Goal: Task Accomplishment & Management: Use online tool/utility

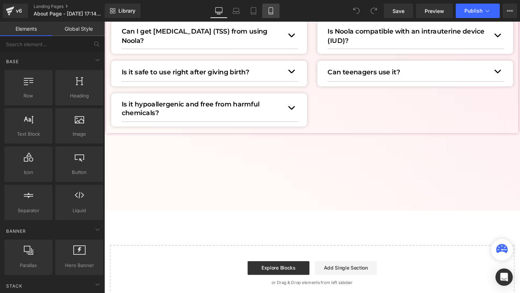
click at [269, 10] on icon at bounding box center [271, 11] width 4 height 7
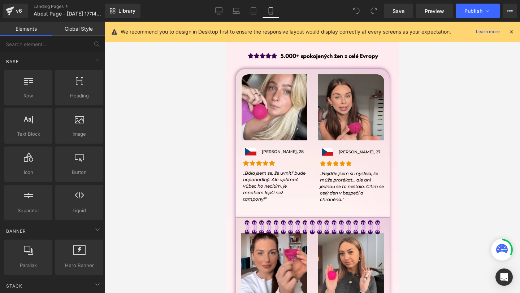
scroll to position [1275, 0]
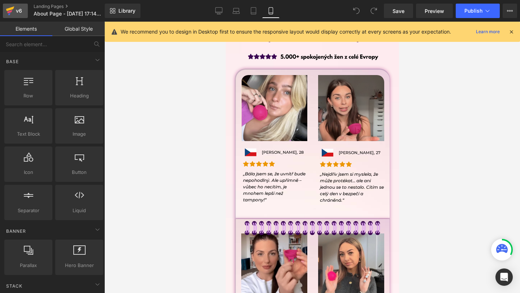
click at [20, 14] on div "v6" at bounding box center [18, 10] width 9 height 9
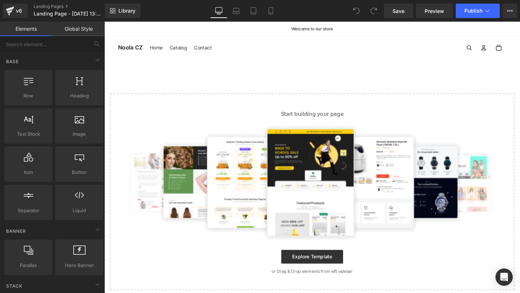
click at [277, 88] on main "Select your layout" at bounding box center [322, 188] width 437 height 254
drag, startPoint x: 277, startPoint y: 88, endPoint x: 276, endPoint y: 102, distance: 13.7
click at [277, 102] on main "Select your layout" at bounding box center [322, 188] width 437 height 254
drag, startPoint x: 276, startPoint y: 102, endPoint x: 283, endPoint y: 104, distance: 6.7
click at [284, 104] on div "Start building your page Explore Template or Drag & Drop elements from left sid…" at bounding box center [323, 200] width 424 height 205
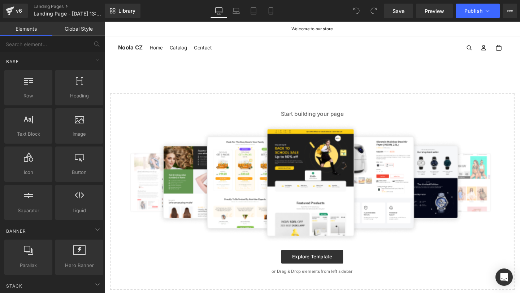
click at [283, 104] on div "Start building your page Explore Template or Drag & Drop elements from left sid…" at bounding box center [323, 200] width 424 height 205
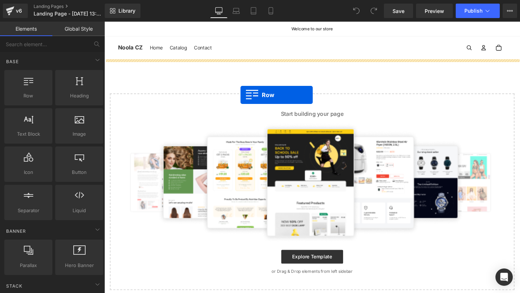
drag, startPoint x: 141, startPoint y: 124, endPoint x: 247, endPoint y: 99, distance: 109.1
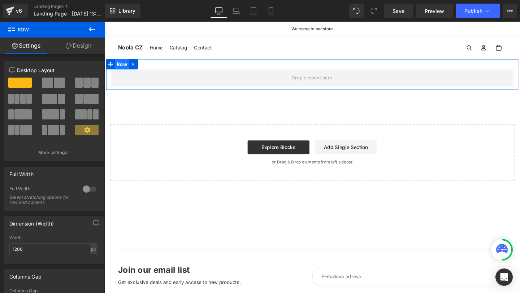
click at [121, 65] on span "Row" at bounding box center [123, 66] width 15 height 11
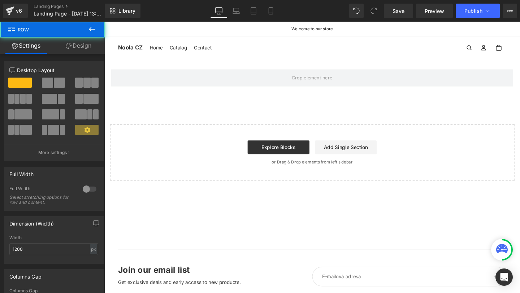
click at [80, 34] on button at bounding box center [91, 30] width 25 height 16
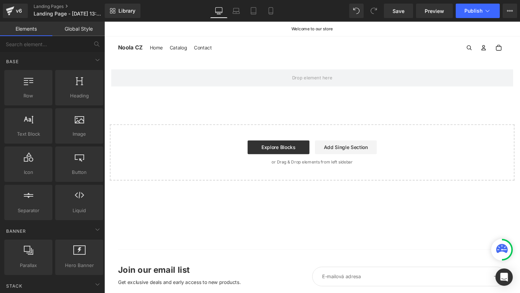
click at [29, 30] on link "Elements" at bounding box center [26, 29] width 52 height 14
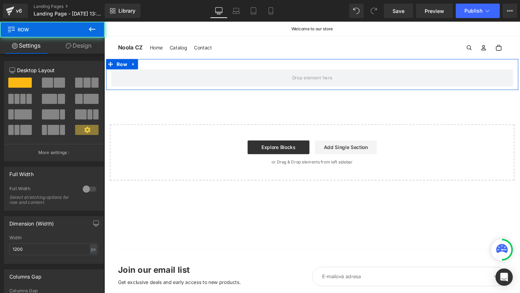
click at [200, 64] on div "Row" at bounding box center [322, 77] width 433 height 32
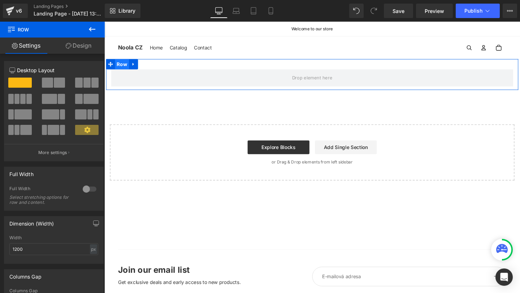
click at [119, 67] on span "Row" at bounding box center [123, 66] width 15 height 11
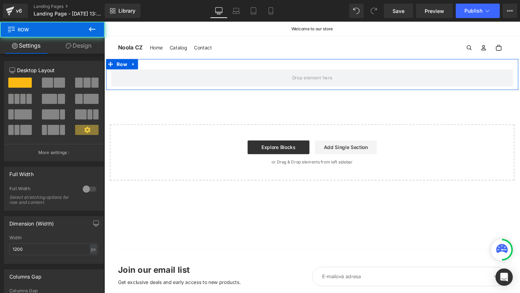
click at [92, 43] on link "Design" at bounding box center [78, 46] width 52 height 16
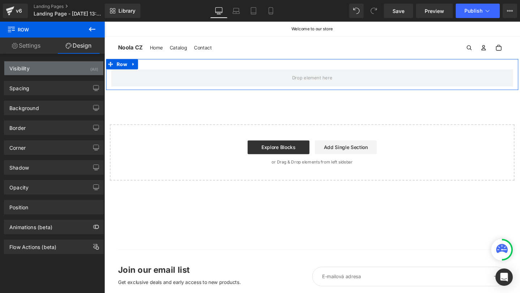
click at [55, 73] on div "Visibility (All)" at bounding box center [53, 68] width 99 height 14
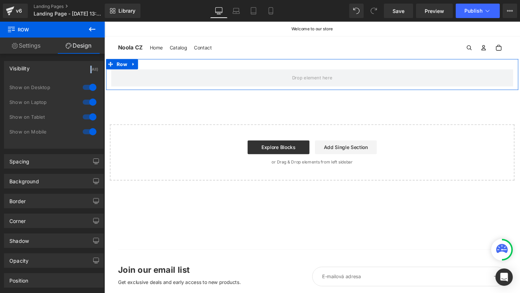
click at [55, 73] on div "Visibility (All)" at bounding box center [53, 68] width 99 height 14
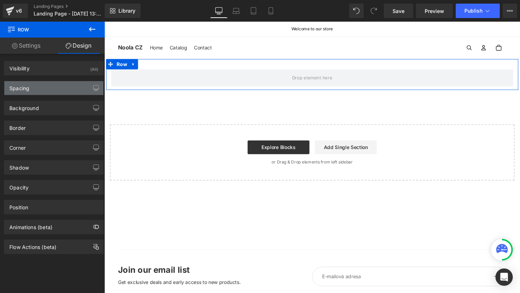
click at [49, 87] on div "Spacing" at bounding box center [53, 88] width 99 height 14
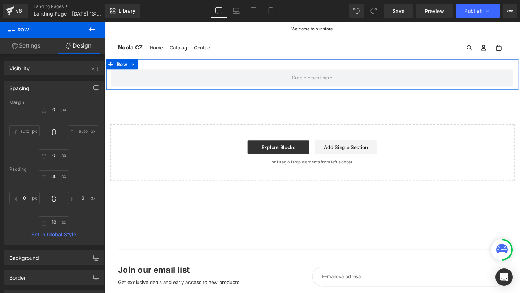
click at [56, 88] on div "Spacing" at bounding box center [53, 88] width 99 height 14
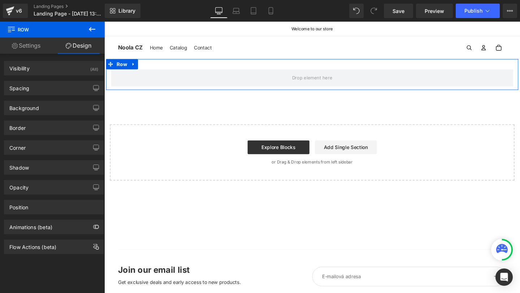
click at [31, 46] on link "Settings" at bounding box center [26, 46] width 52 height 16
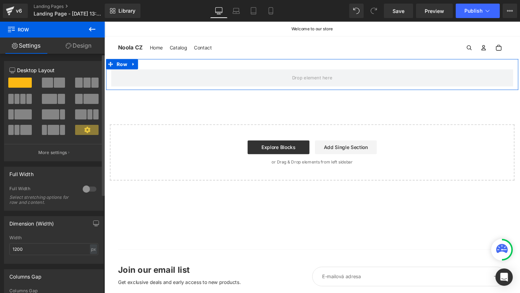
click at [90, 191] on div at bounding box center [89, 189] width 17 height 12
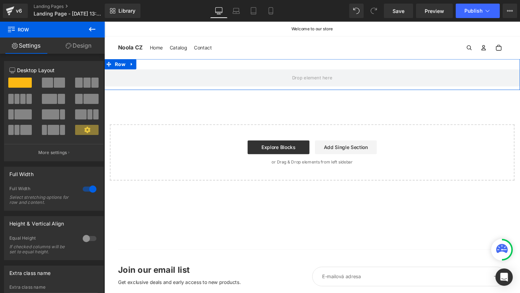
click at [90, 52] on link "Design" at bounding box center [78, 46] width 52 height 16
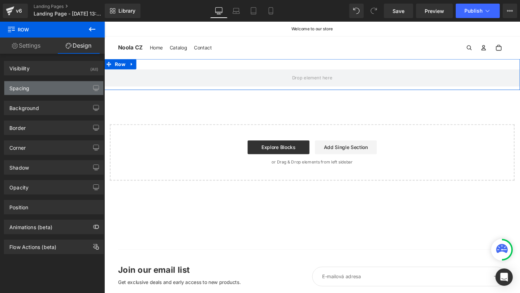
click at [56, 89] on div "Spacing" at bounding box center [53, 88] width 99 height 14
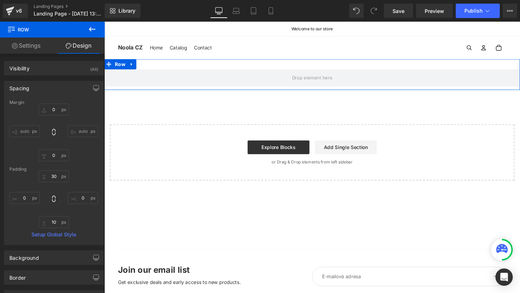
click at [52, 92] on div "Spacing" at bounding box center [53, 88] width 99 height 14
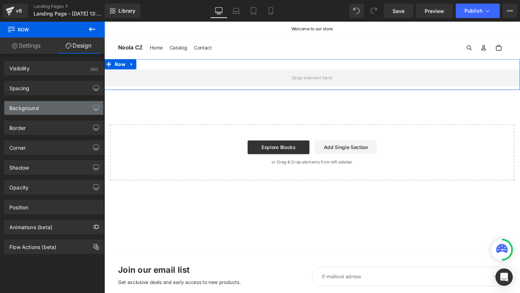
click at [52, 110] on div "Background" at bounding box center [53, 108] width 99 height 14
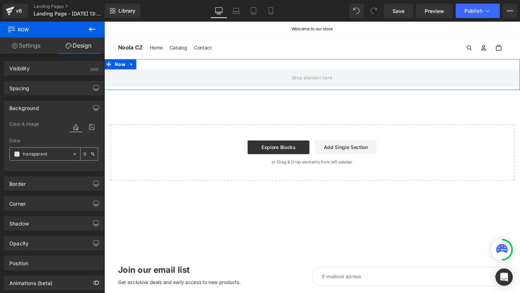
click at [18, 153] on span at bounding box center [17, 154] width 6 height 6
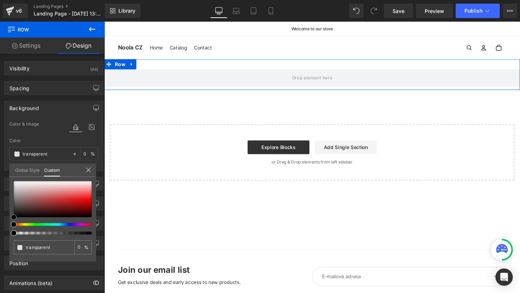
type input "#ecd4d4"
type input "100"
type input "#ecd4d4"
type input "100"
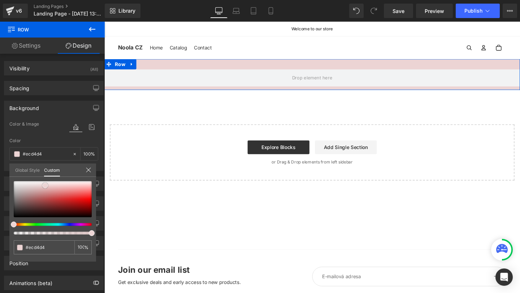
type input "#f0e0e0"
type input "#ffffff"
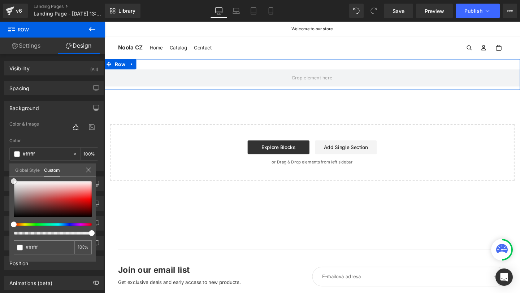
drag, startPoint x: 45, startPoint y: 186, endPoint x: 0, endPoint y: 153, distance: 55.6
click at [0, 153] on div "Background Color & Image color rgba(255, 255, 255, 1) Color #ffffff 100 % Image…" at bounding box center [54, 133] width 108 height 76
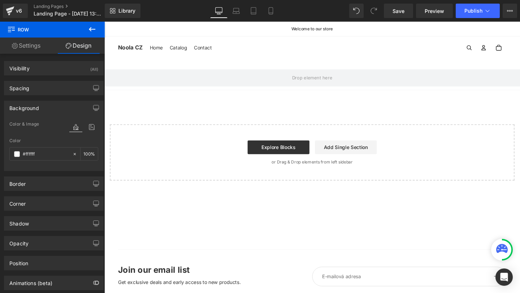
click at [168, 92] on body "Přeskočit na obsah Welcome to our store Home Catalog Contact Noola CZ" at bounding box center [322, 181] width 437 height 318
click at [91, 30] on icon at bounding box center [92, 29] width 9 height 9
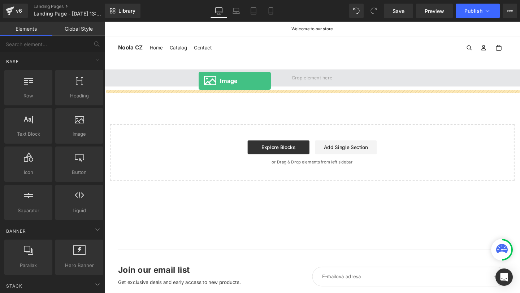
drag, startPoint x: 196, startPoint y: 160, endPoint x: 203, endPoint y: 84, distance: 76.5
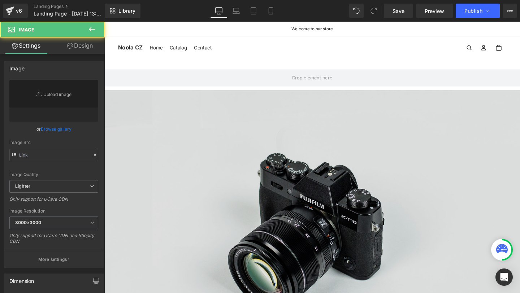
type input "//d1um8515vdn9kb.cloudfront.net/images/parallax.jpg"
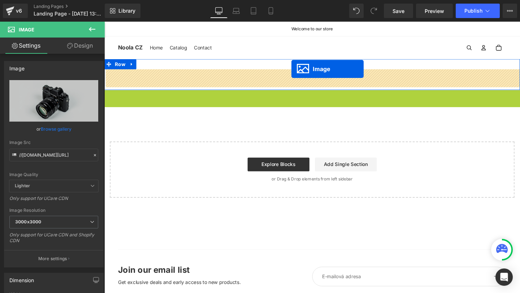
drag, startPoint x: 310, startPoint y: 206, endPoint x: 301, endPoint y: 71, distance: 135.0
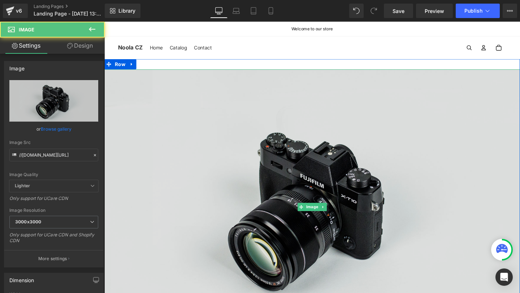
click at [274, 95] on img at bounding box center [322, 216] width 437 height 289
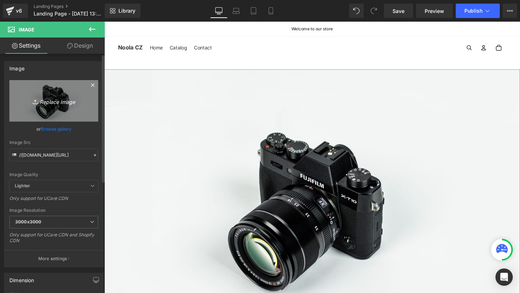
click at [42, 95] on link "Replace Image" at bounding box center [53, 101] width 89 height 42
type input "C:\fakepath\Více než 10 000 šťastných žen!-5.png"
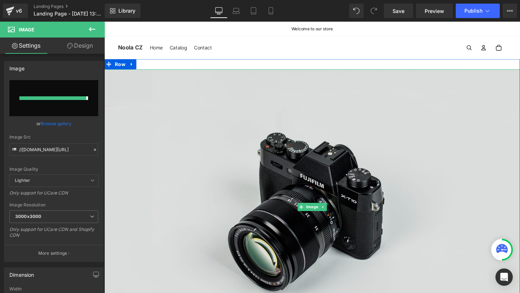
type input "https://ucarecdn.com/d0190144-cec4-4fae-bc20-38c427a422e1/-/format/auto/-/previ…"
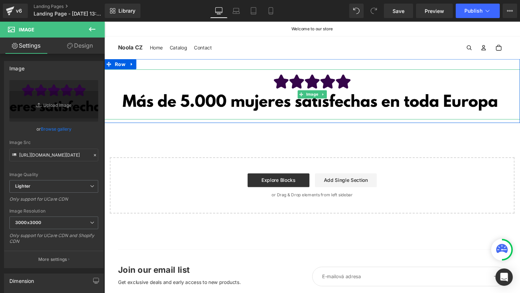
click at [174, 117] on img at bounding box center [322, 98] width 437 height 53
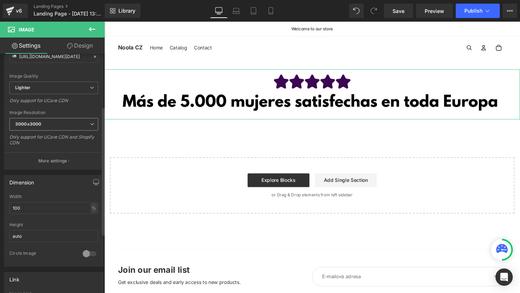
scroll to position [101, 0]
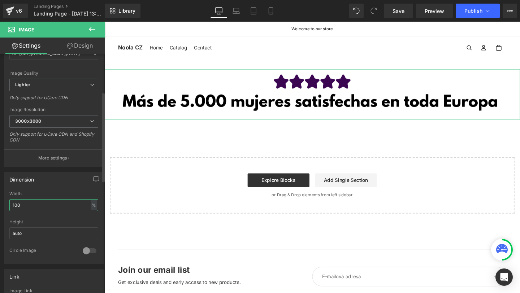
click at [42, 199] on input "100" at bounding box center [53, 205] width 89 height 12
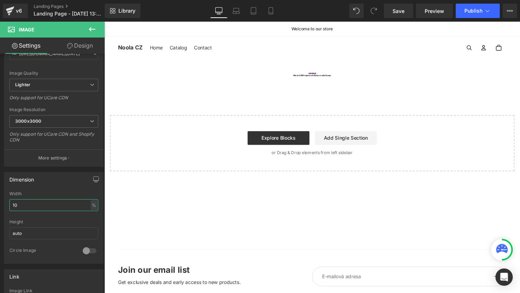
type input "1"
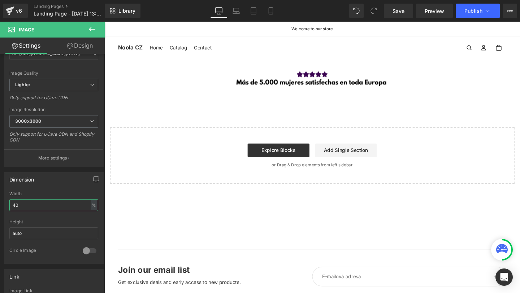
type input "40"
click at [91, 34] on button at bounding box center [91, 30] width 25 height 16
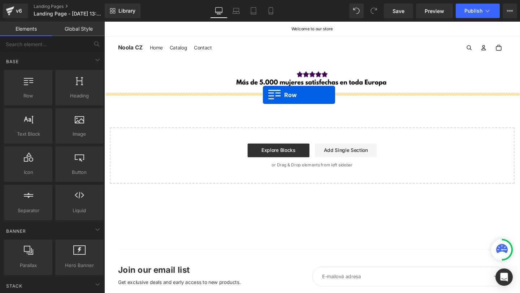
drag, startPoint x: 145, startPoint y: 118, endPoint x: 271, endPoint y: 98, distance: 127.5
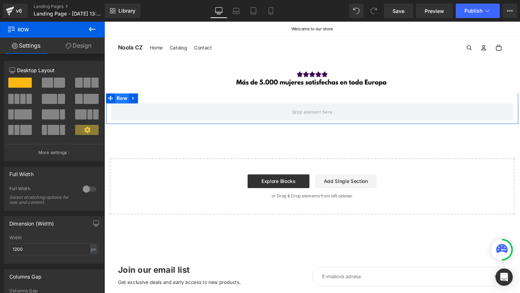
click at [125, 103] on span "Row" at bounding box center [123, 102] width 15 height 11
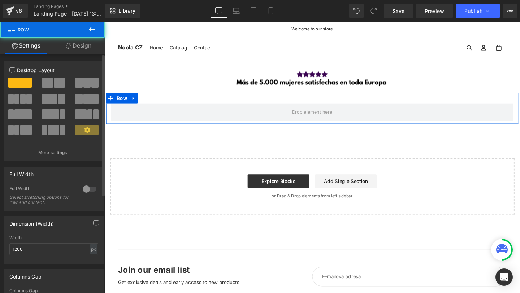
drag, startPoint x: 74, startPoint y: 84, endPoint x: 84, endPoint y: 73, distance: 15.6
click at [75, 84] on span at bounding box center [78, 83] width 7 height 10
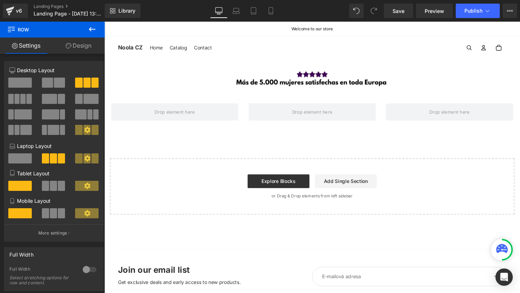
click at [90, 22] on button at bounding box center [91, 30] width 25 height 16
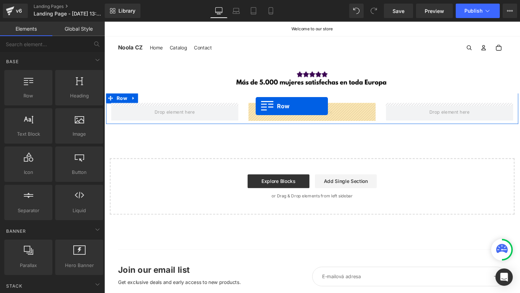
drag, startPoint x: 147, startPoint y: 114, endPoint x: 274, endPoint y: 112, distance: 126.3
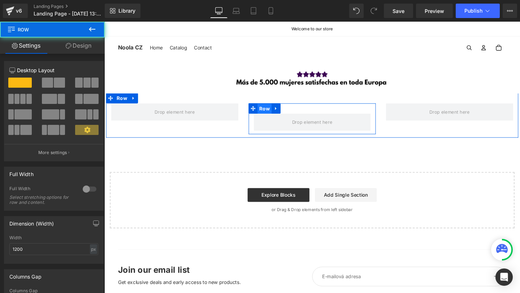
click at [275, 114] on span "Row" at bounding box center [272, 113] width 15 height 11
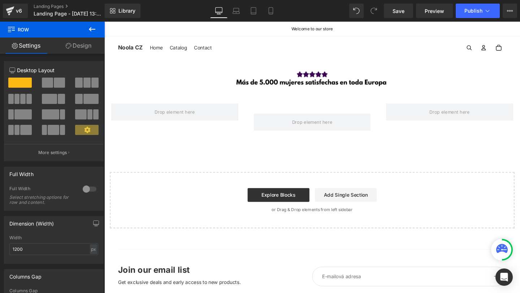
click at [96, 46] on link "Design" at bounding box center [78, 46] width 52 height 16
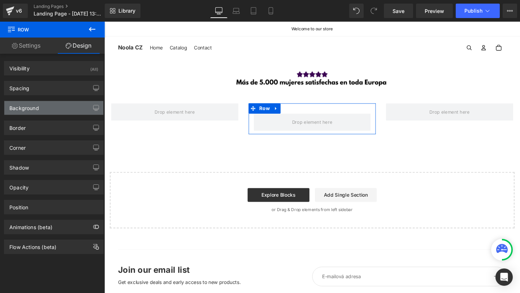
click at [39, 113] on div "Background" at bounding box center [53, 108] width 99 height 14
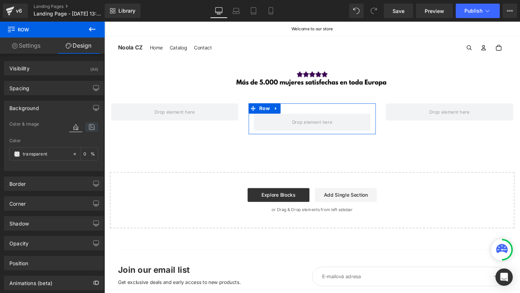
click at [86, 130] on icon at bounding box center [91, 126] width 13 height 9
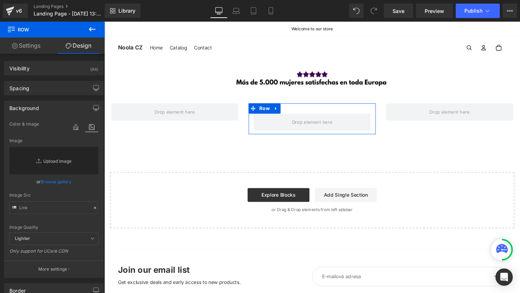
click at [64, 163] on link "Replace Image" at bounding box center [53, 160] width 89 height 27
type input "C:\fakepath\Ádám GemPages - Building FAQ and other Pages.png"
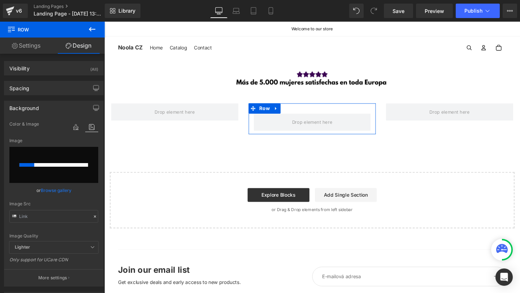
click at [84, 143] on div "Image Replace Image Upload image" at bounding box center [53, 142] width 89 height 9
type input "https://ucarecdn.com/3a012d4d-eef3-4baf-a51d-45b6917eccb4/-/format/auto/-/previ…"
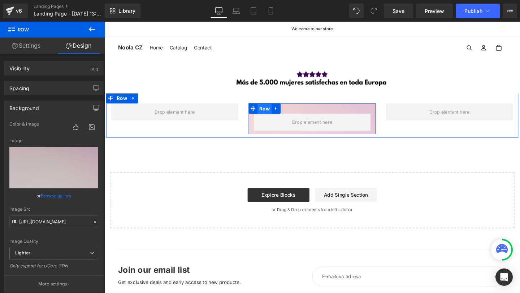
click at [269, 110] on span "Row" at bounding box center [272, 113] width 15 height 11
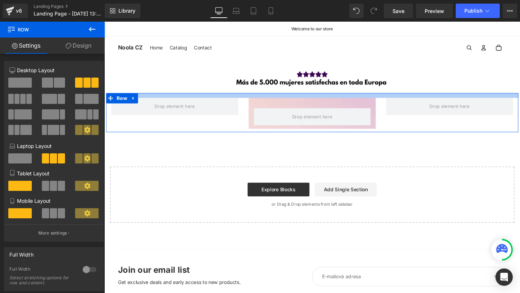
drag, startPoint x: 277, startPoint y: 102, endPoint x: 278, endPoint y: 96, distance: 6.2
click at [278, 96] on div "Image Row Row Row Select your layout" at bounding box center [322, 147] width 437 height 172
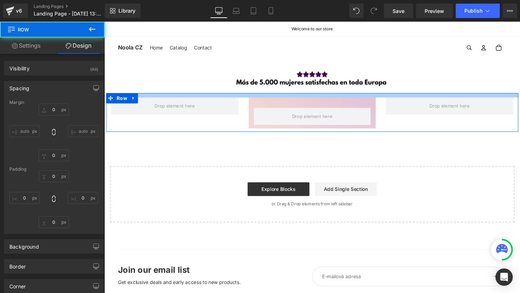
type input "0"
type input "13"
type input "0"
type input "10"
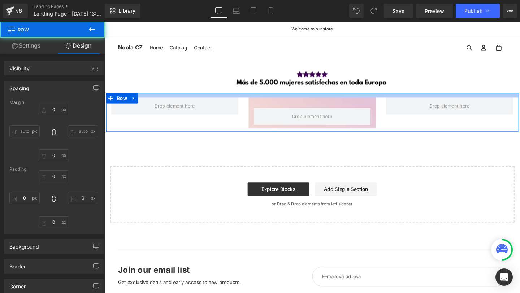
type input "0"
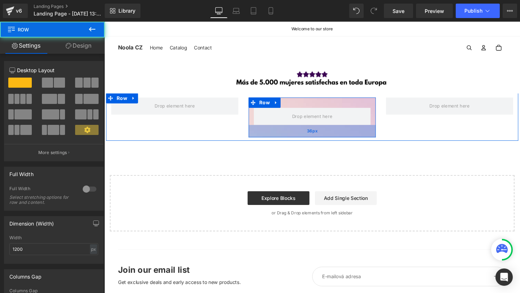
drag, startPoint x: 296, startPoint y: 133, endPoint x: 295, endPoint y: 142, distance: 8.7
click at [295, 143] on div "36px" at bounding box center [323, 136] width 134 height 13
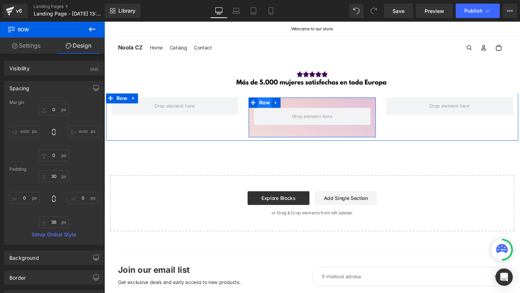
click at [268, 108] on span "Row" at bounding box center [272, 106] width 15 height 11
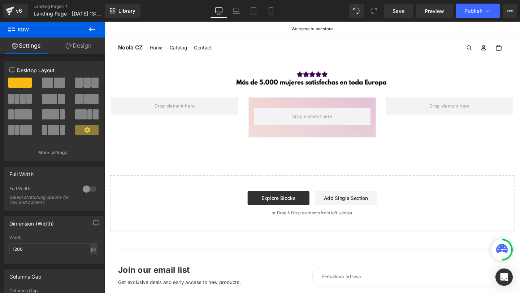
click at [80, 45] on link "Design" at bounding box center [78, 46] width 52 height 16
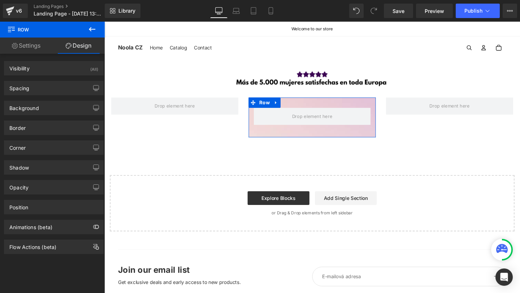
click at [24, 95] on div "Background Color & Image color transparent Color transparent 0 % https://ucarec…" at bounding box center [54, 105] width 108 height 20
click at [24, 140] on div "Corner Corner Style Custom Custom Setup Global Style Custom Setup Global Style …" at bounding box center [54, 145] width 108 height 20
click at [34, 163] on div "Shadow" at bounding box center [53, 168] width 99 height 14
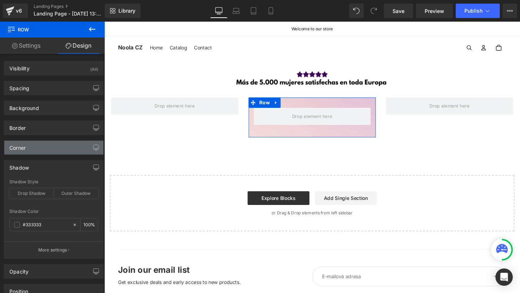
click at [34, 150] on div "Corner" at bounding box center [53, 148] width 99 height 14
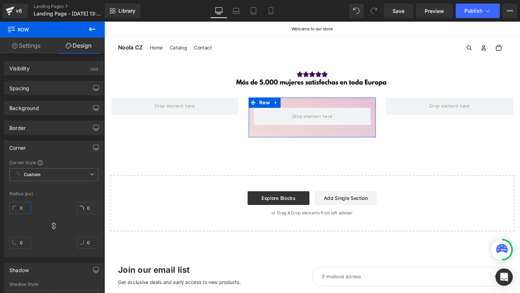
click at [16, 212] on input "0" at bounding box center [20, 208] width 22 height 12
type input "3"
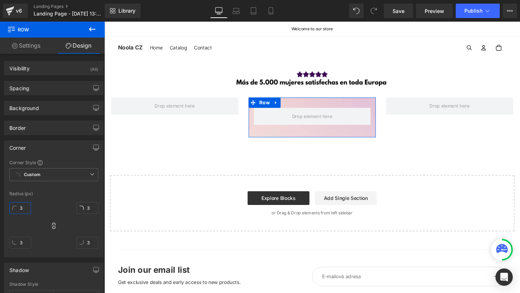
type input "30"
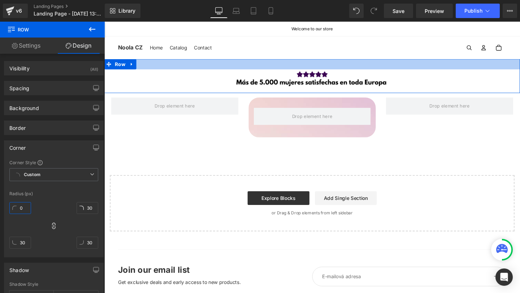
type input "20"
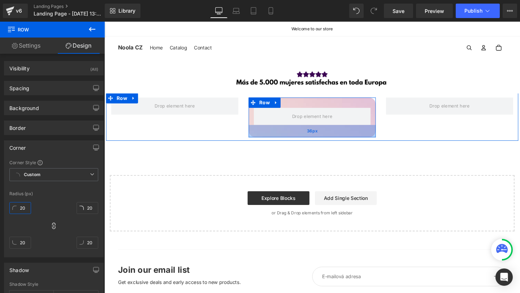
click at [315, 138] on div "36px" at bounding box center [323, 136] width 134 height 13
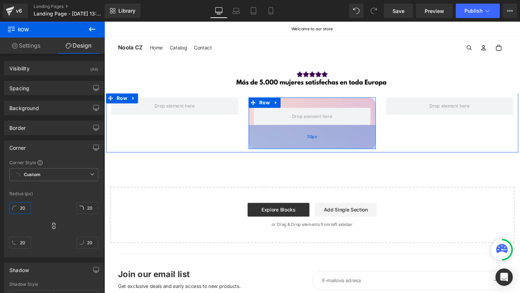
drag, startPoint x: 316, startPoint y: 139, endPoint x: 316, endPoint y: 152, distance: 12.3
click at [316, 152] on div "70px" at bounding box center [323, 142] width 134 height 25
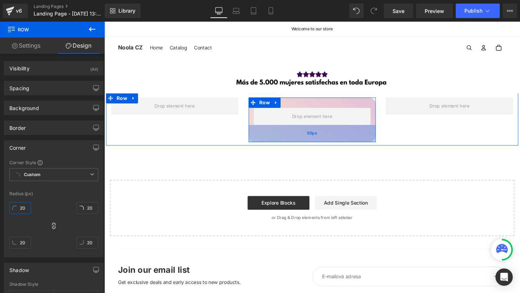
drag, startPoint x: 317, startPoint y: 150, endPoint x: 317, endPoint y: 143, distance: 7.2
click at [317, 143] on div "50px" at bounding box center [323, 139] width 134 height 18
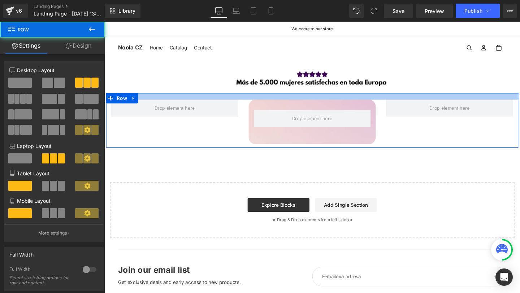
drag, startPoint x: 324, startPoint y: 98, endPoint x: 338, endPoint y: 101, distance: 14.1
click at [324, 100] on div at bounding box center [322, 100] width 433 height 7
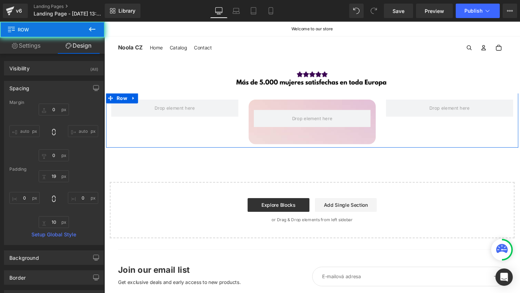
click at [435, 139] on div "Row 50px Row" at bounding box center [322, 125] width 433 height 57
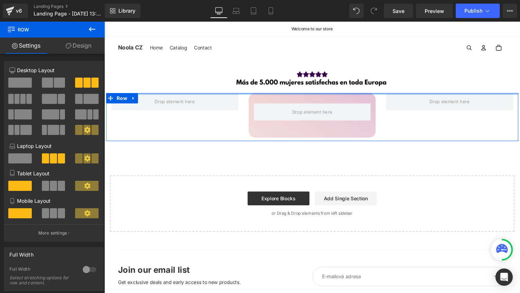
drag, startPoint x: 328, startPoint y: 99, endPoint x: 359, endPoint y: 90, distance: 32.2
click at [328, 90] on div "Image Row Row 50px Row Select your layout" at bounding box center [322, 151] width 437 height 181
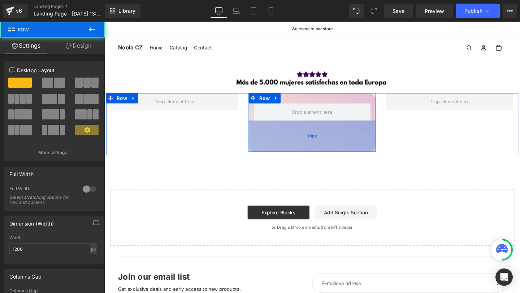
drag, startPoint x: 327, startPoint y: 135, endPoint x: 325, endPoint y: 150, distance: 14.9
click at [325, 150] on div "91px" at bounding box center [323, 142] width 134 height 33
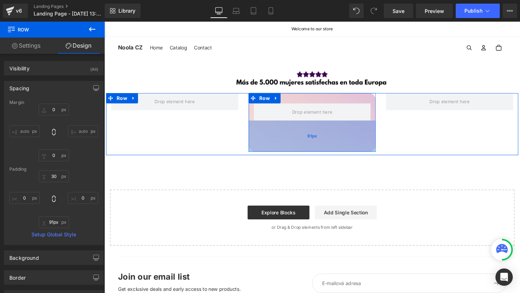
type input "90px"
click at [325, 149] on div "91px" at bounding box center [323, 142] width 134 height 33
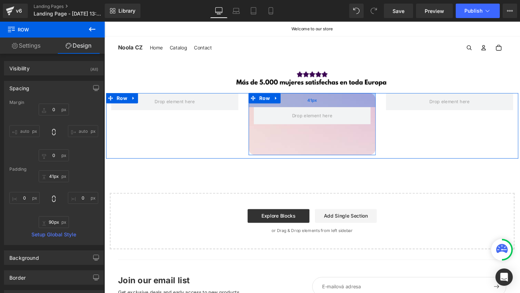
click at [323, 104] on div "41px" at bounding box center [323, 104] width 134 height 15
type input "40px"
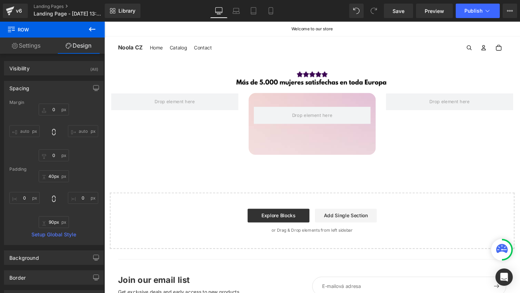
click at [84, 33] on button at bounding box center [91, 30] width 25 height 16
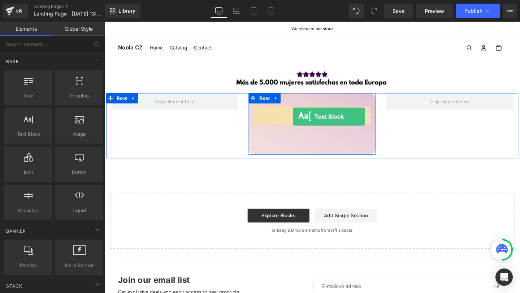
drag, startPoint x: 143, startPoint y: 140, endPoint x: 304, endPoint y: 121, distance: 162.1
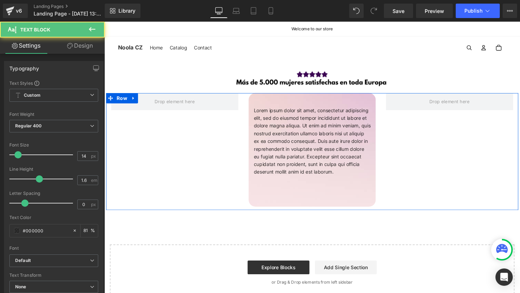
click at [433, 139] on div "Lorem ipsum dolor sit amet, consectetur adipiscing elit, sed do eiusmod tempor …" at bounding box center [322, 158] width 433 height 123
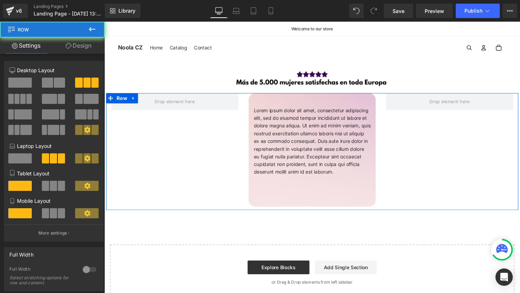
click at [363, 145] on p "Lorem ipsum dolor sit amet, consectetur adipiscing elit, sed do eiusmod tempor …" at bounding box center [322, 147] width 123 height 73
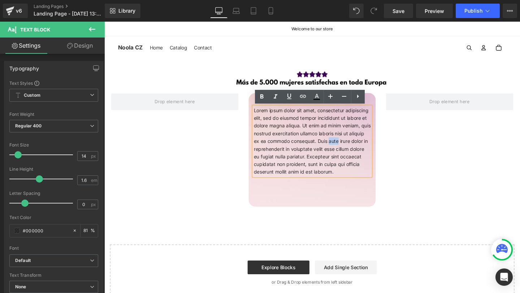
click at [363, 145] on p "Lorem ipsum dolor sit amet, consectetur adipiscing elit, sed do eiusmod tempor …" at bounding box center [322, 147] width 123 height 73
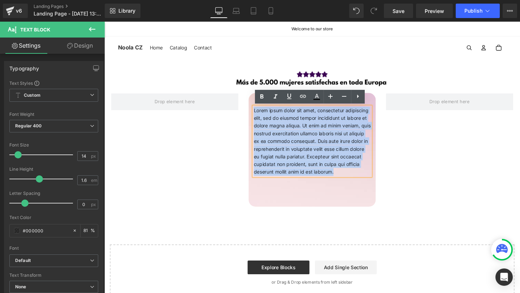
click at [363, 145] on p "Lorem ipsum dolor sit amet, consectetur adipiscing elit, sed do eiusmod tempor …" at bounding box center [322, 147] width 123 height 73
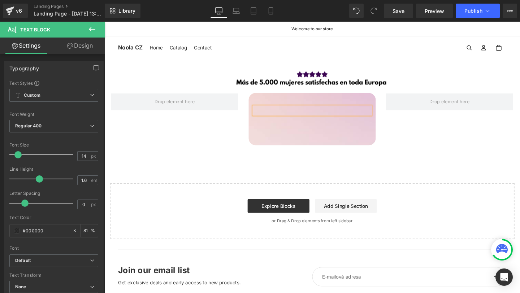
click at [314, 127] on div "Text Block Row 40px 90px" at bounding box center [323, 124] width 134 height 55
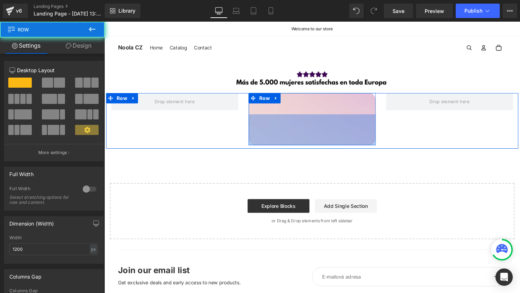
click at [311, 145] on div "Text Block Row 40px 90px" at bounding box center [323, 124] width 134 height 55
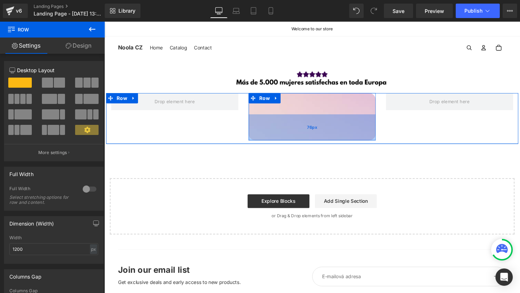
drag, startPoint x: 311, startPoint y: 145, endPoint x: 314, endPoint y: 136, distance: 9.1
click at [314, 136] on div "76px" at bounding box center [323, 132] width 134 height 27
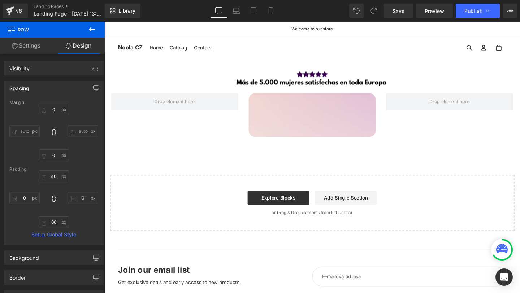
click at [298, 114] on p at bounding box center [322, 115] width 123 height 8
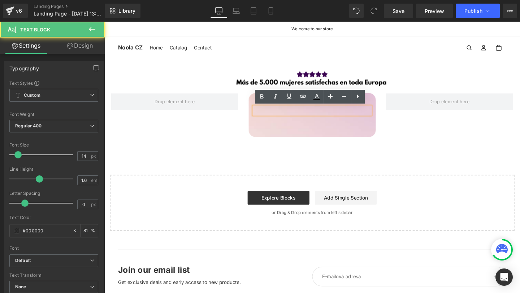
click at [289, 113] on p at bounding box center [322, 115] width 123 height 8
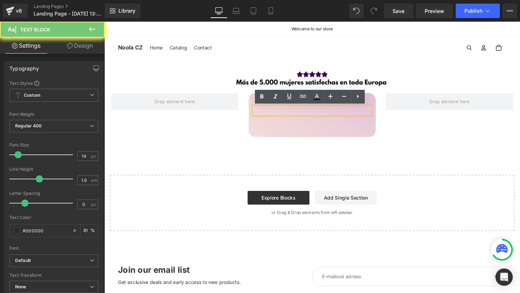
click at [289, 113] on p at bounding box center [322, 115] width 123 height 8
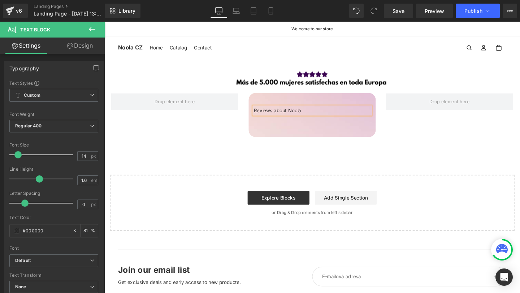
click at [289, 113] on p "Reviews about Noola" at bounding box center [322, 115] width 123 height 8
click at [337, 114] on p "Reviews about Noola" at bounding box center [322, 115] width 123 height 8
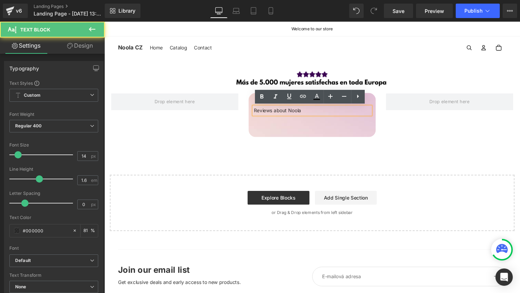
click at [324, 154] on div "Image Row Reviews about Noola Text Block Row 40px 66px Row Select your layout" at bounding box center [322, 151] width 437 height 181
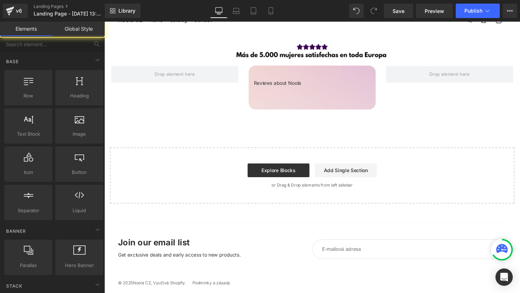
scroll to position [32, 0]
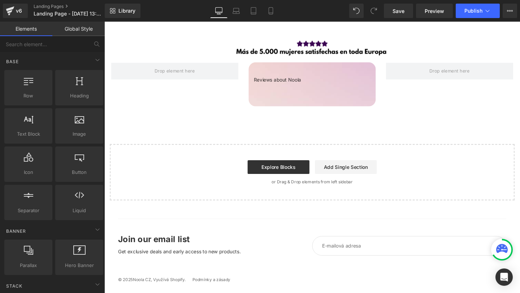
click at [326, 136] on div "Image Row Reviews about Noola Text Block Row 40px 66px Row Select your layout" at bounding box center [322, 119] width 437 height 181
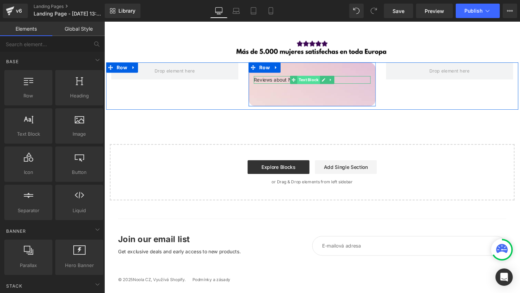
click at [315, 83] on span "Text Block" at bounding box center [319, 83] width 24 height 9
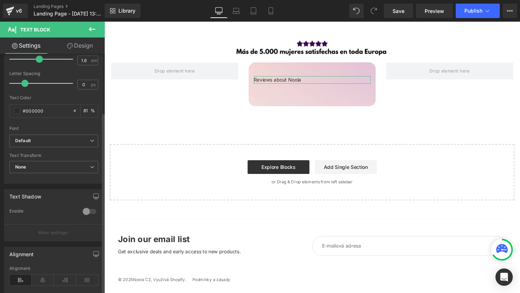
scroll to position [218, 0]
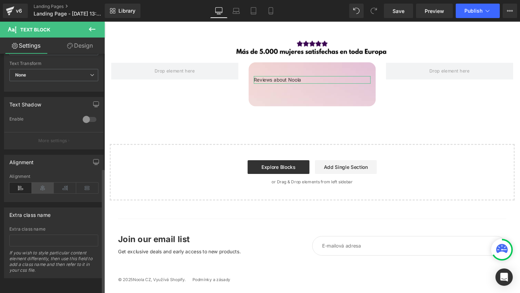
drag, startPoint x: 45, startPoint y: 184, endPoint x: 62, endPoint y: 166, distance: 24.5
click at [45, 184] on icon at bounding box center [43, 188] width 22 height 11
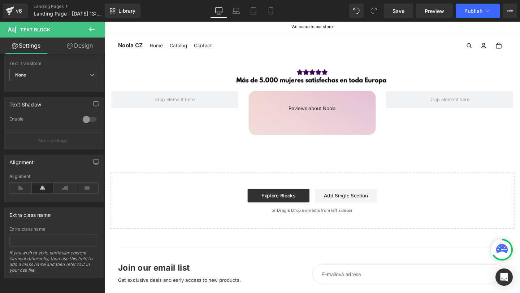
scroll to position [3, 0]
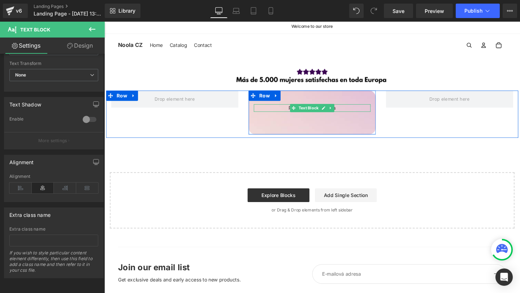
click at [325, 113] on span "Text Block" at bounding box center [319, 112] width 24 height 9
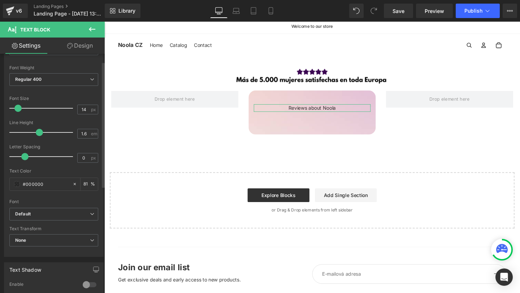
scroll to position [0, 0]
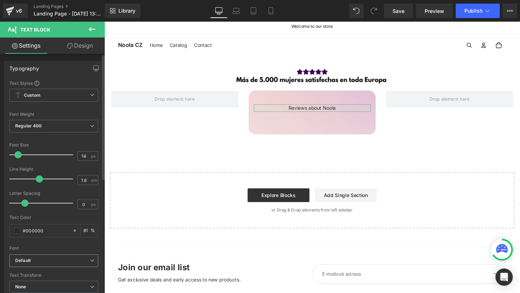
click at [31, 270] on div "Default Default Montserrat League Spartan Agbalumo Open Sans Open Font Manager" at bounding box center [53, 262] width 89 height 17
click at [33, 268] on div "Default Default Montserrat League Spartan Agbalumo Open Sans Open Font Manager" at bounding box center [53, 262] width 89 height 17
click at [35, 266] on span "Default" at bounding box center [53, 260] width 89 height 13
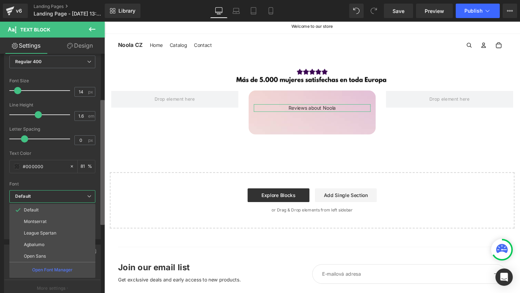
scroll to position [87, 0]
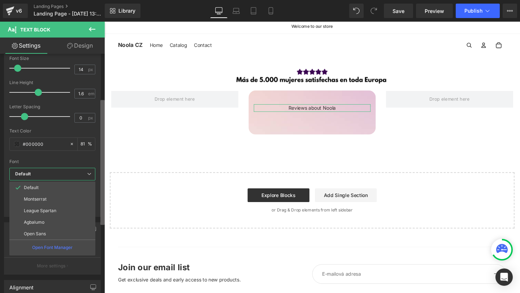
click at [101, 205] on b at bounding box center [102, 162] width 4 height 125
click at [49, 219] on li "Agbalumo" at bounding box center [52, 223] width 86 height 12
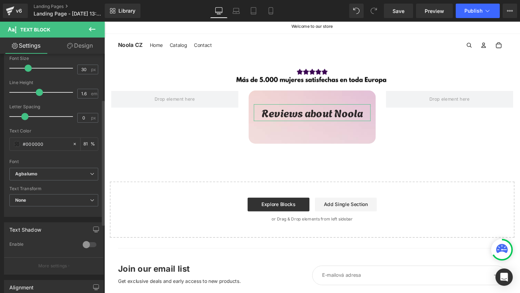
type input "29"
drag, startPoint x: 36, startPoint y: 70, endPoint x: 27, endPoint y: 71, distance: 9.0
click at [27, 71] on div at bounding box center [43, 68] width 60 height 14
click at [30, 146] on input "#000000" at bounding box center [46, 144] width 46 height 8
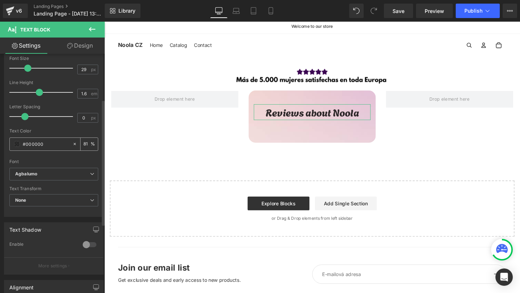
click at [30, 146] on input "#000000" at bounding box center [46, 144] width 46 height 8
paste input "text"
type input "0"
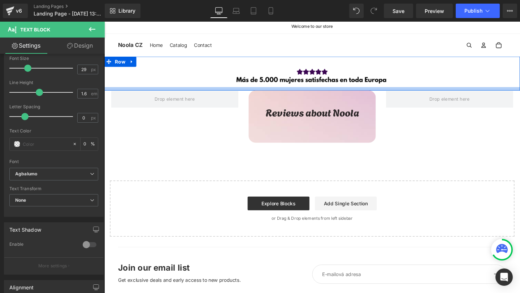
paste input "#3B0652"
type input "#3B0652"
type input "100"
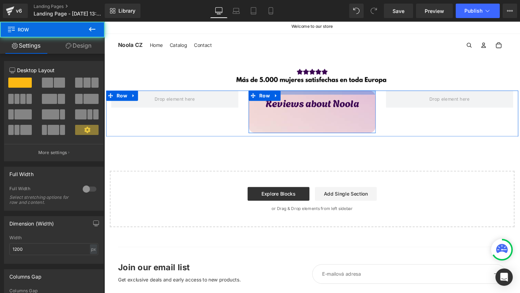
drag, startPoint x: 302, startPoint y: 106, endPoint x: 302, endPoint y: 96, distance: 10.1
click at [302, 96] on div at bounding box center [323, 96] width 134 height 4
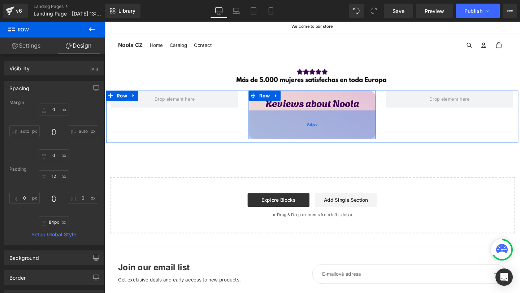
drag, startPoint x: 341, startPoint y: 132, endPoint x: 341, endPoint y: 138, distance: 6.5
click at [341, 138] on div "84px" at bounding box center [323, 130] width 134 height 30
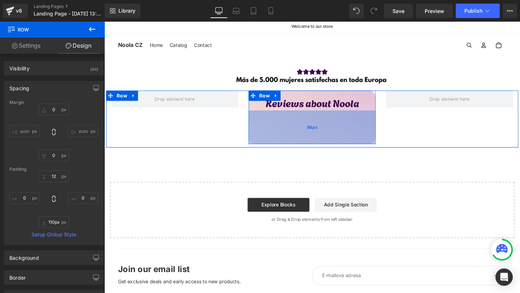
type input "111px"
drag, startPoint x: 346, startPoint y: 138, endPoint x: 344, endPoint y: 148, distance: 10.1
click at [344, 148] on div "98px" at bounding box center [323, 132] width 134 height 35
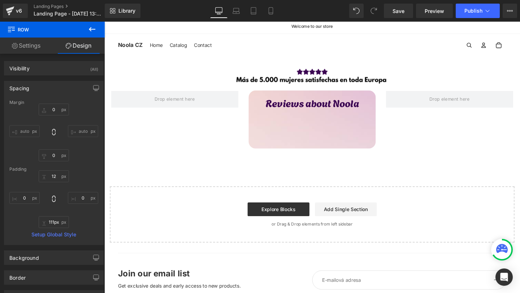
click at [88, 26] on icon at bounding box center [92, 29] width 9 height 9
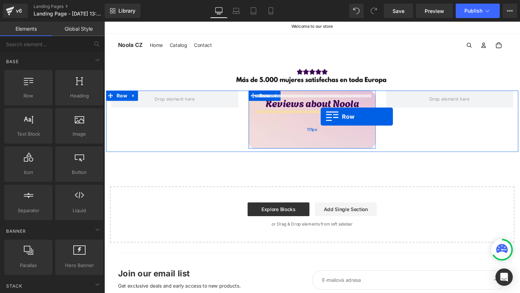
drag, startPoint x: 134, startPoint y: 108, endPoint x: 332, endPoint y: 122, distance: 198.7
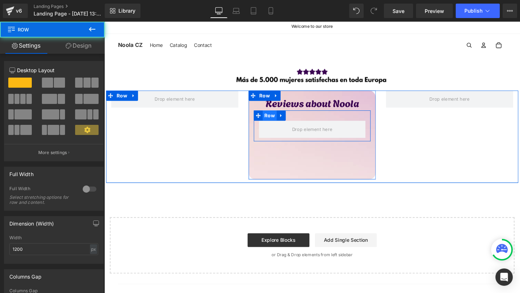
click at [280, 121] on span "Row" at bounding box center [278, 120] width 15 height 11
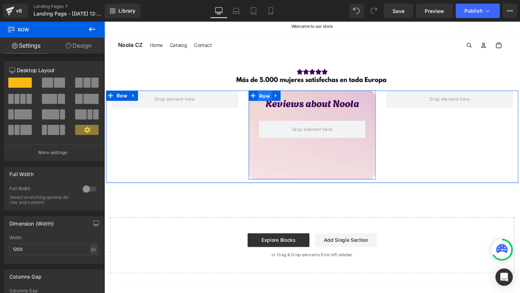
click at [273, 99] on span "Row" at bounding box center [272, 100] width 15 height 11
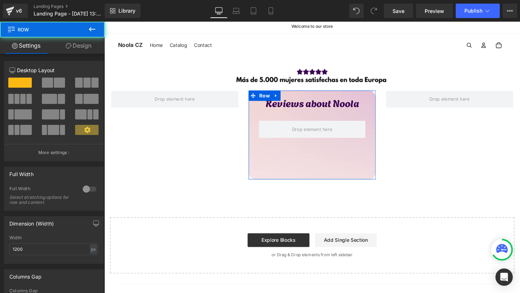
click at [84, 45] on link "Design" at bounding box center [78, 46] width 52 height 16
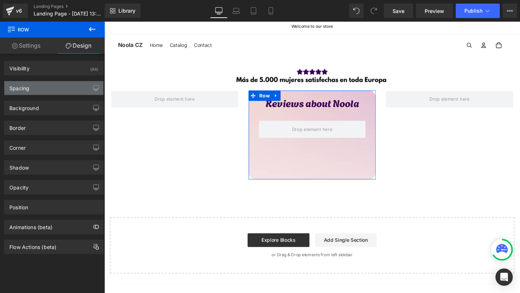
click at [45, 83] on div "Spacing" at bounding box center [53, 88] width 99 height 14
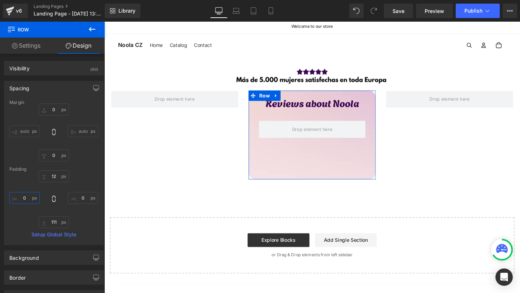
click at [24, 200] on input "0" at bounding box center [24, 198] width 30 height 12
type input "0"
type input "1"
type input "0"
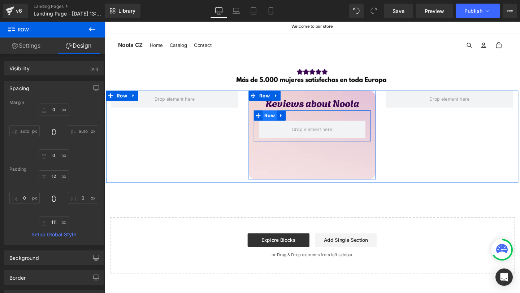
click at [276, 122] on span "Row" at bounding box center [278, 120] width 15 height 11
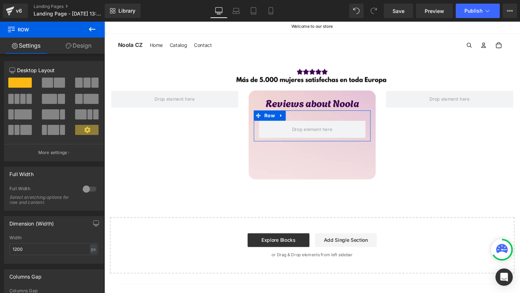
click at [83, 45] on link "Design" at bounding box center [78, 46] width 52 height 16
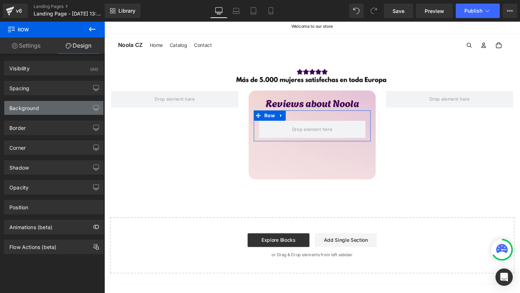
click at [29, 106] on div "Background" at bounding box center [24, 106] width 30 height 10
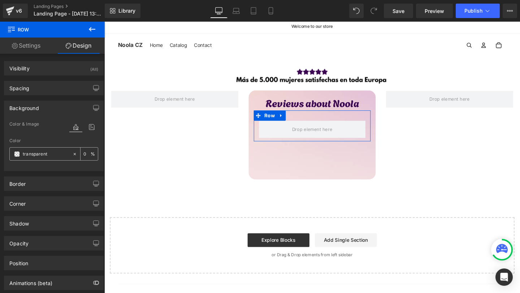
click at [34, 158] on div "transparent" at bounding box center [41, 154] width 62 height 13
click at [36, 148] on div "transparent" at bounding box center [41, 154] width 62 height 13
click at [36, 150] on input "transparent" at bounding box center [46, 154] width 46 height 8
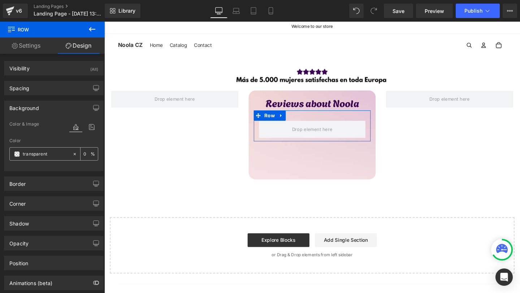
paste input "#3B0652"
type input "#3B0652"
type input "100"
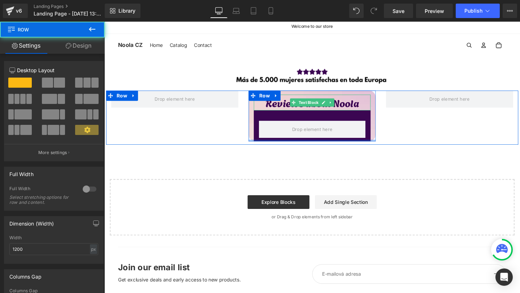
drag, startPoint x: 287, startPoint y: 166, endPoint x: 341, endPoint y: 119, distance: 71.2
click at [301, 108] on div "Reviews about Noola Text Block Row Row" at bounding box center [323, 120] width 134 height 53
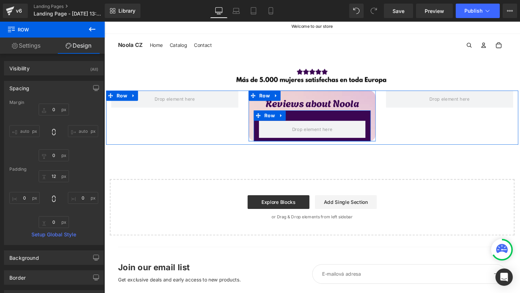
click at [382, 132] on div at bounding box center [322, 135] width 123 height 18
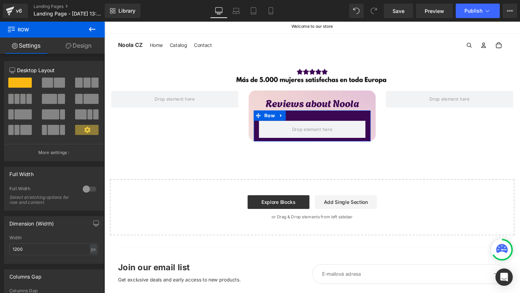
click at [75, 46] on link "Design" at bounding box center [78, 46] width 52 height 16
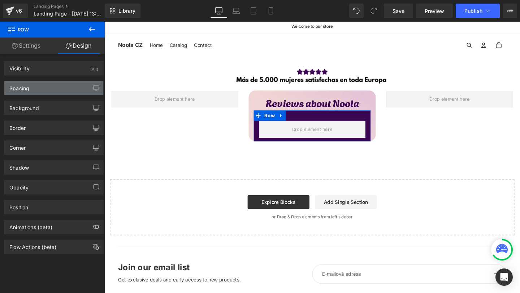
click at [33, 90] on div "Spacing" at bounding box center [53, 88] width 99 height 14
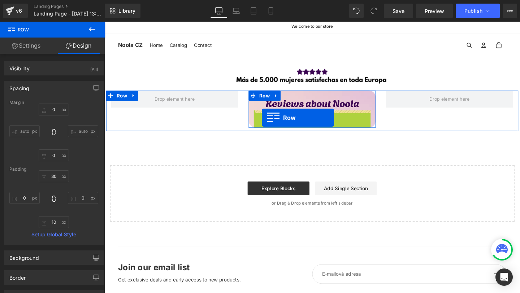
drag, startPoint x: 267, startPoint y: 119, endPoint x: 270, endPoint y: 123, distance: 4.9
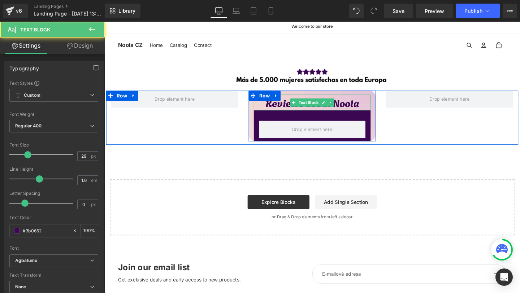
click at [324, 113] on p "Reviews about Noola" at bounding box center [322, 107] width 123 height 17
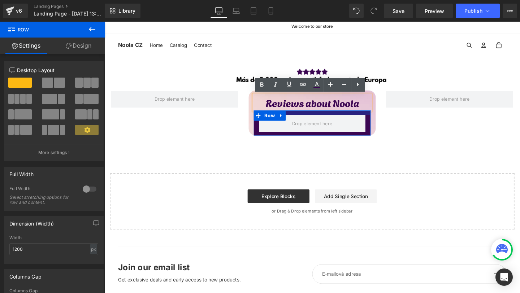
drag, startPoint x: 349, startPoint y: 117, endPoint x: 351, endPoint y: 111, distance: 6.1
click at [351, 111] on div "Reviews about Noola Text Block Row" at bounding box center [323, 120] width 134 height 43
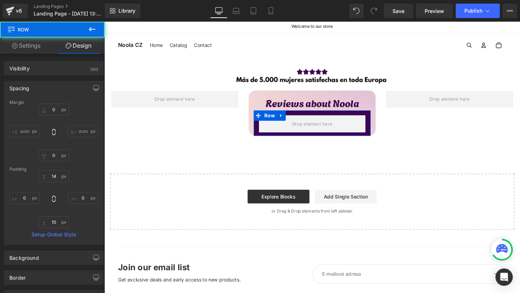
click at [409, 129] on div "Reviews about Noola Text Block Row Row Row" at bounding box center [322, 119] width 433 height 51
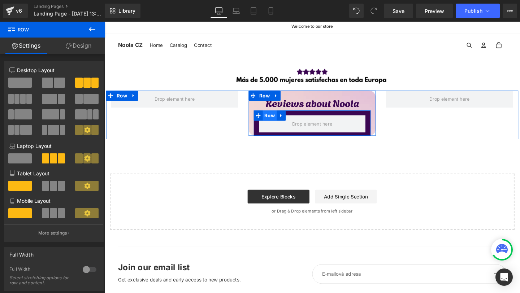
click at [274, 121] on span "Row" at bounding box center [278, 120] width 15 height 11
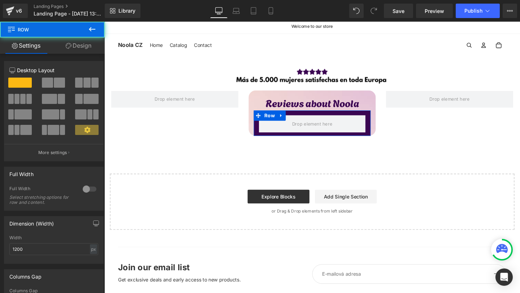
click at [87, 45] on link "Design" at bounding box center [78, 46] width 52 height 16
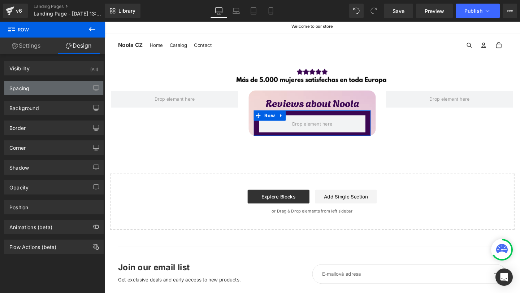
click at [34, 87] on div "Spacing" at bounding box center [53, 88] width 99 height 14
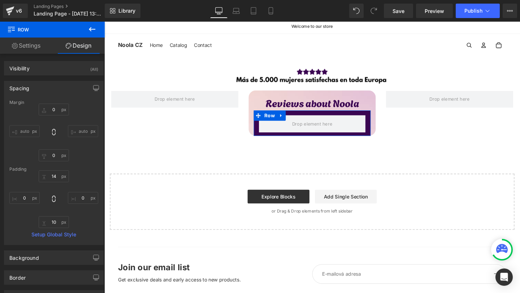
click at [55, 98] on div "Spacing Margin 0px 0 auto auto 0px 0 auto auto Padding 14px 14 0px 0 10px 10 0p…" at bounding box center [54, 163] width 100 height 164
click at [55, 113] on input "0" at bounding box center [54, 110] width 30 height 12
click at [51, 112] on input "0" at bounding box center [54, 110] width 30 height 12
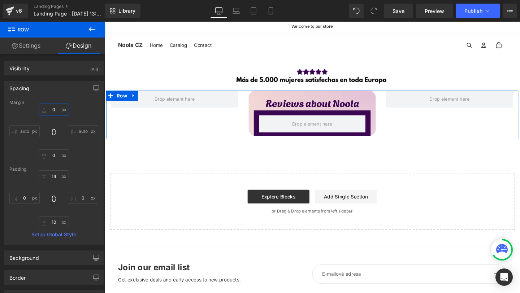
type input "20"
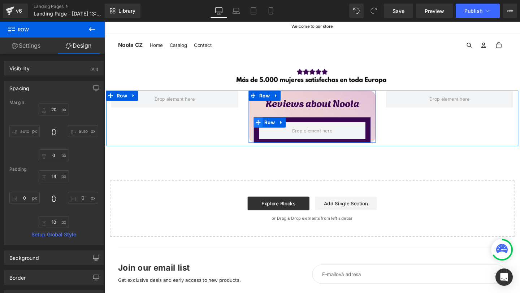
click at [269, 129] on span at bounding box center [265, 127] width 9 height 11
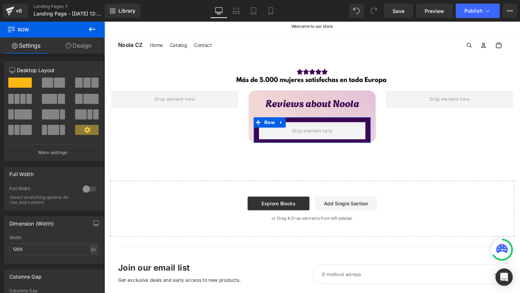
click at [88, 191] on div at bounding box center [89, 189] width 17 height 12
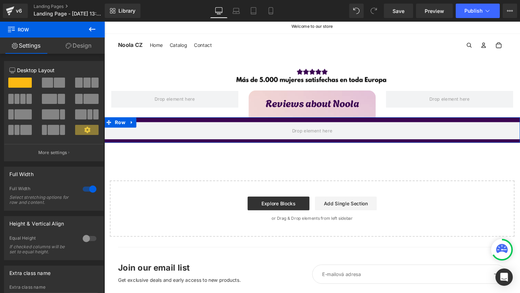
click at [88, 191] on div at bounding box center [89, 189] width 17 height 12
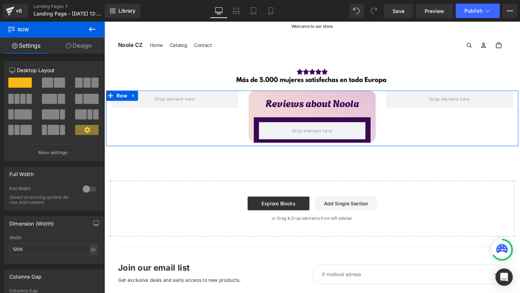
click at [262, 106] on div "Reviews about Noola Text Block" at bounding box center [322, 107] width 123 height 17
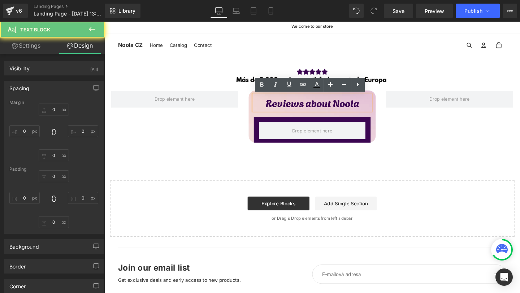
type input "0"
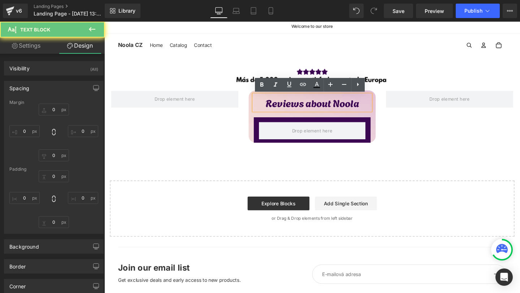
type input "0"
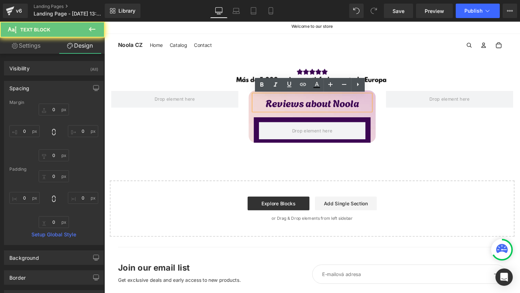
click at [240, 125] on div "Reviews about Noola Text Block Row Row Row" at bounding box center [322, 123] width 433 height 58
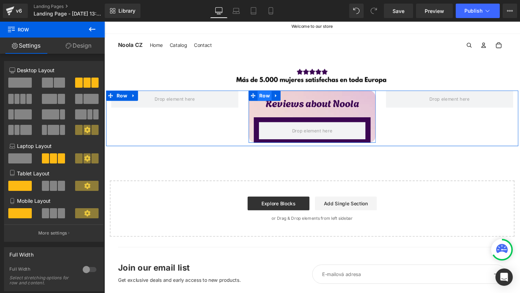
click at [266, 99] on span "Row" at bounding box center [272, 99] width 15 height 11
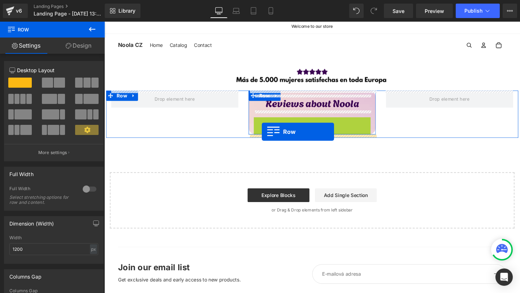
drag, startPoint x: 268, startPoint y: 127, endPoint x: 270, endPoint y: 138, distance: 10.6
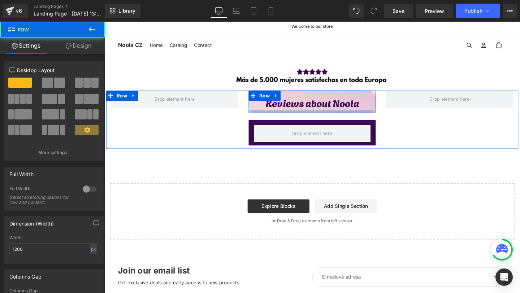
drag, startPoint x: 293, startPoint y: 114, endPoint x: 292, endPoint y: 118, distance: 4.0
click at [292, 118] on div at bounding box center [323, 116] width 134 height 3
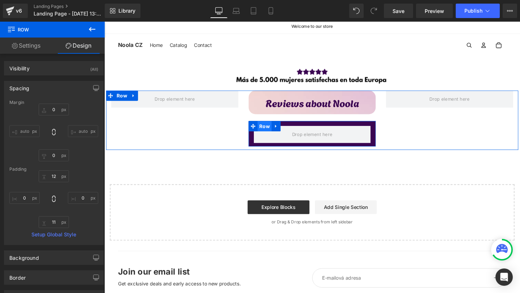
click at [269, 131] on span "Row" at bounding box center [272, 131] width 15 height 11
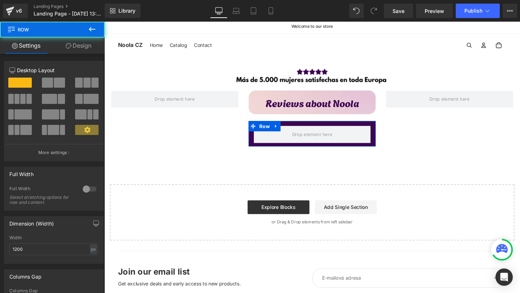
click at [84, 48] on link "Design" at bounding box center [78, 46] width 52 height 16
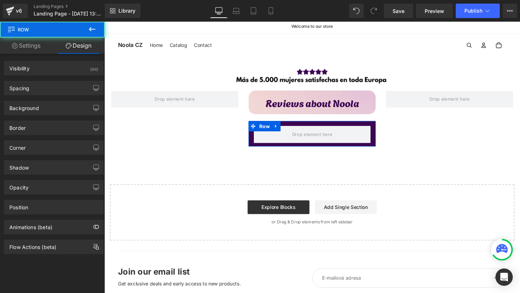
type input "20"
type input "0"
type input "14"
type input "0"
type input "10"
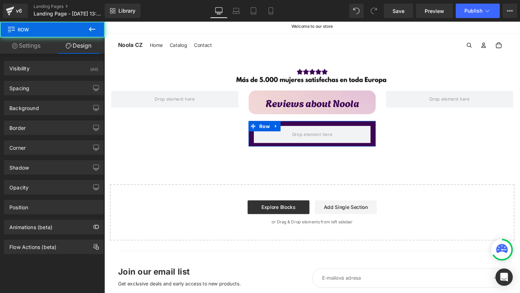
type input "0"
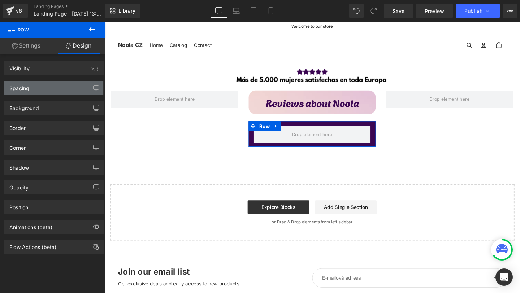
click at [29, 88] on div "Spacing" at bounding box center [19, 86] width 20 height 10
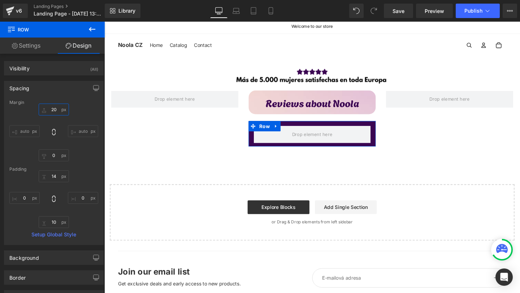
click at [58, 112] on input "20" at bounding box center [54, 110] width 30 height 12
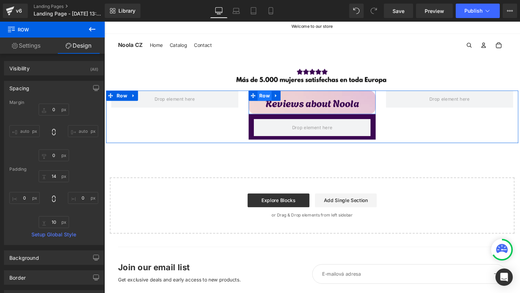
click at [270, 101] on span "Row" at bounding box center [272, 99] width 15 height 11
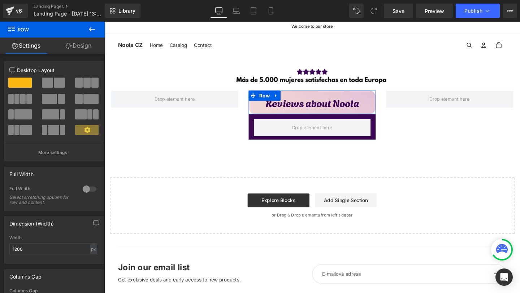
click at [86, 44] on link "Design" at bounding box center [78, 46] width 52 height 16
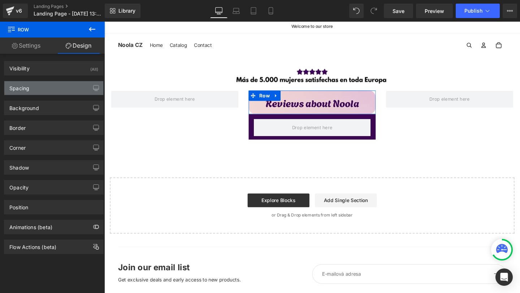
click at [39, 89] on div "Spacing" at bounding box center [53, 88] width 99 height 14
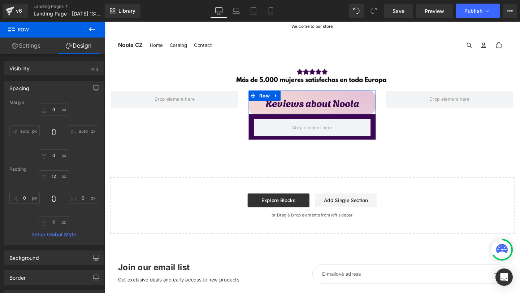
click at [32, 90] on div "Spacing" at bounding box center [53, 88] width 99 height 14
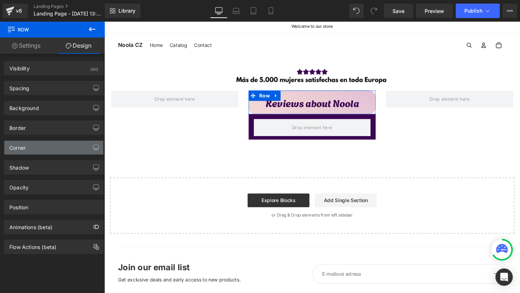
click at [38, 149] on div "Corner" at bounding box center [53, 148] width 99 height 14
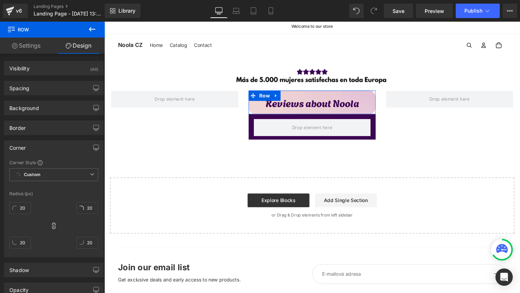
click at [45, 227] on div "20px 20 20px 20 20px 20 20px 20" at bounding box center [53, 228] width 89 height 58
click at [50, 227] on icon at bounding box center [53, 225] width 7 height 7
click at [29, 239] on input "20" at bounding box center [20, 243] width 22 height 12
click at [93, 243] on input "text" at bounding box center [88, 243] width 22 height 12
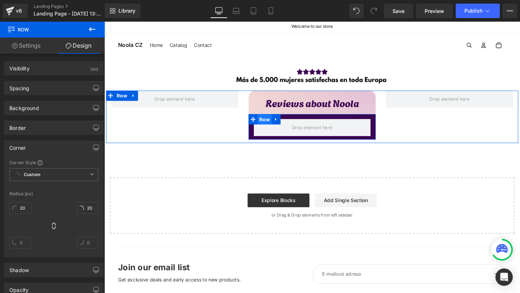
click at [275, 123] on span "Row" at bounding box center [272, 124] width 15 height 11
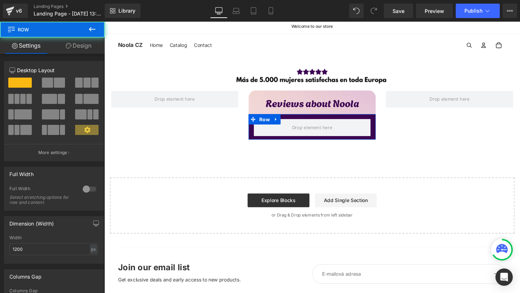
click at [84, 43] on link "Design" at bounding box center [78, 46] width 52 height 16
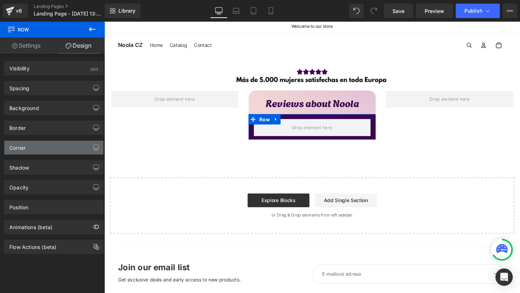
click at [29, 153] on div "Corner" at bounding box center [53, 148] width 99 height 14
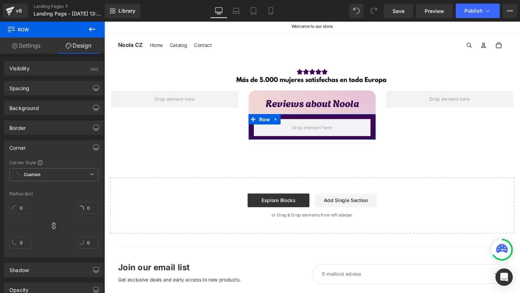
click at [48, 225] on div "0px 0 0px 0 0px 0 0px 0" at bounding box center [53, 228] width 89 height 58
click at [12, 236] on div "0" at bounding box center [20, 245] width 22 height 23
click at [14, 239] on input "0" at bounding box center [20, 243] width 22 height 12
type input "20"
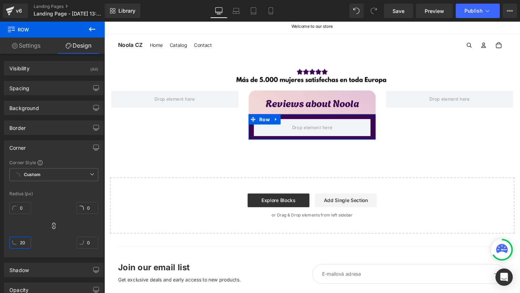
type input "20"
click at [53, 226] on icon at bounding box center [53, 225] width 7 height 7
click at [29, 209] on input "20" at bounding box center [20, 208] width 22 height 12
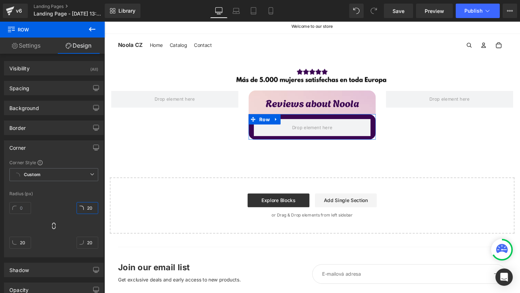
click at [90, 206] on input "20" at bounding box center [88, 208] width 22 height 12
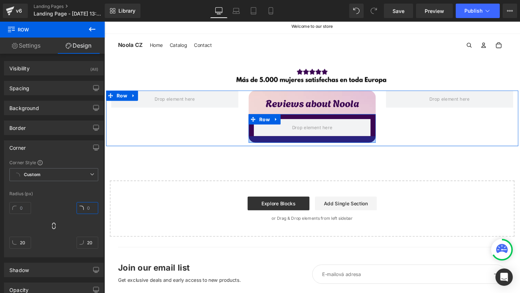
click at [334, 148] on div at bounding box center [323, 145] width 134 height 7
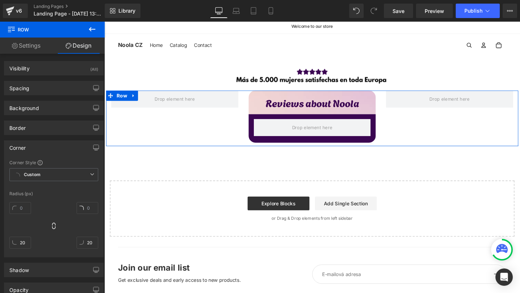
click at [406, 138] on div "Reviews about Noola Text Block Row Row Row" at bounding box center [322, 123] width 433 height 58
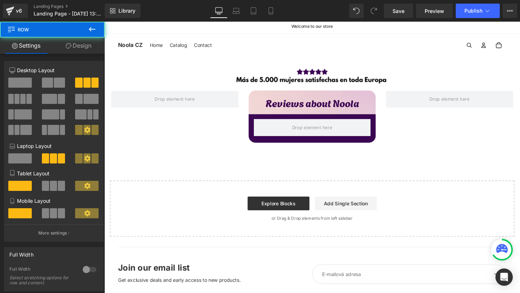
click at [90, 32] on icon at bounding box center [92, 29] width 9 height 9
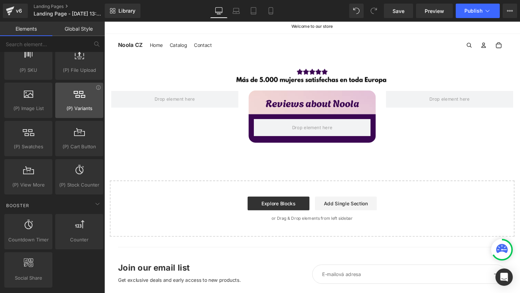
scroll to position [849, 0]
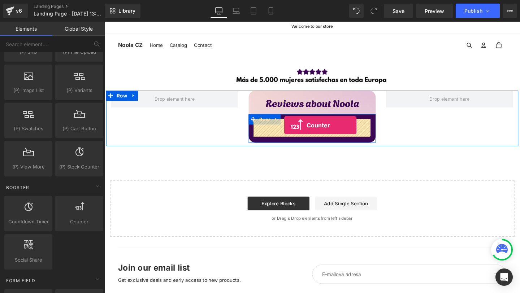
drag, startPoint x: 180, startPoint y: 241, endPoint x: 293, endPoint y: 131, distance: 158.0
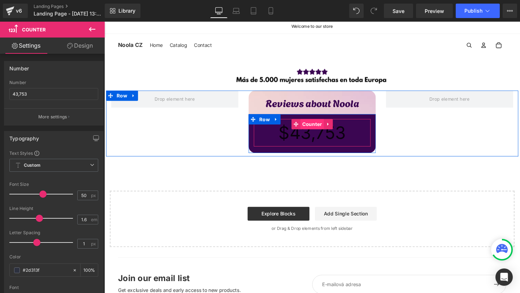
click at [321, 133] on span "Counter" at bounding box center [322, 129] width 25 height 11
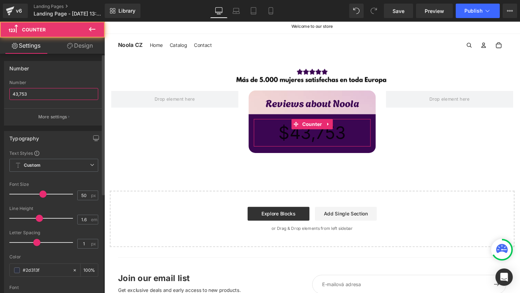
click at [36, 89] on input "43,753" at bounding box center [53, 94] width 89 height 12
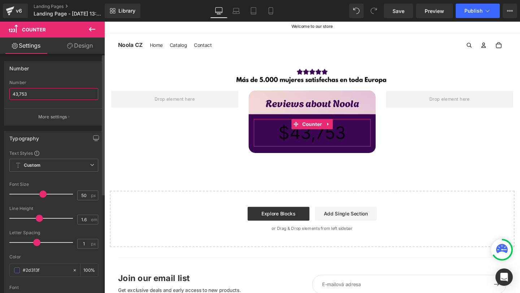
click at [36, 89] on input "43,753" at bounding box center [53, 94] width 89 height 12
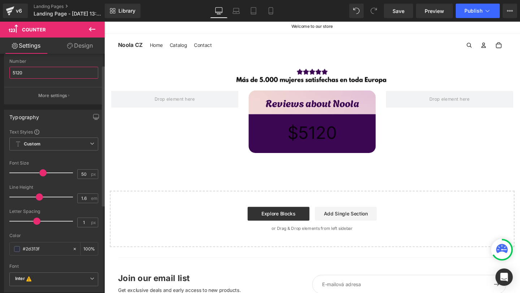
scroll to position [22, 0]
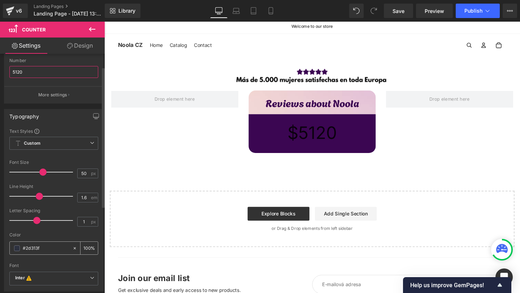
type input "5120"
click at [13, 248] on div "#2d313f" at bounding box center [41, 248] width 62 height 13
click at [16, 248] on span at bounding box center [17, 248] width 6 height 6
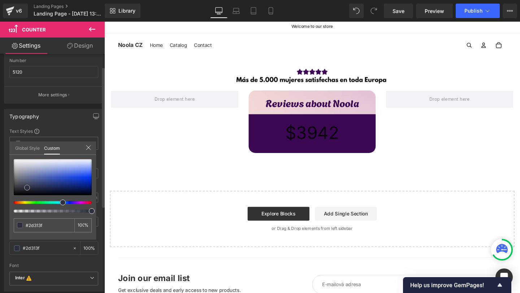
type input "#868fb0"
type input "#8992b2"
type input "#a5abbf"
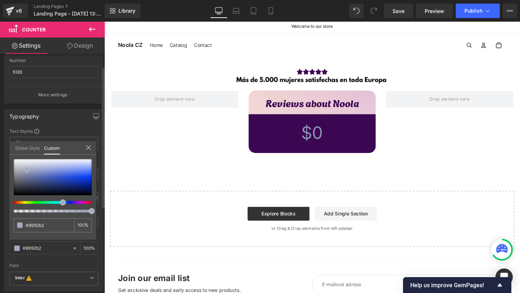
type input "#a5abbf"
type input "#d7d9df"
type input "#ffffff"
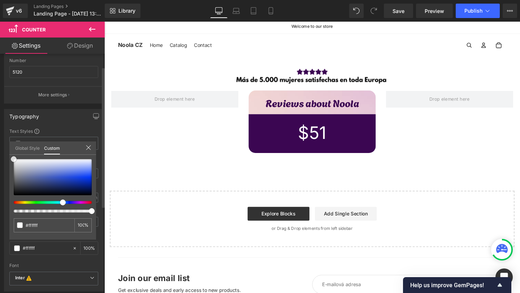
drag, startPoint x: 30, startPoint y: 173, endPoint x: 0, endPoint y: 131, distance: 52.1
click at [0, 131] on div "Typography Text Styles Custom Custom Setup Global Style Custom Setup Global Sty…" at bounding box center [54, 198] width 108 height 188
click at [89, 151] on div at bounding box center [89, 148] width 6 height 7
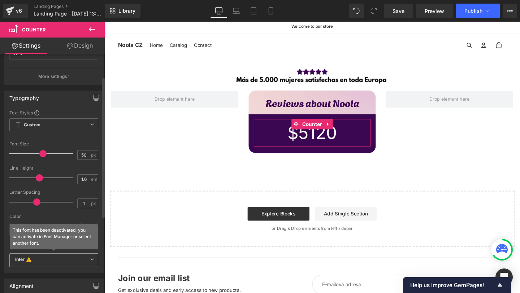
scroll to position [40, 0]
click at [47, 265] on span "Inter This font has been deactivated, you can activate in Font Manager or selec…" at bounding box center [53, 261] width 89 height 14
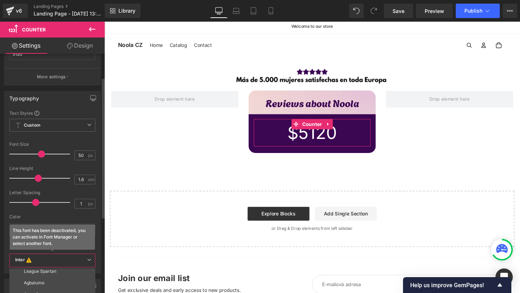
scroll to position [26, 0]
click at [36, 280] on li "Agbalumo" at bounding box center [53, 284] width 89 height 12
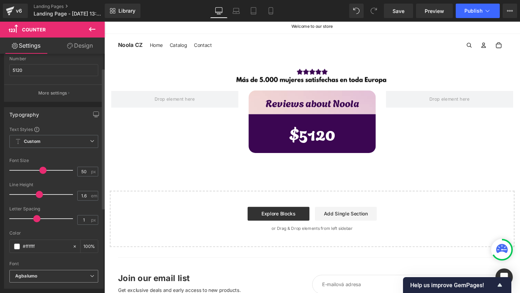
scroll to position [0, 0]
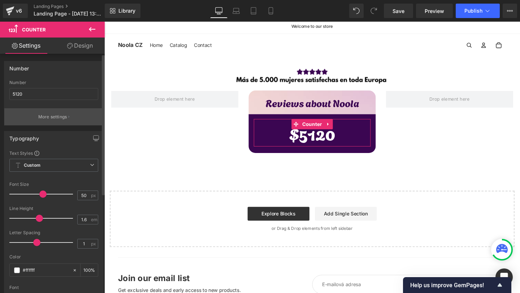
click at [52, 118] on p "More settings" at bounding box center [52, 117] width 29 height 6
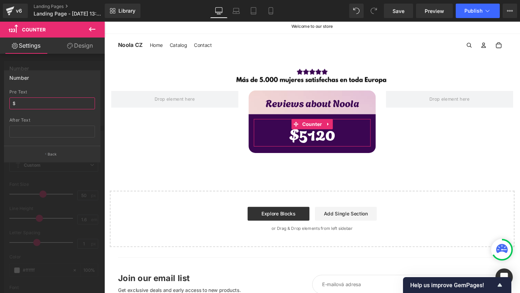
click at [24, 101] on input "$" at bounding box center [52, 103] width 86 height 12
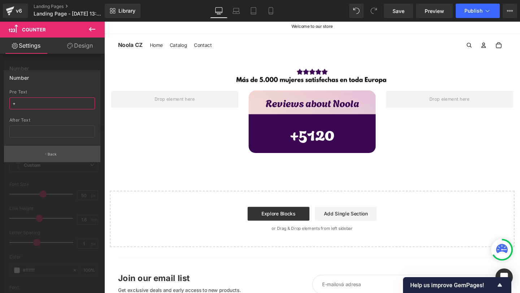
type input "+"
drag, startPoint x: 33, startPoint y: 161, endPoint x: 94, endPoint y: 127, distance: 70.2
click at [33, 161] on button "Back" at bounding box center [52, 154] width 96 height 16
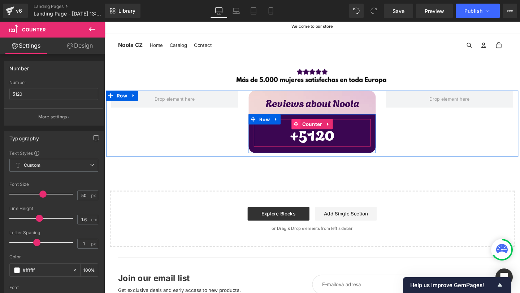
click at [308, 127] on icon at bounding box center [305, 129] width 5 height 5
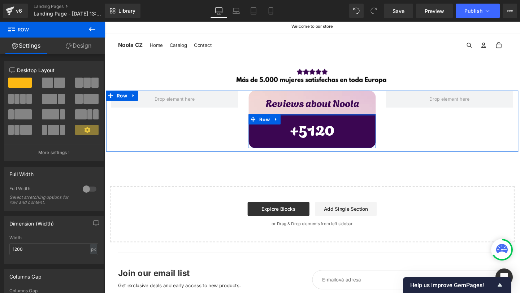
drag, startPoint x: 306, startPoint y: 123, endPoint x: 307, endPoint y: 117, distance: 6.3
click at [307, 117] on div "Reviews about Noola Text Block Row + 5120 Counter Row" at bounding box center [322, 124] width 144 height 61
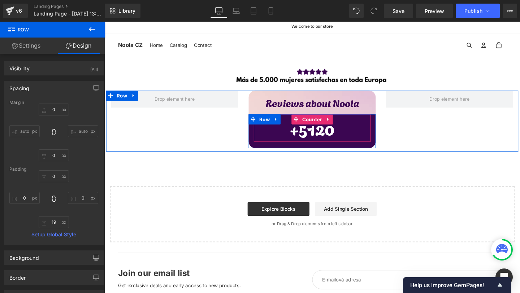
click at [316, 131] on span "5120" at bounding box center [327, 133] width 38 height 27
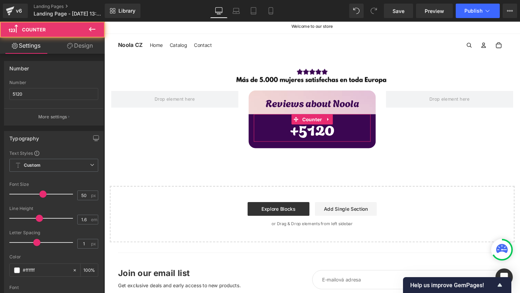
click at [88, 43] on link "Design" at bounding box center [80, 46] width 52 height 16
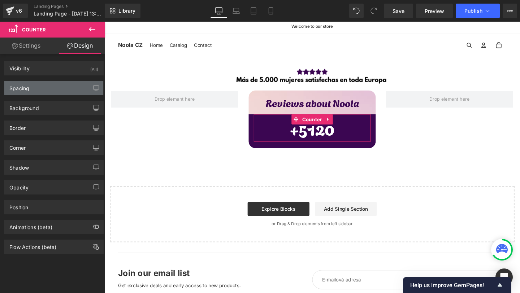
click at [33, 86] on div "Spacing" at bounding box center [53, 88] width 99 height 14
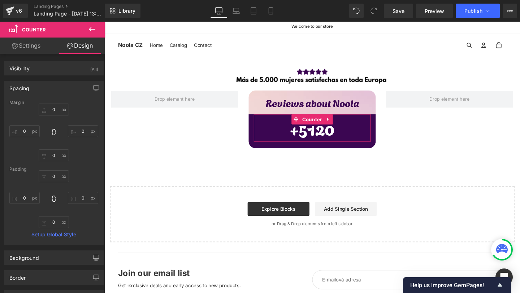
click at [57, 171] on div "Padding" at bounding box center [53, 169] width 89 height 5
click at [57, 178] on input "0" at bounding box center [54, 176] width 30 height 12
type input "1"
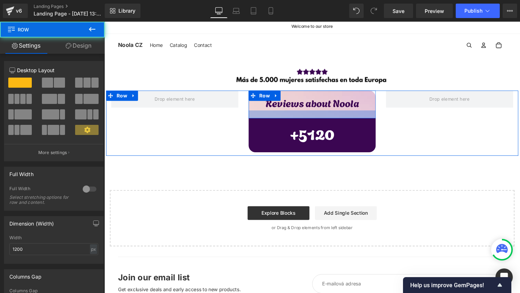
drag, startPoint x: 360, startPoint y: 116, endPoint x: 358, endPoint y: 120, distance: 4.1
click at [358, 120] on div at bounding box center [323, 119] width 134 height 8
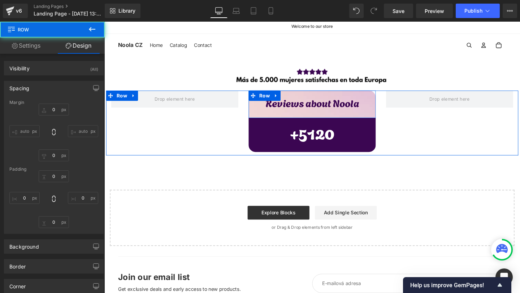
type input "0"
type input "12"
type input "0"
type input "22"
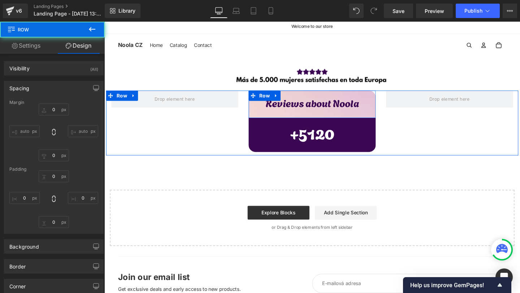
type input "0"
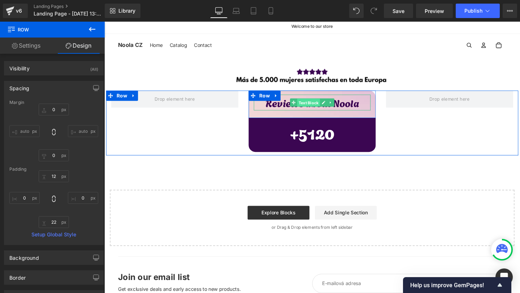
click at [317, 103] on span "Text Block" at bounding box center [319, 107] width 24 height 9
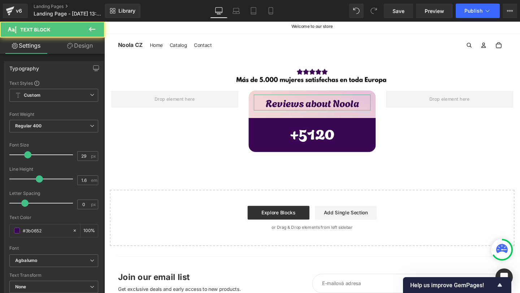
click at [72, 42] on link "Design" at bounding box center [80, 46] width 52 height 16
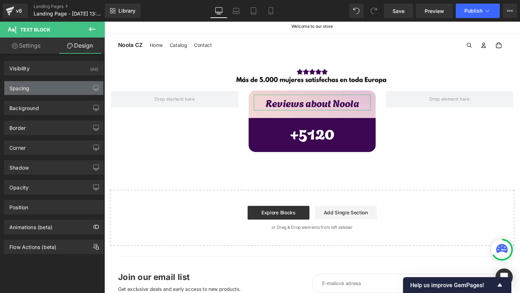
click at [49, 94] on div "Spacing" at bounding box center [53, 88] width 99 height 14
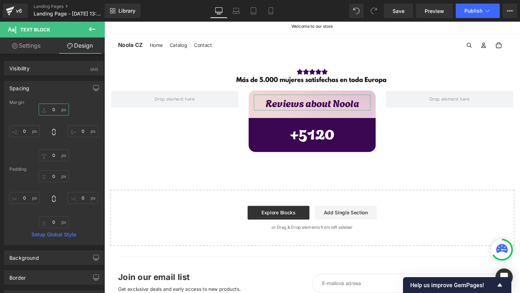
click at [51, 108] on input "0" at bounding box center [54, 110] width 30 height 12
type input "5"
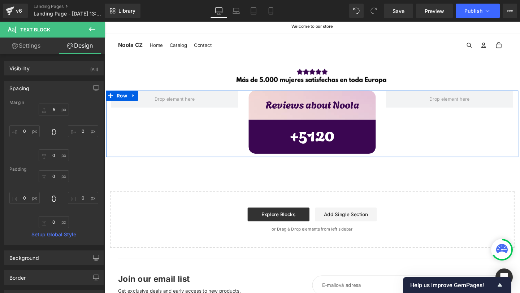
click at [426, 151] on div "Reviews about Noola Text Block Row + 5120 Counter NaNpx Row Row" at bounding box center [322, 129] width 433 height 70
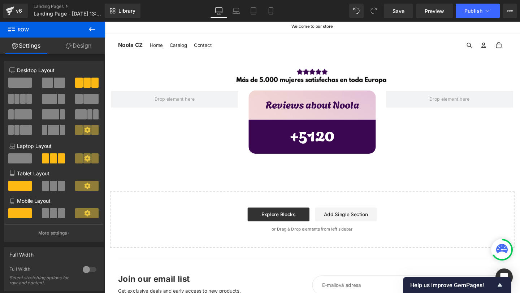
click at [88, 28] on icon at bounding box center [92, 29] width 9 height 9
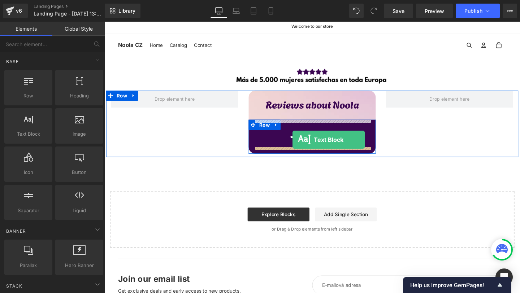
drag, startPoint x: 138, startPoint y: 160, endPoint x: 302, endPoint y: 146, distance: 164.8
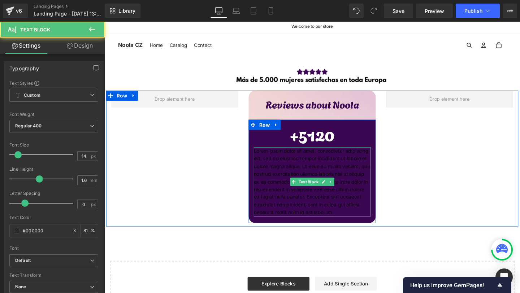
click at [322, 175] on p "Lorem ipsum dolor sit amet, consectetur adipiscing elit, sed do eiusmod tempor …" at bounding box center [322, 190] width 123 height 73
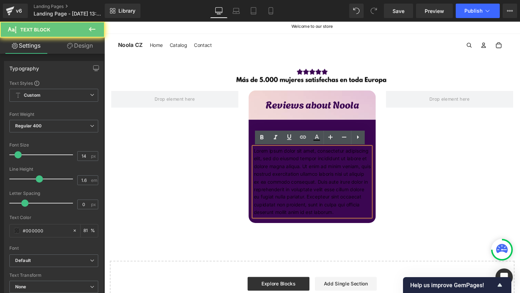
click at [322, 175] on p "Lorem ipsum dolor sit amet, consectetur adipiscing elit, sed do eiusmod tempor …" at bounding box center [322, 190] width 123 height 73
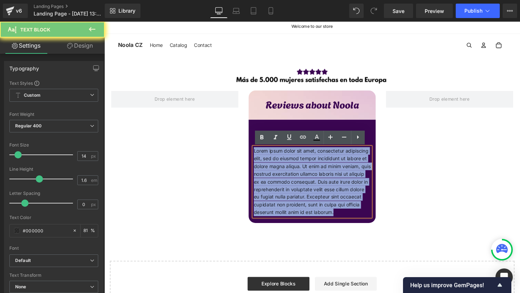
click at [322, 175] on p "Lorem ipsum dolor sit amet, consectetur adipiscing elit, sed do eiusmod tempor …" at bounding box center [322, 190] width 123 height 73
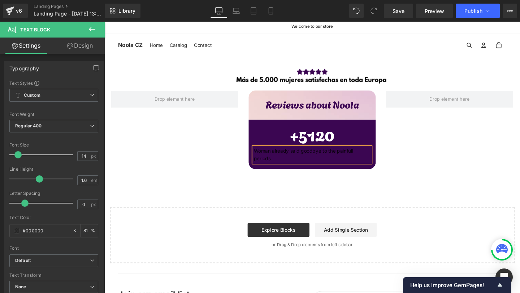
click at [407, 174] on div "Reviews about Noola Text Block Row + 5120 Counter NaNpx Woman already said good…" at bounding box center [322, 137] width 433 height 86
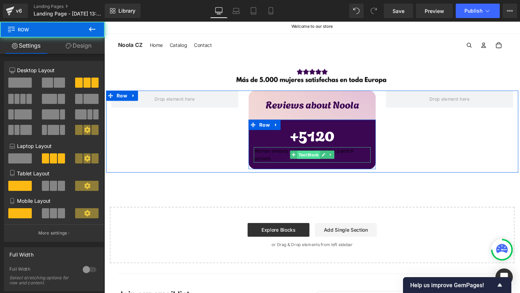
click at [320, 161] on span "Text Block" at bounding box center [319, 162] width 24 height 9
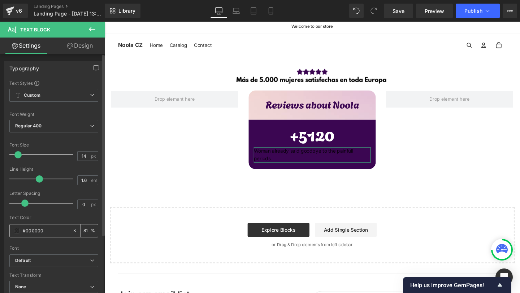
click at [21, 231] on div "#000000" at bounding box center [41, 231] width 62 height 13
click at [19, 231] on span at bounding box center [17, 231] width 6 height 6
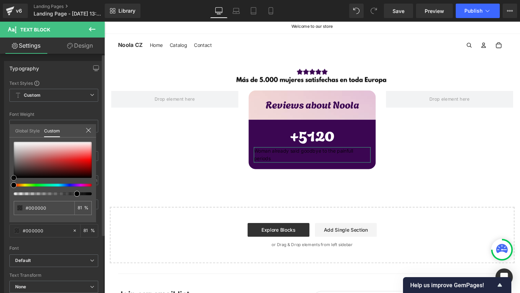
type input "#562e2e"
type input "#593030"
type input "#ffffff"
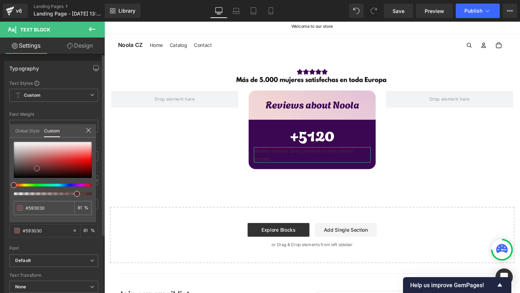
type input "#ffffff"
drag, startPoint x: 37, startPoint y: 169, endPoint x: 0, endPoint y: 80, distance: 95.5
click at [0, 80] on div "Typography Text Styles Custom Custom Setup Global Style Custom Setup Global Sty…" at bounding box center [54, 180] width 108 height 248
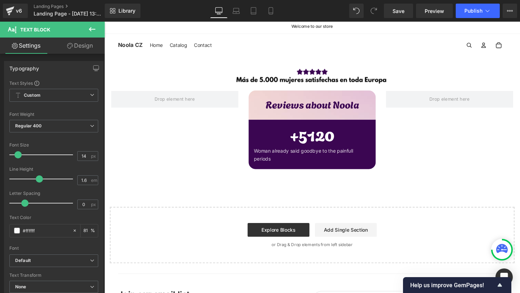
click at [205, 143] on body "Přeskočit na obsah Welcome to our store Home Catalog Contact Noola CZ" at bounding box center [322, 191] width 437 height 345
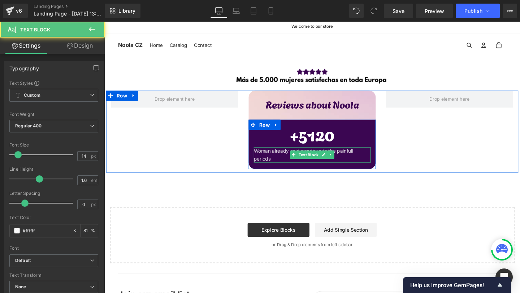
click at [370, 162] on p "Woman already said goodbye to the painfull periods" at bounding box center [322, 162] width 123 height 16
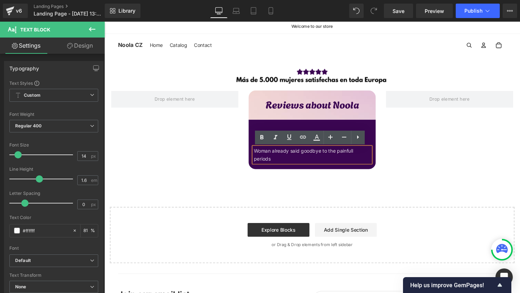
click at [353, 156] on p "Woman already said goodbye to the painfull periods" at bounding box center [322, 162] width 123 height 16
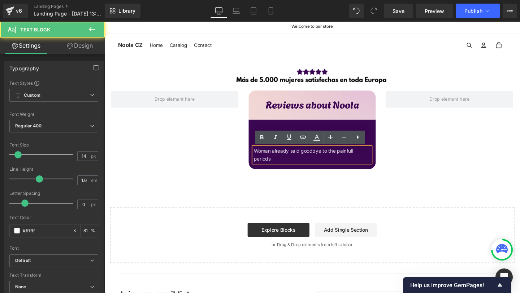
click at [360, 156] on p "Woman already said goodbye to the painfull periods" at bounding box center [322, 162] width 123 height 16
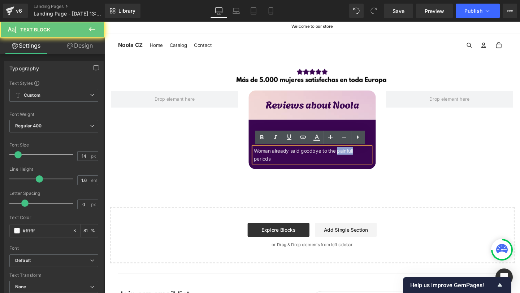
click at [360, 156] on p "Woman already said goodbye to the painfull periods" at bounding box center [322, 162] width 123 height 16
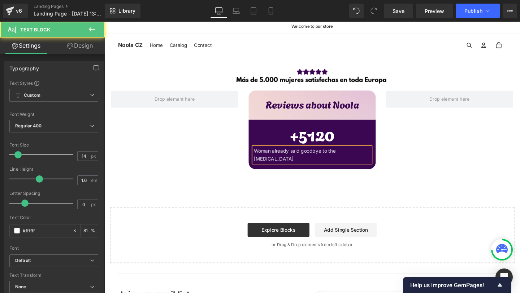
click at [344, 162] on p "Woman already said goodbye to the painful periods" at bounding box center [322, 162] width 123 height 16
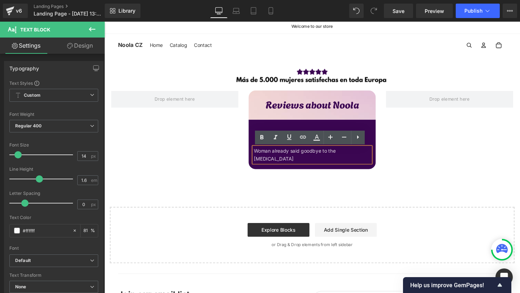
drag, startPoint x: 344, startPoint y: 163, endPoint x: 262, endPoint y: 158, distance: 81.3
click at [262, 158] on p "Woman already said goodbye to the painful periods" at bounding box center [322, 162] width 123 height 16
click at [361, 163] on p "Woman already said goodbye to the painful periods" at bounding box center [322, 162] width 123 height 16
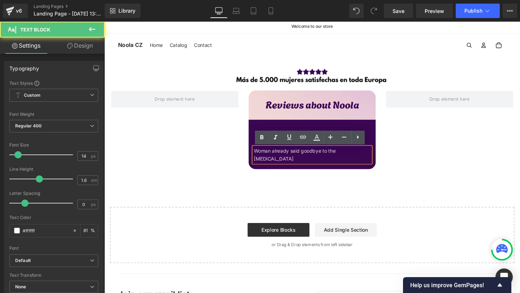
click at [396, 163] on div "Reviews about Noola Text Block Row + 5120 Counter NaNpx Woman already said good…" at bounding box center [322, 137] width 433 height 86
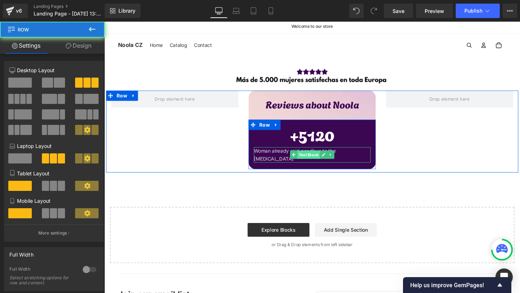
click at [327, 162] on span "Text Block" at bounding box center [319, 161] width 24 height 9
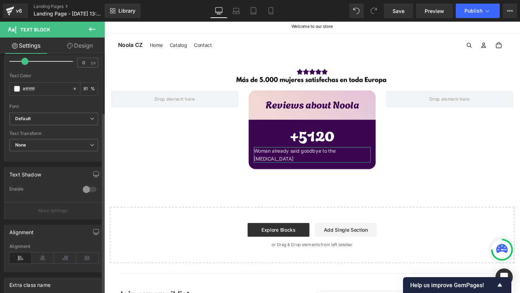
scroll to position [144, 0]
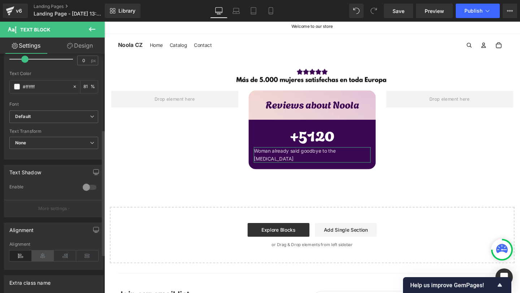
click at [48, 256] on icon at bounding box center [43, 255] width 22 height 11
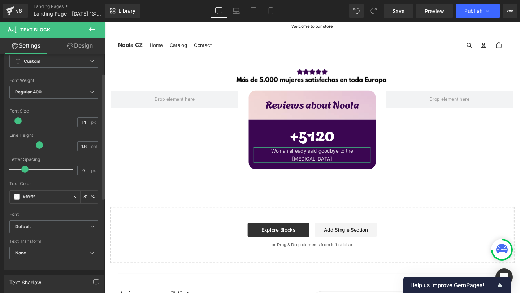
scroll to position [38, 0]
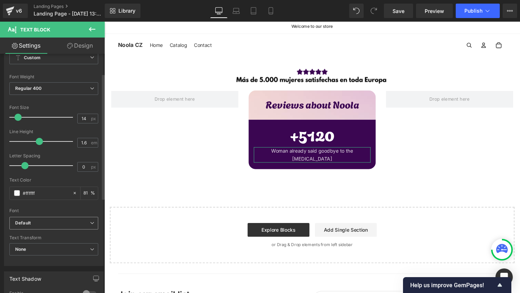
click at [38, 223] on b "Default" at bounding box center [52, 223] width 75 height 6
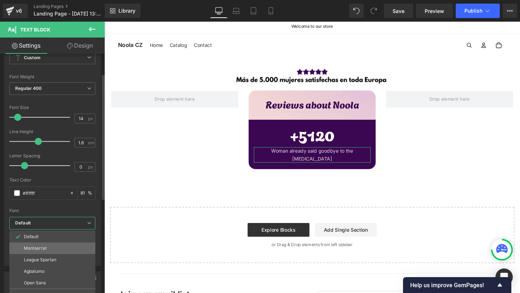
click at [43, 253] on li "Montserrat" at bounding box center [52, 249] width 86 height 12
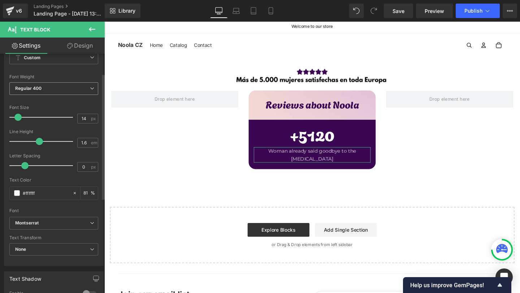
click at [39, 86] on b "Regular 400" at bounding box center [28, 88] width 27 height 5
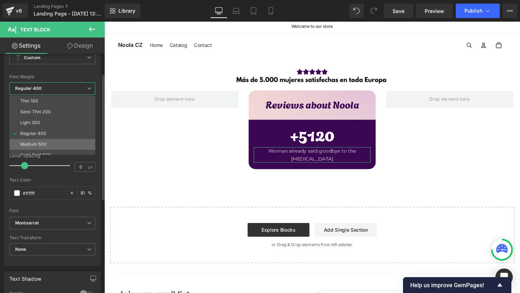
click at [36, 145] on div "Medium 500" at bounding box center [33, 144] width 26 height 5
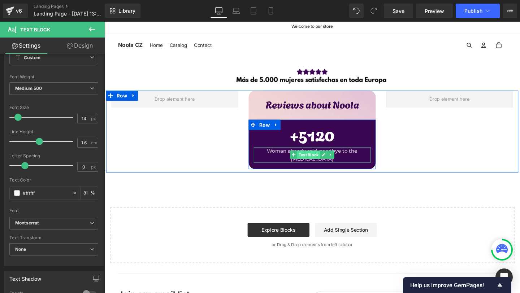
click at [325, 164] on span "Text Block" at bounding box center [319, 161] width 24 height 9
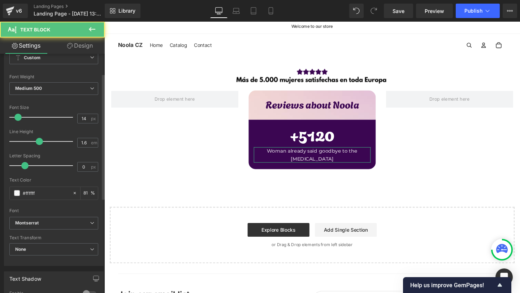
scroll to position [40, 0]
click at [78, 95] on div "Medium 500 Thin 100 Semi Thin 200 Light 300 Regular 400 Medium 500 Semi Bold 60…" at bounding box center [53, 88] width 89 height 16
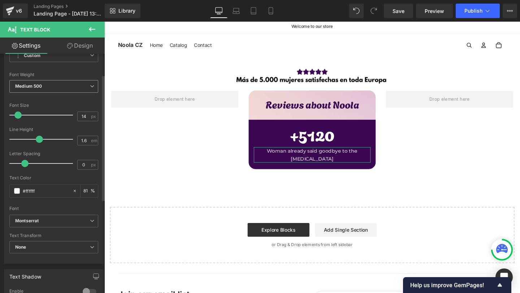
click at [77, 91] on span "Medium 500" at bounding box center [53, 86] width 89 height 13
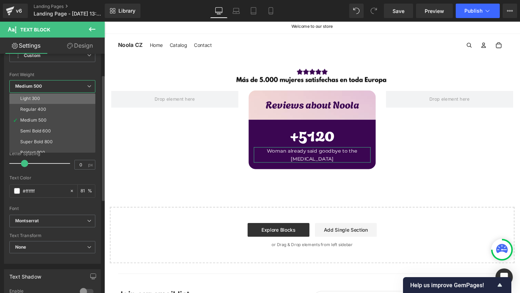
scroll to position [29, 0]
click at [57, 131] on li "Super Bold 800" at bounding box center [53, 134] width 89 height 11
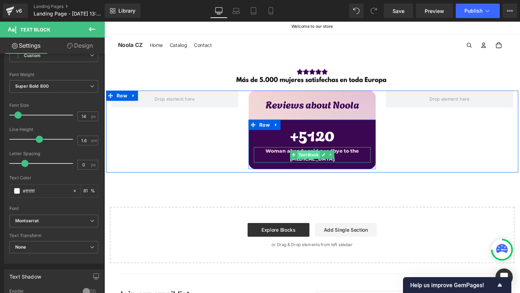
click at [325, 161] on span "Text Block" at bounding box center [319, 161] width 24 height 9
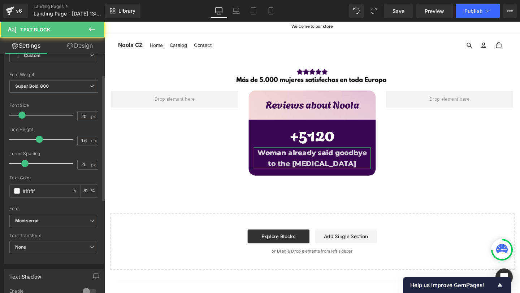
click at [21, 120] on div at bounding box center [43, 115] width 60 height 14
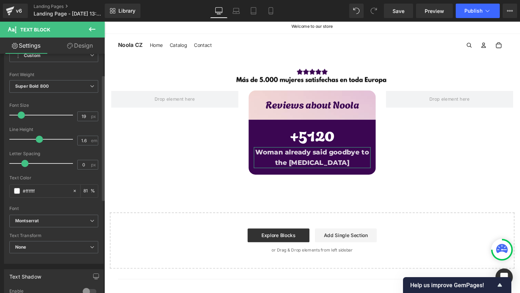
type input "20"
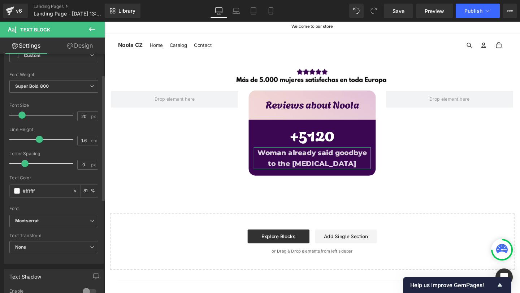
click at [21, 120] on div at bounding box center [43, 115] width 60 height 14
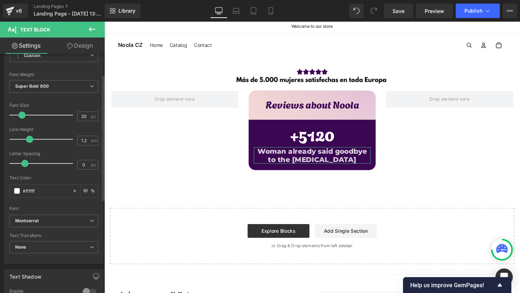
type input "1.3"
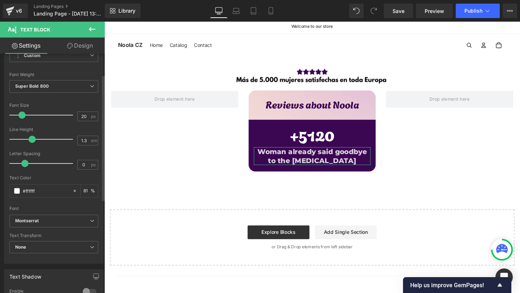
click at [31, 138] on div at bounding box center [43, 139] width 60 height 14
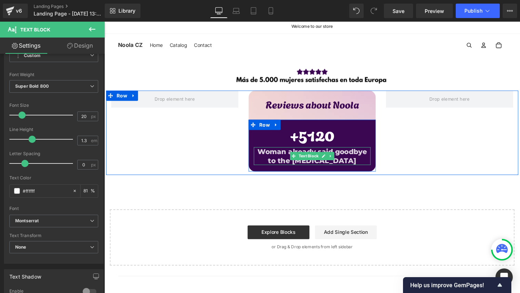
click at [308, 168] on p "Woman already said goodbye to the painful periods" at bounding box center [322, 163] width 123 height 19
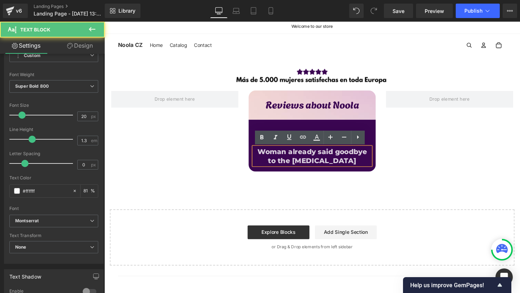
click at [298, 168] on p "Woman already said goodbye to the painful periods" at bounding box center [322, 163] width 123 height 19
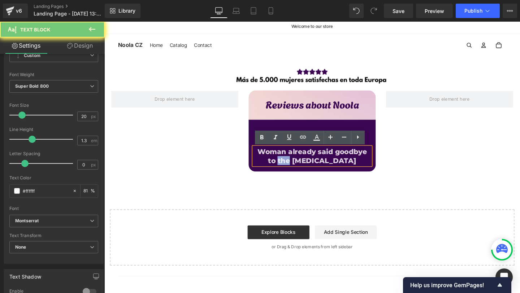
click at [298, 168] on p "Woman already said goodbye to the painful periods" at bounding box center [322, 163] width 123 height 19
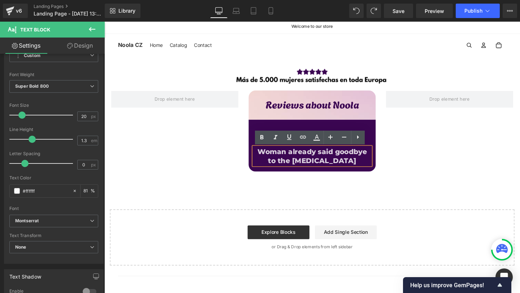
click at [316, 164] on p "Woman already said goodbye to the painful periods" at bounding box center [322, 163] width 123 height 19
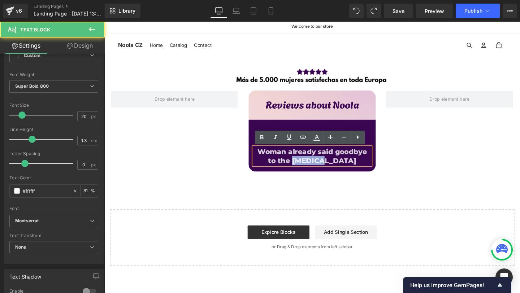
click at [316, 164] on p "Woman already said goodbye to the painful periods" at bounding box center [322, 163] width 123 height 19
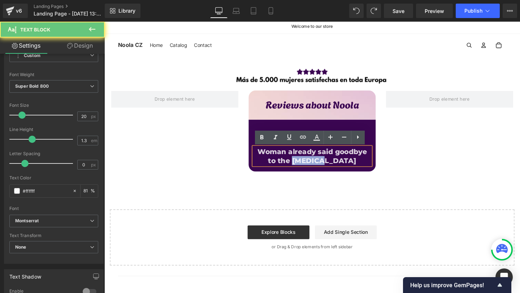
click at [316, 164] on p "Woman already said goodbye to the painful periods" at bounding box center [322, 163] width 123 height 19
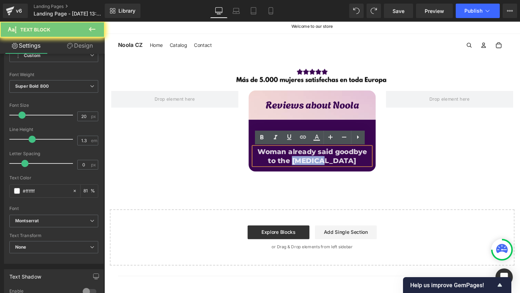
copy p "Woman already said goodbye to the painful periods"
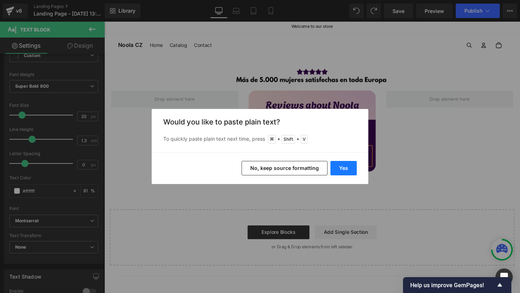
click at [344, 167] on button "Yes" at bounding box center [343, 168] width 26 height 14
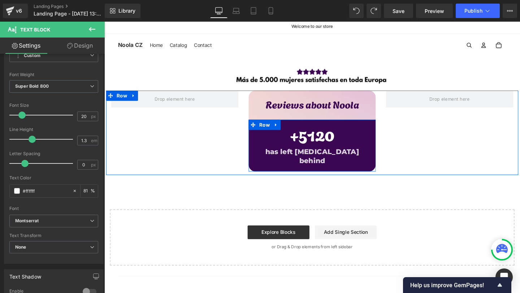
click at [320, 159] on span "Text Block" at bounding box center [319, 158] width 24 height 9
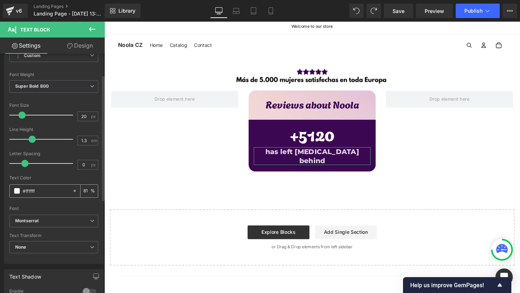
click at [87, 192] on input "81" at bounding box center [86, 191] width 7 height 8
type input "8"
type input "1"
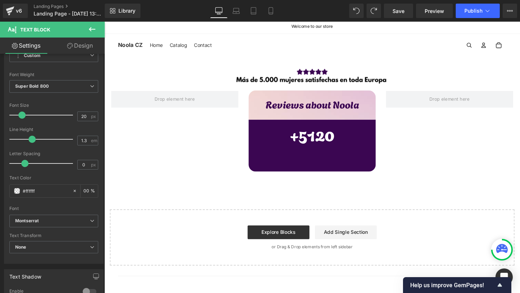
type input "0"
type input "100"
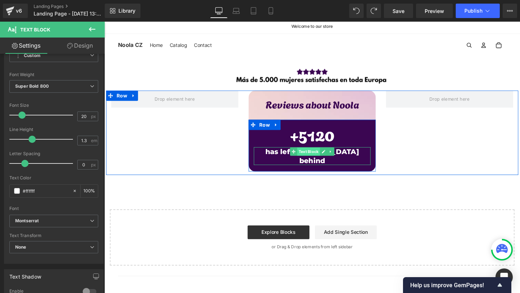
click at [320, 158] on span "Text Block" at bounding box center [319, 158] width 24 height 9
click at [273, 131] on span "Row" at bounding box center [272, 130] width 15 height 11
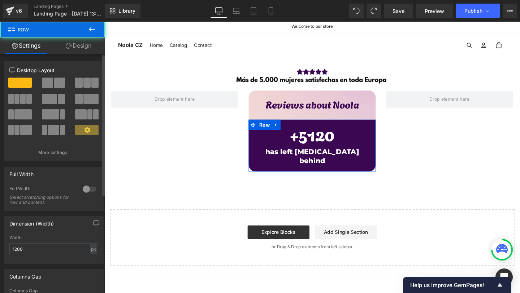
click at [49, 78] on span at bounding box center [47, 83] width 11 height 10
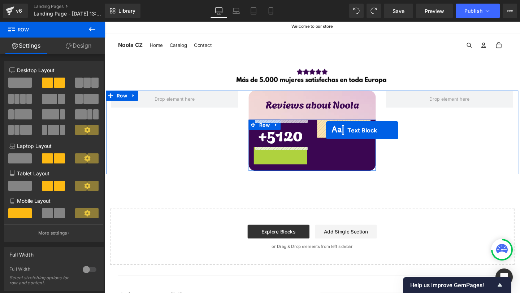
drag, startPoint x: 270, startPoint y: 172, endPoint x: 337, endPoint y: 136, distance: 76.2
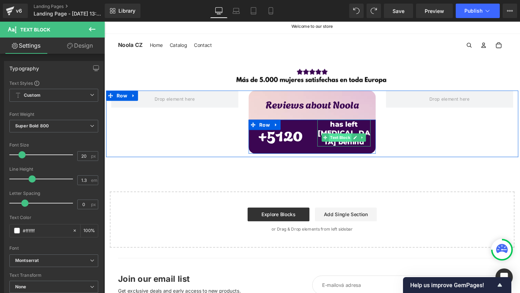
click at [353, 144] on span "Text Block" at bounding box center [352, 143] width 24 height 9
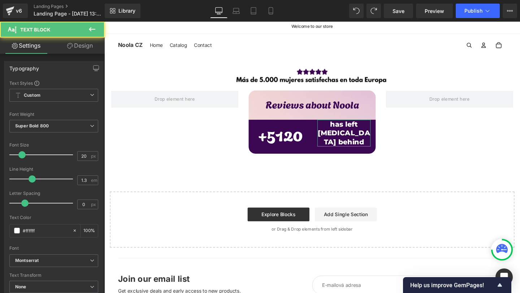
click at [83, 48] on link "Design" at bounding box center [80, 46] width 52 height 16
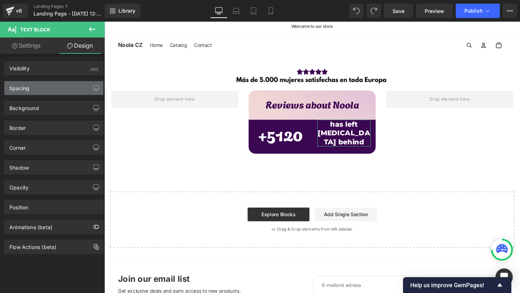
click at [53, 90] on div "Spacing" at bounding box center [53, 88] width 99 height 14
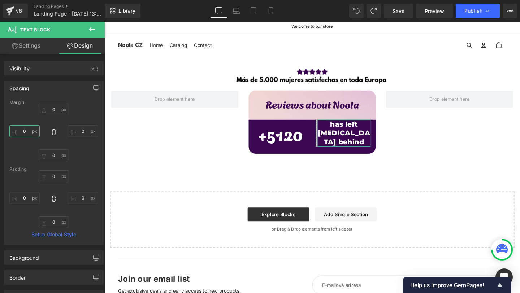
click at [27, 133] on input "0" at bounding box center [24, 131] width 30 height 12
type input "-30"
click at [81, 130] on input "0" at bounding box center [83, 131] width 30 height 12
type input "-01-"
type input "-10"
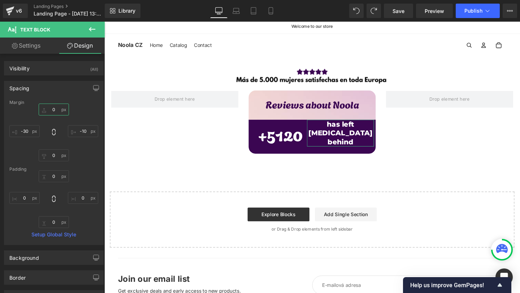
click at [59, 113] on input "0" at bounding box center [54, 110] width 30 height 12
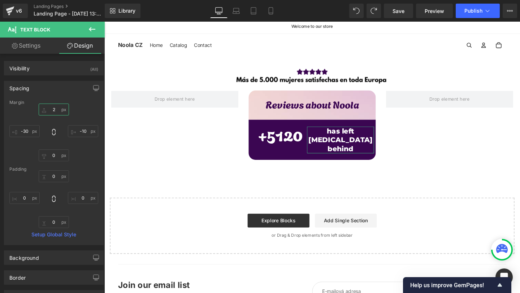
type input "25"
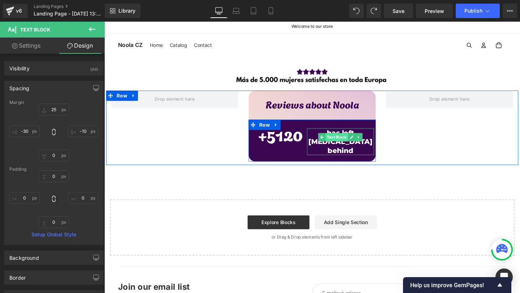
click at [357, 144] on span "Text Block" at bounding box center [349, 143] width 24 height 9
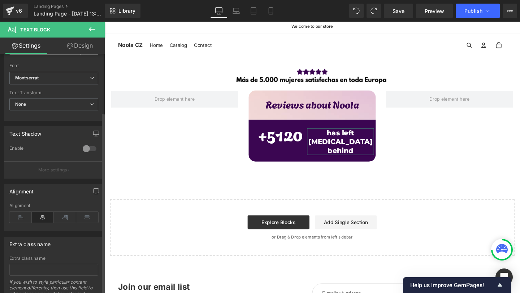
scroll to position [188, 0]
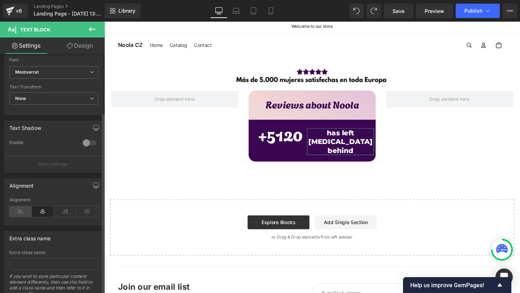
click at [22, 216] on icon at bounding box center [20, 211] width 22 height 11
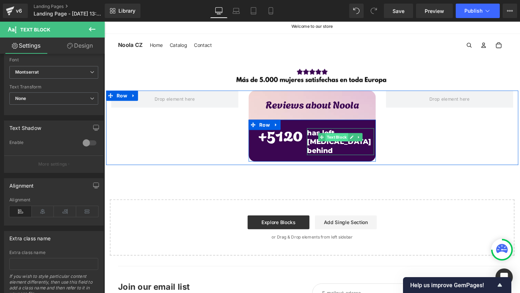
click at [359, 144] on span "Text Block" at bounding box center [349, 143] width 24 height 9
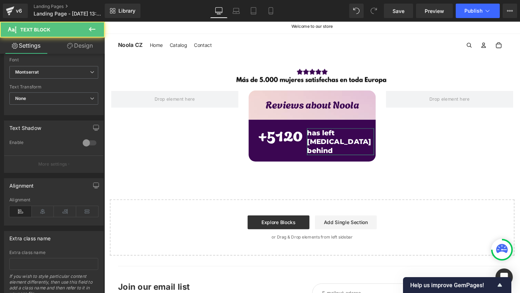
click at [73, 40] on link "Design" at bounding box center [80, 46] width 52 height 16
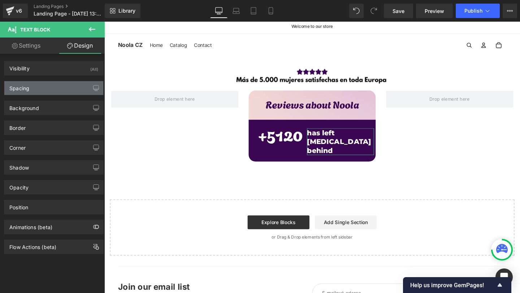
click at [42, 86] on div "Spacing" at bounding box center [53, 88] width 99 height 14
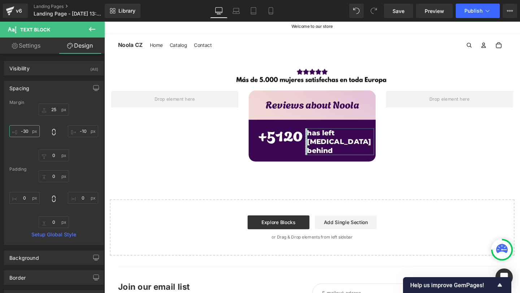
click at [28, 128] on input "-30" at bounding box center [24, 131] width 30 height 12
click at [25, 131] on input "-30" at bounding box center [24, 131] width 30 height 12
type input "-20"
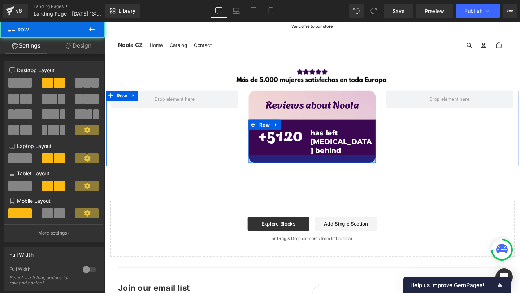
click at [300, 162] on div at bounding box center [323, 166] width 134 height 8
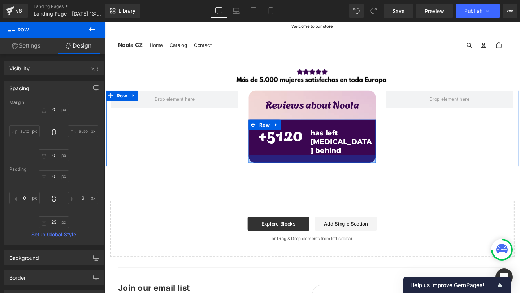
type input "24px"
click at [316, 162] on div at bounding box center [323, 166] width 134 height 9
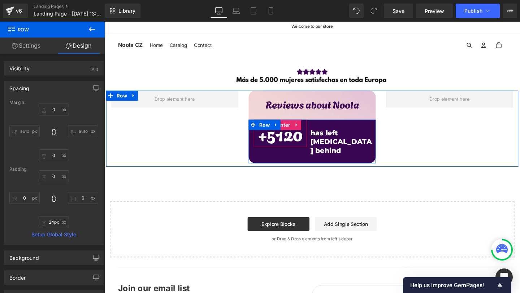
click at [286, 144] on span "5120" at bounding box center [294, 139] width 38 height 27
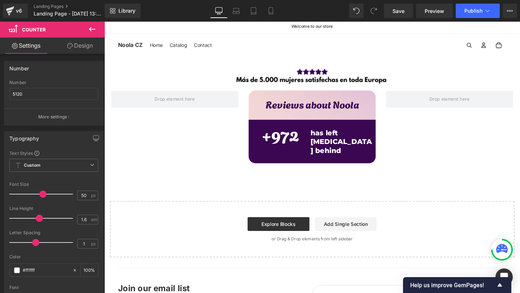
type input "1.1"
drag, startPoint x: 33, startPoint y: 242, endPoint x: 34, endPoint y: 246, distance: 4.0
click at [34, 246] on div at bounding box center [43, 242] width 60 height 14
click at [42, 193] on span at bounding box center [43, 194] width 7 height 7
type input "50"
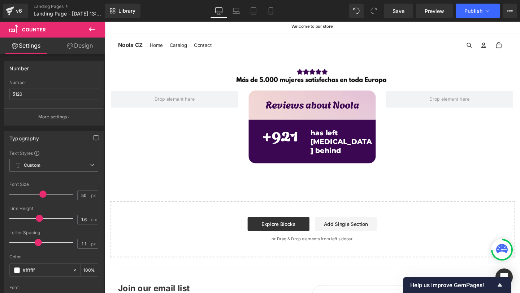
click at [41, 193] on span at bounding box center [42, 194] width 7 height 7
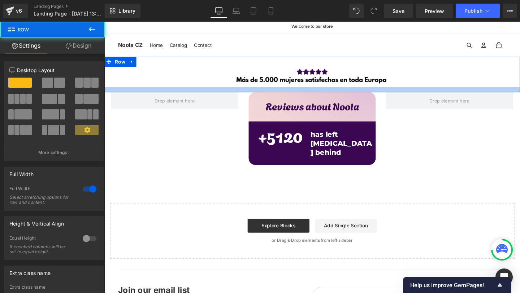
click at [300, 95] on div at bounding box center [322, 93] width 437 height 5
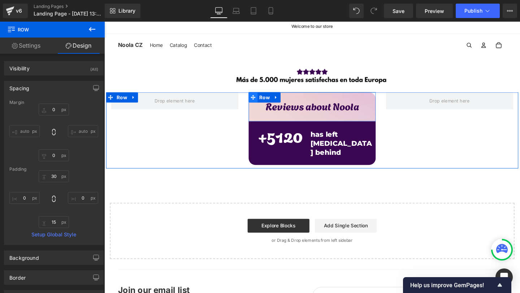
click at [265, 101] on span at bounding box center [260, 101] width 9 height 11
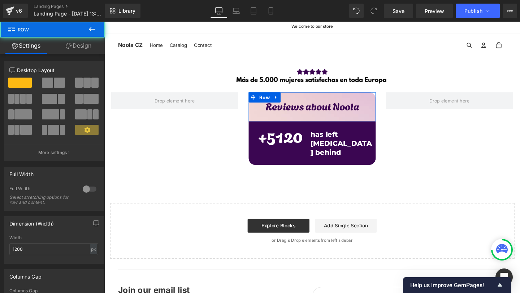
click at [85, 44] on link "Design" at bounding box center [78, 46] width 52 height 16
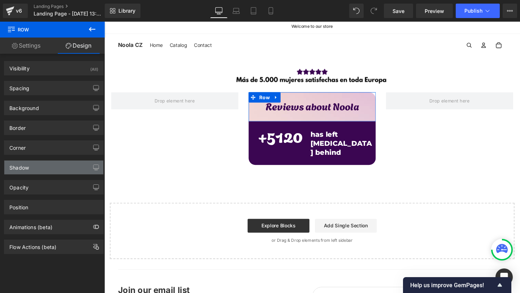
click at [29, 167] on div "Shadow" at bounding box center [53, 168] width 99 height 14
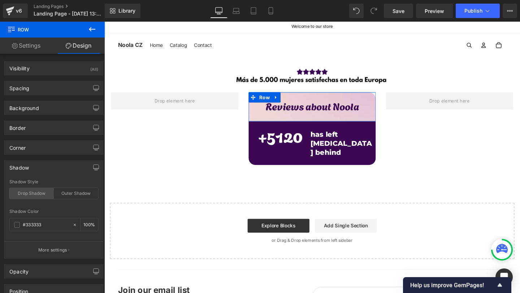
click at [31, 195] on div "Drop Shadow" at bounding box center [31, 193] width 44 height 11
click at [63, 186] on div "Shadow Style Drop Shadow Outer Shadow" at bounding box center [53, 193] width 89 height 28
click at [63, 188] on div "Outer Shadow" at bounding box center [76, 193] width 44 height 11
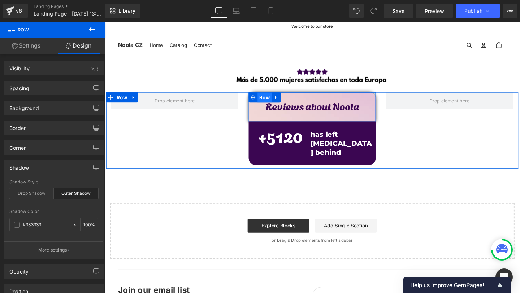
click at [273, 99] on span "Row" at bounding box center [272, 101] width 15 height 11
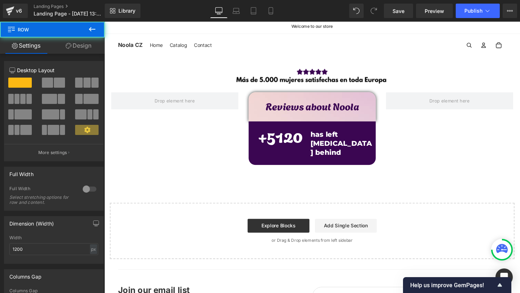
click at [77, 45] on link "Design" at bounding box center [78, 46] width 52 height 16
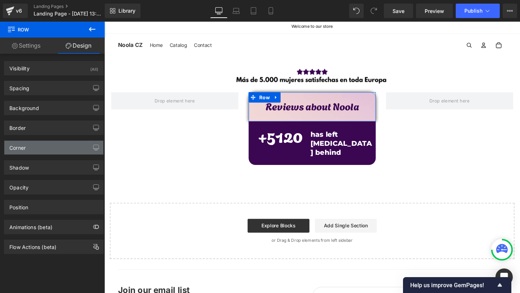
click at [28, 149] on div "Corner" at bounding box center [53, 148] width 99 height 14
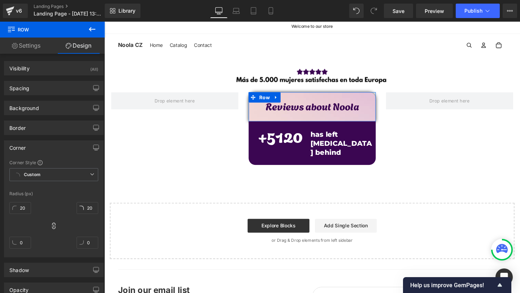
click at [28, 149] on div "Corner" at bounding box center [53, 148] width 99 height 14
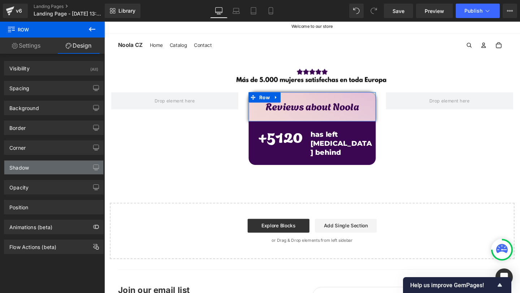
click at [25, 165] on div "Shadow" at bounding box center [18, 166] width 19 height 10
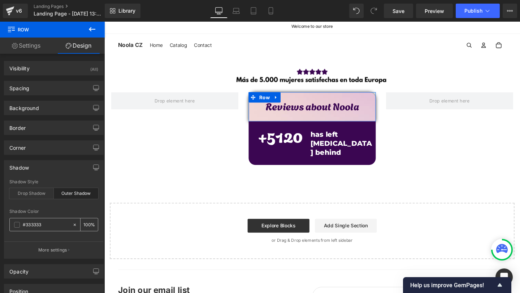
click at [16, 225] on span at bounding box center [17, 225] width 6 height 6
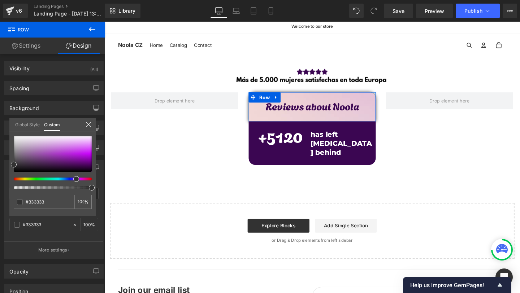
click at [74, 179] on div at bounding box center [50, 179] width 78 height 3
click at [92, 162] on div "#333333 100 %" at bounding box center [52, 176] width 87 height 80
type input "#710188"
type input "#6d0182"
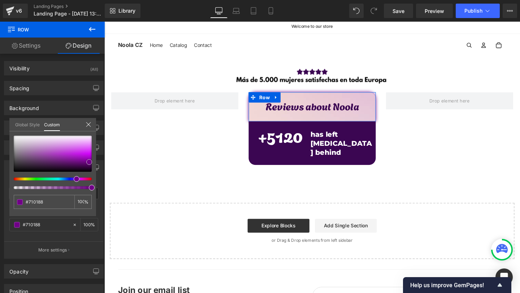
type input "#6d0182"
type input "#68017d"
type input "#68037c"
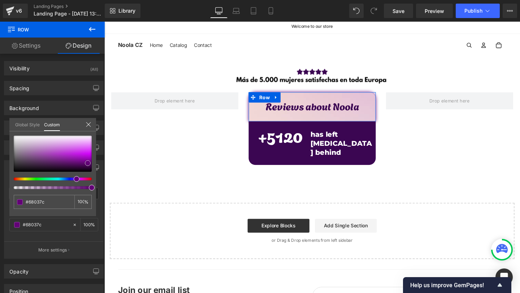
type input "#630377"
type input "#5a036c"
type input "#510461"
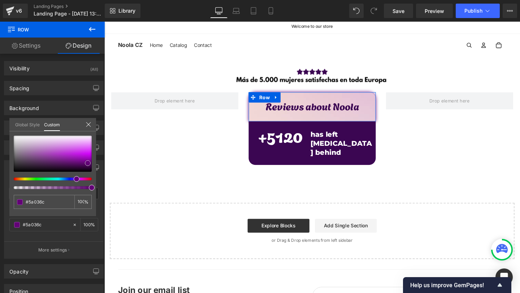
type input "#510461"
type input "#490457"
type input "#490556"
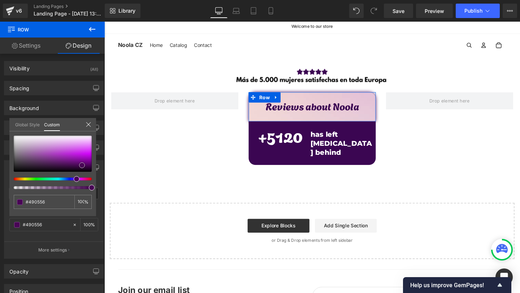
type input "#480555"
type input "#440650"
type input "#3a0744"
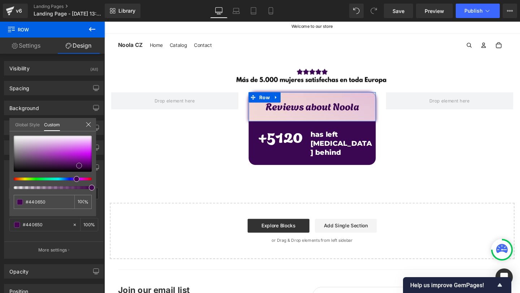
type input "#3a0744"
type input "#3a0844"
drag, startPoint x: 89, startPoint y: 162, endPoint x: 75, endPoint y: 166, distance: 14.4
click at [75, 166] on div at bounding box center [53, 154] width 78 height 36
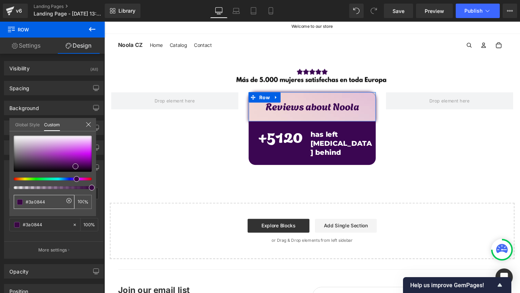
click at [44, 200] on input "#3a0844" at bounding box center [45, 202] width 38 height 8
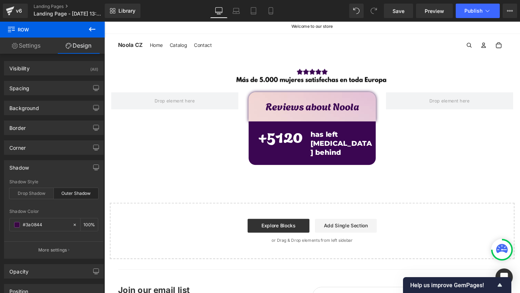
click at [289, 135] on body "Přeskočit na obsah Welcome to our store Home Catalog Contact Noola CZ" at bounding box center [322, 189] width 437 height 341
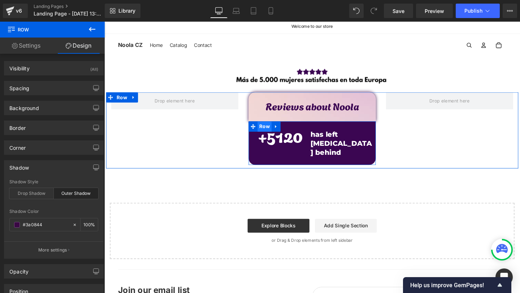
click at [272, 133] on span "Row" at bounding box center [272, 132] width 15 height 11
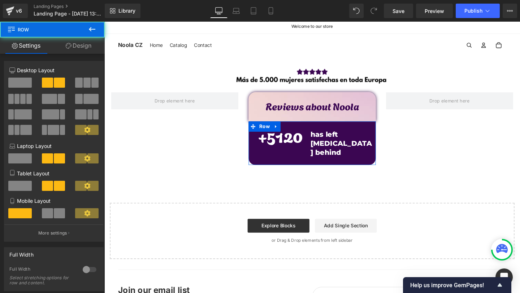
click at [87, 44] on link "Design" at bounding box center [78, 46] width 52 height 16
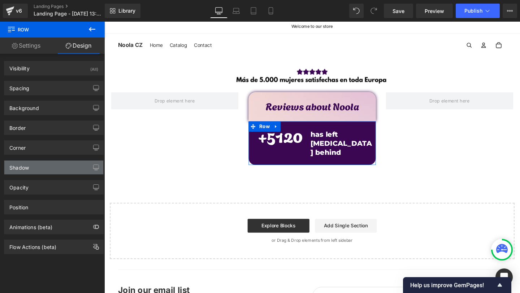
click at [29, 164] on div "Shadow" at bounding box center [18, 166] width 19 height 10
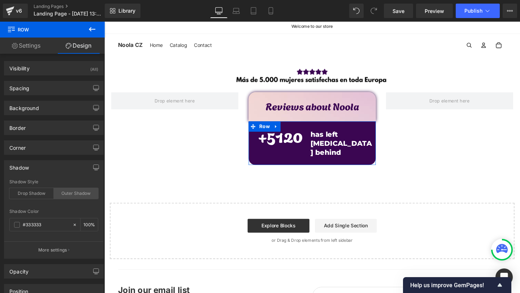
click at [85, 196] on div "Outer Shadow" at bounding box center [76, 193] width 44 height 11
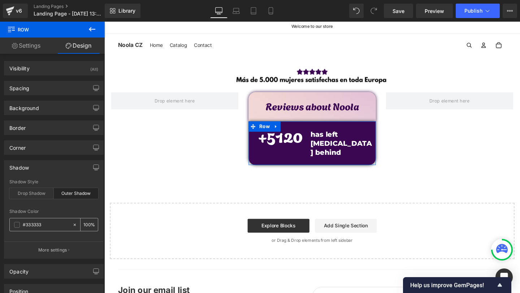
click at [42, 218] on div "#333333" at bounding box center [41, 224] width 62 height 13
click at [36, 223] on input "#333333" at bounding box center [46, 225] width 46 height 8
paste input "a0844"
type input "#3a0844"
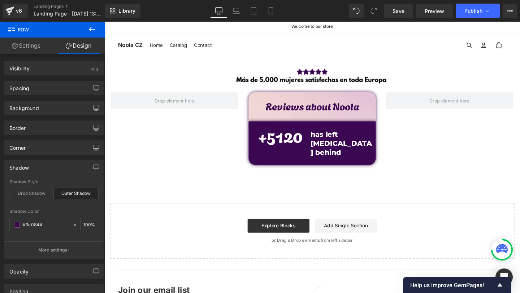
click at [167, 167] on div "Reviews about Noola Text Block Row + 5120 Counter has left painful periods behi…" at bounding box center [322, 136] width 433 height 80
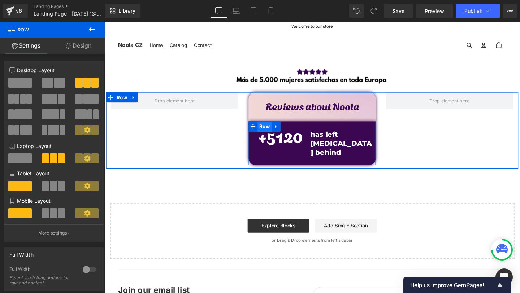
click at [270, 128] on span "Row" at bounding box center [272, 132] width 15 height 11
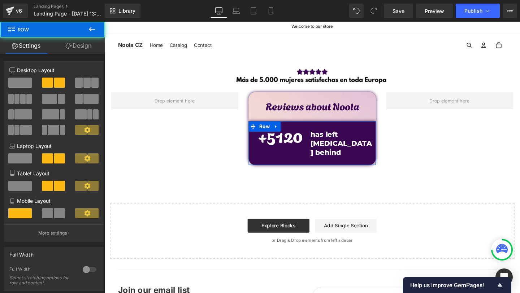
click at [90, 47] on link "Design" at bounding box center [78, 46] width 52 height 16
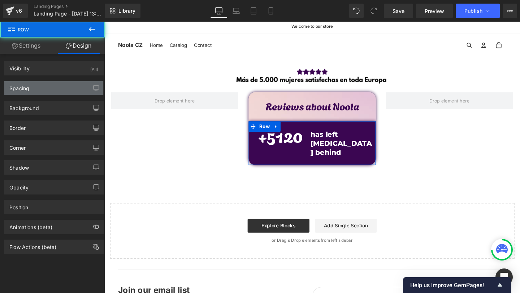
type input "#3a0844"
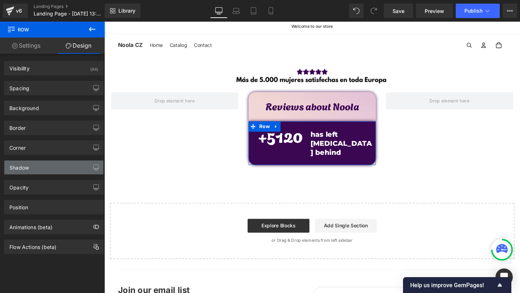
click at [27, 169] on div "Shadow" at bounding box center [18, 166] width 19 height 10
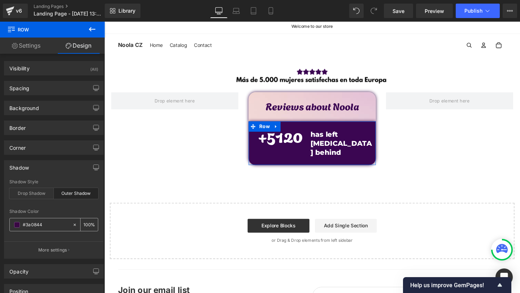
click at [84, 225] on input "100" at bounding box center [86, 225] width 7 height 8
click at [84, 226] on input "100" at bounding box center [86, 225] width 7 height 8
type input "50"
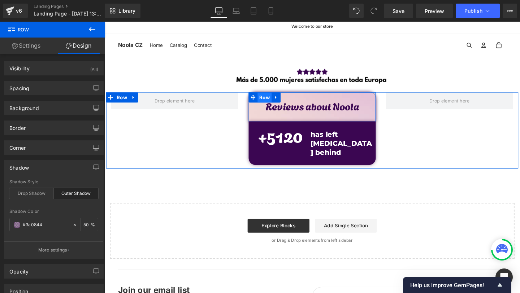
click at [274, 104] on span "Row" at bounding box center [272, 101] width 15 height 11
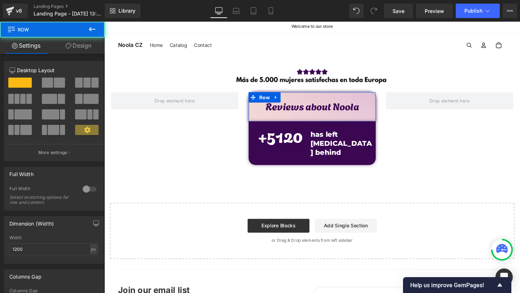
click at [79, 47] on link "Design" at bounding box center [78, 46] width 52 height 16
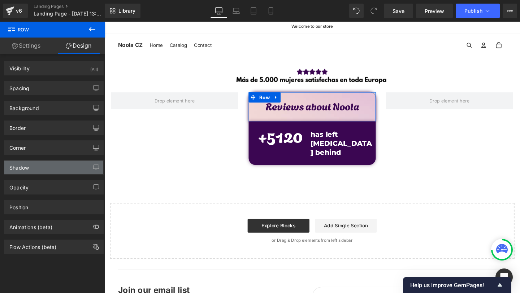
click at [30, 170] on div "Shadow" at bounding box center [53, 168] width 99 height 14
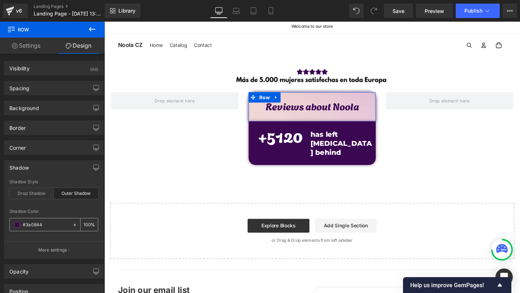
click at [80, 224] on div "100 %" at bounding box center [88, 224] width 17 height 13
click at [83, 224] on input "100" at bounding box center [86, 225] width 7 height 8
type input "50"
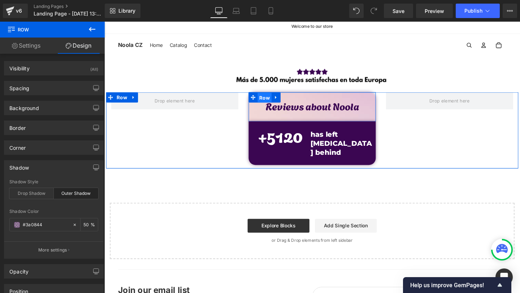
click at [266, 101] on span "Row" at bounding box center [272, 101] width 15 height 11
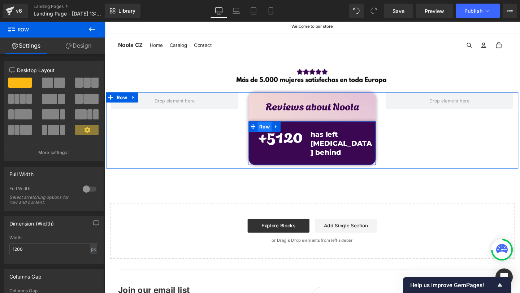
click at [272, 133] on span "Row" at bounding box center [272, 132] width 15 height 11
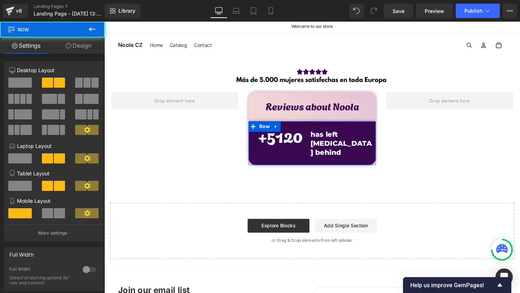
click at [69, 41] on link "Design" at bounding box center [78, 46] width 52 height 16
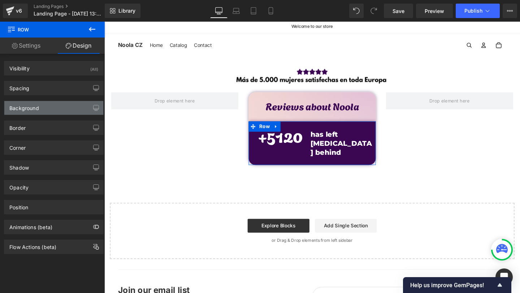
click at [34, 106] on div "Background" at bounding box center [24, 106] width 30 height 10
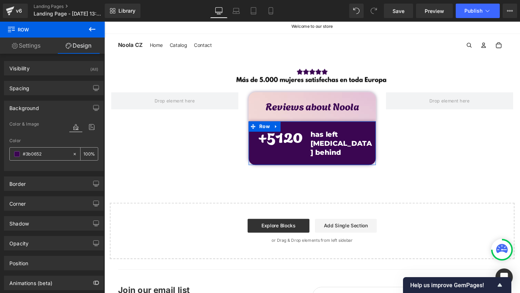
click at [27, 158] on div "#3b0652" at bounding box center [41, 154] width 62 height 13
click at [29, 157] on input "#3b0652" at bounding box center [46, 154] width 46 height 8
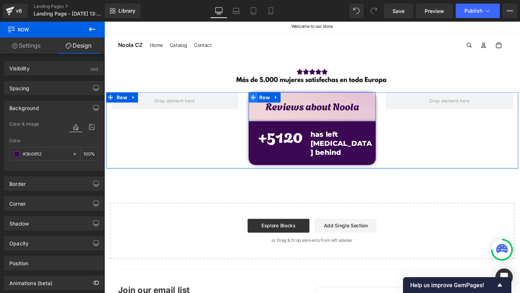
click at [263, 99] on span at bounding box center [260, 101] width 9 height 11
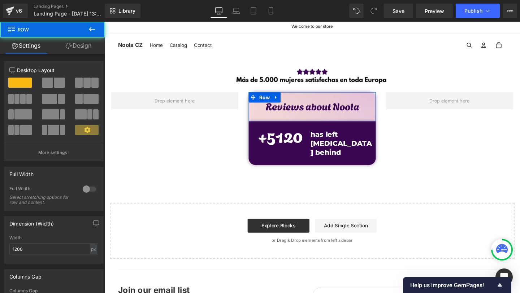
click at [86, 40] on link "Design" at bounding box center [78, 46] width 52 height 16
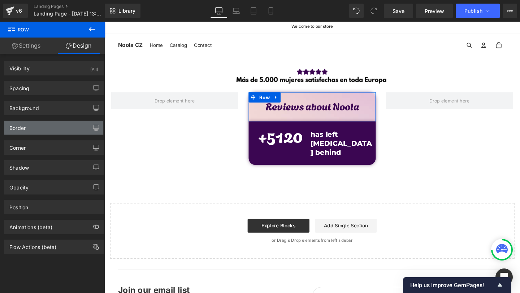
click at [36, 132] on div "Border" at bounding box center [53, 128] width 99 height 14
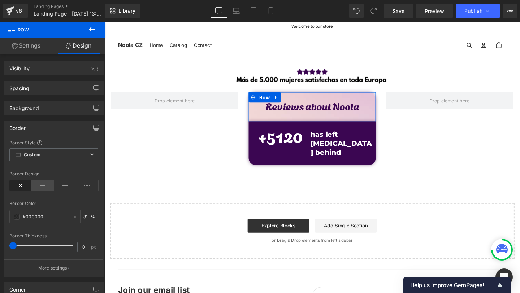
click at [38, 187] on icon at bounding box center [43, 185] width 22 height 11
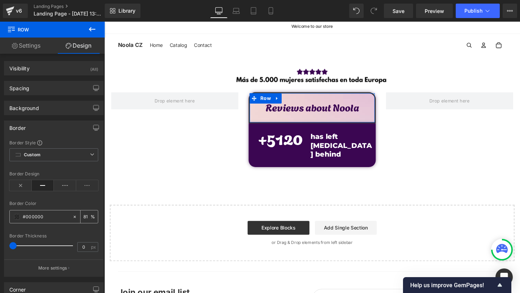
click at [40, 219] on input "#000000" at bounding box center [46, 217] width 46 height 8
paste input "3b0652"
type input "#3b0652"
type input "100"
type input "#3b0652"
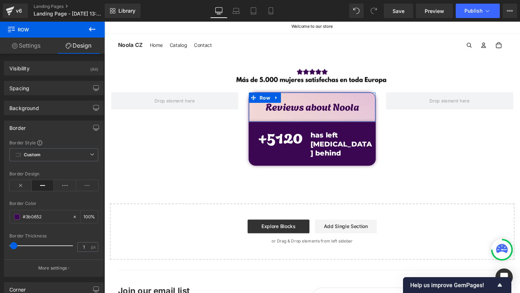
type input "2"
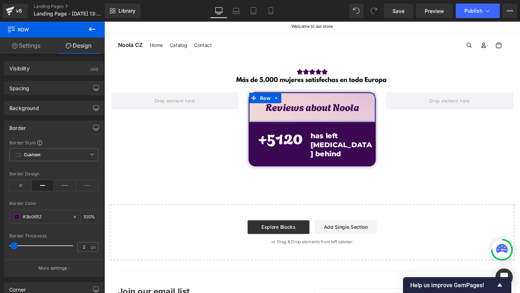
click at [16, 244] on span at bounding box center [13, 245] width 7 height 7
click at [46, 269] on p "More settings" at bounding box center [52, 268] width 29 height 6
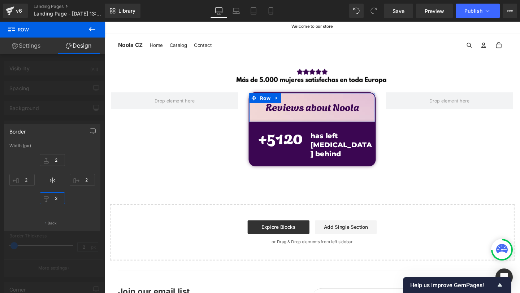
click at [52, 200] on input "2" at bounding box center [52, 198] width 25 height 12
type input "0"
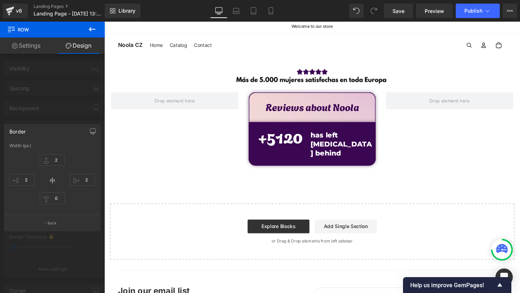
click at [299, 89] on body "Přeskočit na obsah Welcome to our store Home Catalog Contact Noola CZ" at bounding box center [322, 190] width 437 height 342
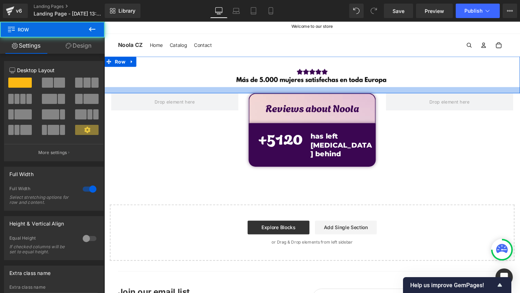
click at [294, 93] on div at bounding box center [322, 94] width 437 height 6
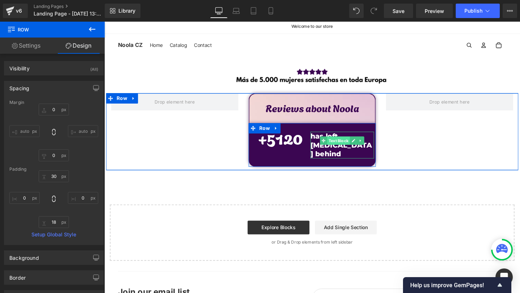
click at [352, 147] on span "Text Block" at bounding box center [351, 147] width 24 height 9
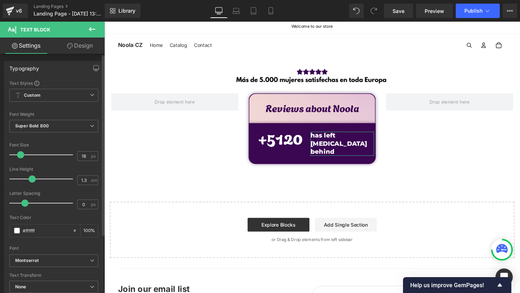
type input "19"
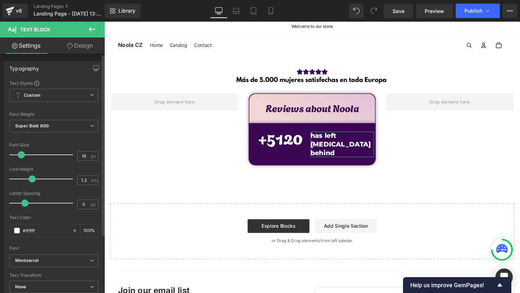
click at [23, 157] on div at bounding box center [43, 155] width 60 height 14
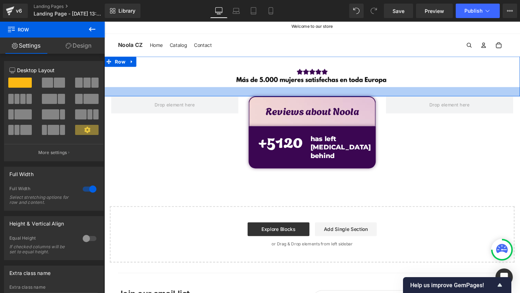
click at [297, 94] on div at bounding box center [322, 96] width 437 height 10
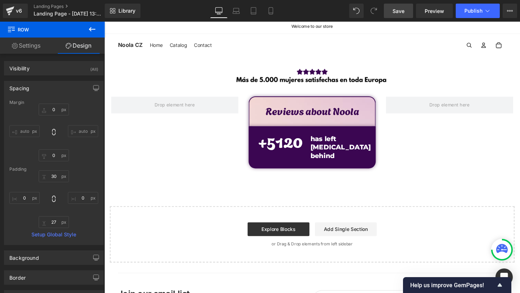
click at [396, 13] on span "Save" at bounding box center [398, 11] width 12 height 8
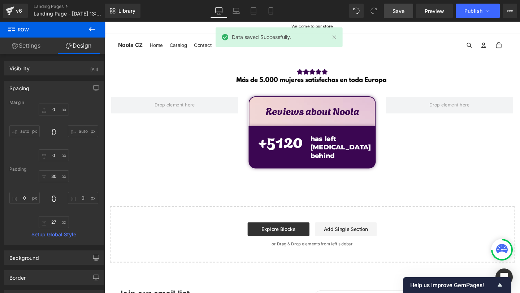
click at [89, 29] on icon at bounding box center [92, 29] width 9 height 9
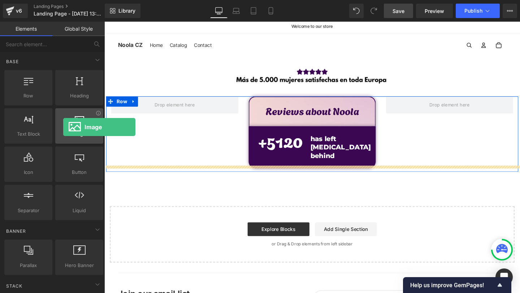
drag, startPoint x: 58, startPoint y: 129, endPoint x: 63, endPoint y: 127, distance: 5.0
click at [63, 127] on div at bounding box center [79, 122] width 44 height 16
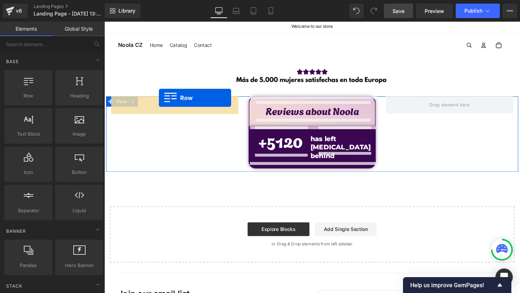
drag, startPoint x: 139, startPoint y: 118, endPoint x: 162, endPoint y: 102, distance: 28.2
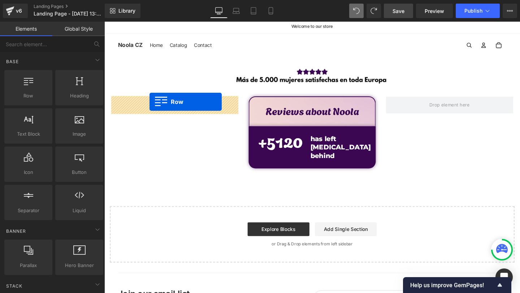
drag, startPoint x: 132, startPoint y: 95, endPoint x: 152, endPoint y: 105, distance: 22.4
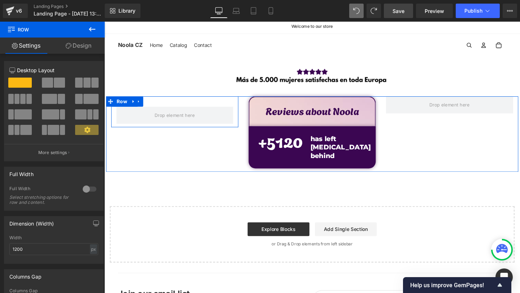
click at [171, 104] on div "Row" at bounding box center [179, 116] width 134 height 32
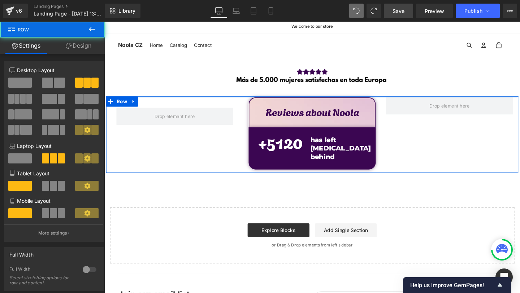
click at [150, 103] on div "Row Reviews about Noola Text Block Row + 5120 Counter has left painful periods …" at bounding box center [322, 140] width 433 height 81
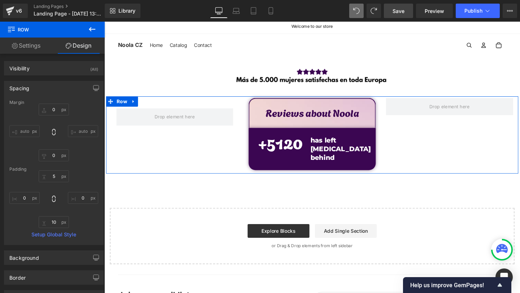
click at [143, 113] on div "Row" at bounding box center [179, 118] width 134 height 32
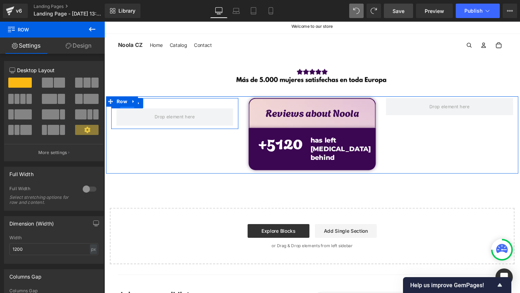
click at [126, 112] on span "Row" at bounding box center [128, 107] width 15 height 11
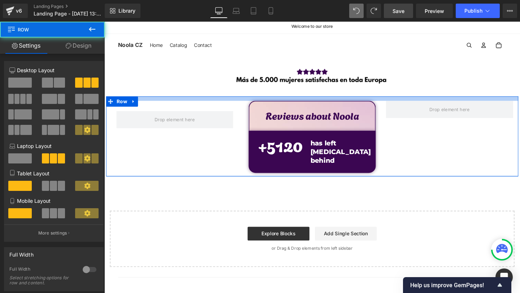
click at [152, 104] on div at bounding box center [322, 102] width 433 height 5
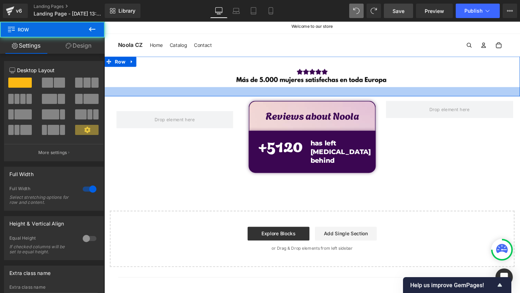
click at [175, 97] on div at bounding box center [322, 96] width 437 height 10
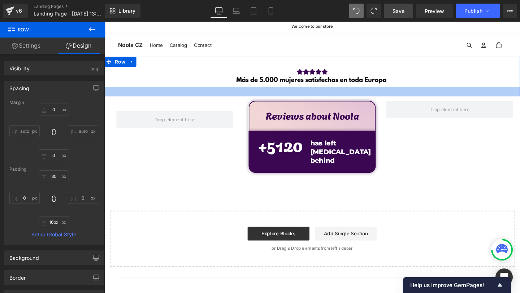
type input "14px"
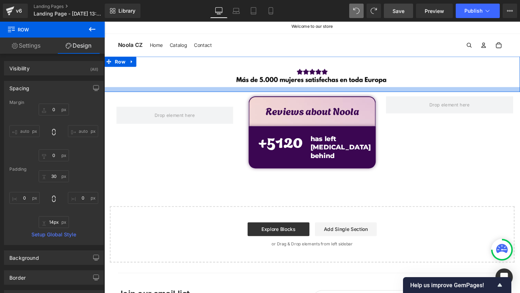
drag, startPoint x: 175, startPoint y: 97, endPoint x: 179, endPoint y: 93, distance: 5.9
click at [179, 93] on div at bounding box center [322, 93] width 437 height 5
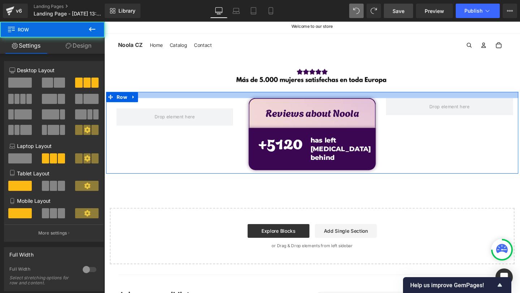
click at [160, 98] on div at bounding box center [322, 99] width 433 height 6
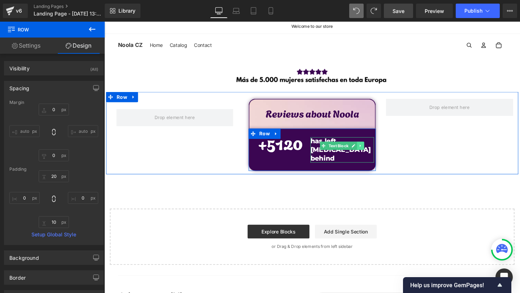
click at [374, 152] on icon at bounding box center [373, 152] width 1 height 3
click at [371, 152] on icon at bounding box center [370, 152] width 4 height 4
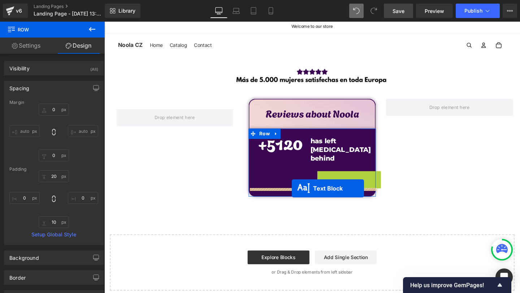
drag, startPoint x: 337, startPoint y: 180, endPoint x: 301, endPoint y: 197, distance: 39.9
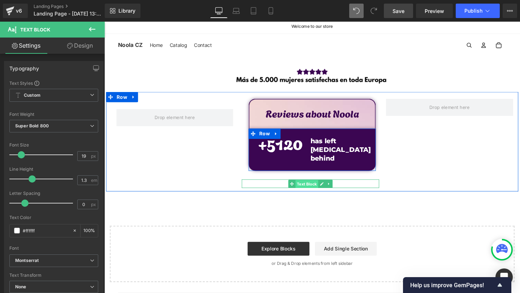
click at [313, 188] on span "Text Block" at bounding box center [317, 192] width 24 height 9
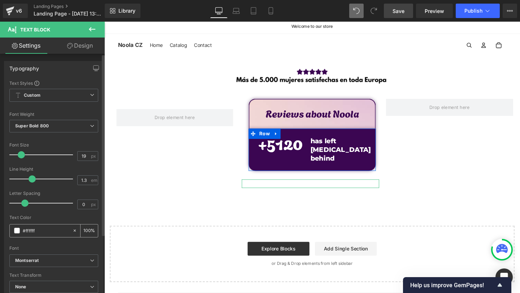
click at [31, 228] on input "#ffffff" at bounding box center [46, 231] width 46 height 8
paste input "#3b0652"
type input "##3b0652"
type input "0"
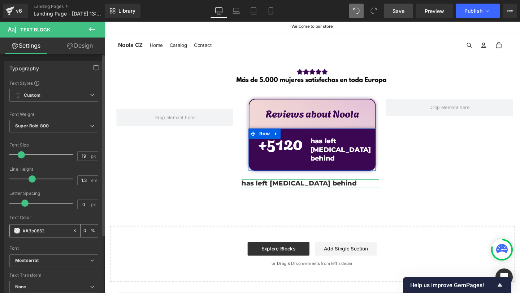
click at [25, 230] on input "##3b0652" at bounding box center [46, 231] width 46 height 8
type input "#3b0652"
type input "100"
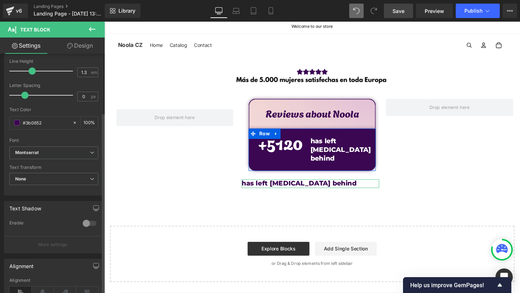
scroll to position [138, 0]
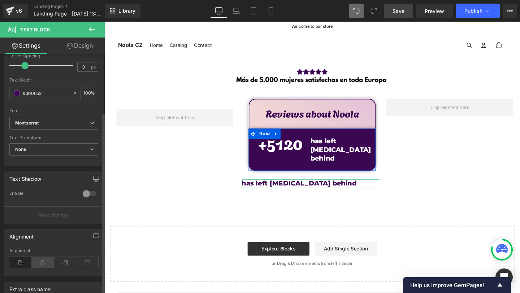
type input "#3b0652"
click at [43, 262] on icon at bounding box center [43, 262] width 22 height 11
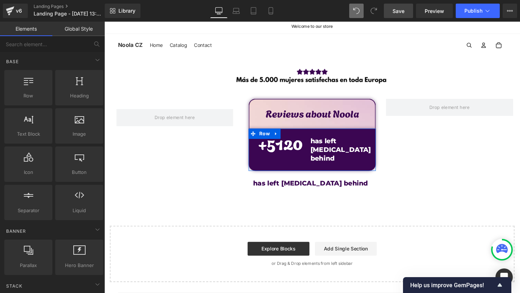
click at [354, 205] on div "Image Row Row Reviews about Noola Text Block Row + 5120 Counter has left painfu…" at bounding box center [322, 176] width 437 height 237
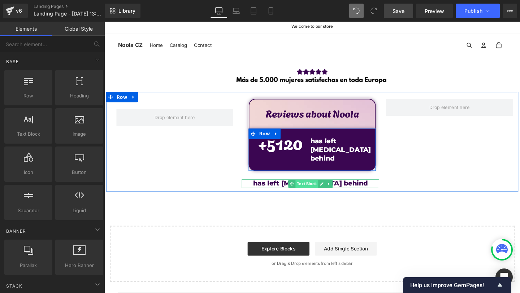
click at [311, 188] on span "Text Block" at bounding box center [317, 192] width 24 height 9
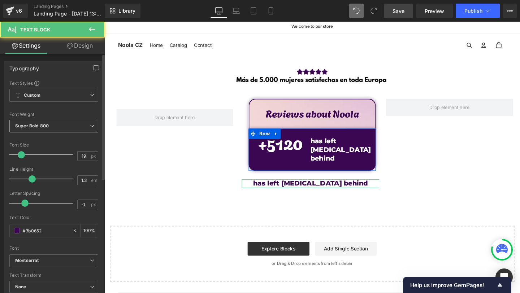
click at [34, 127] on b "Super Bold 800" at bounding box center [32, 125] width 34 height 5
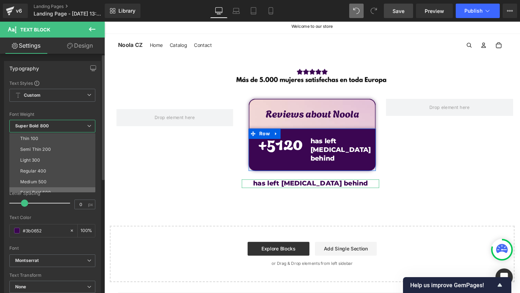
scroll to position [27, 0]
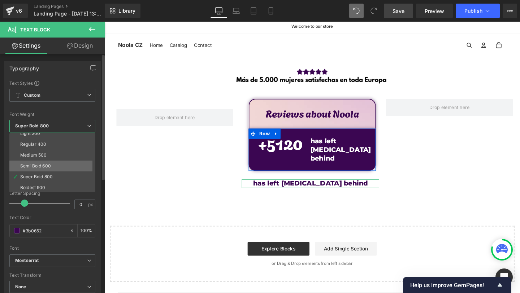
click at [57, 168] on li "Semi Bold 600" at bounding box center [53, 166] width 89 height 11
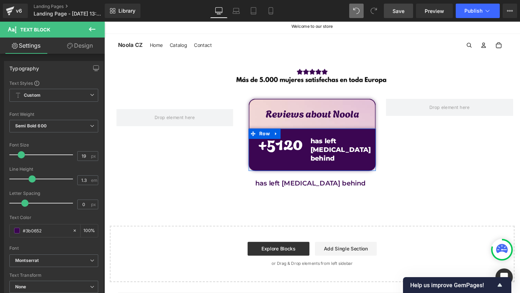
click at [269, 175] on div "Reviews about Noola Text Block Row + 5120 Counter has left painful periods behi…" at bounding box center [322, 150] width 144 height 94
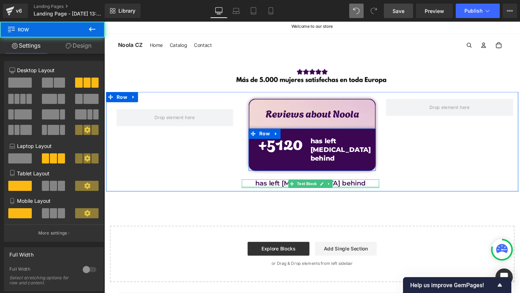
click at [269, 195] on div at bounding box center [321, 196] width 144 height 2
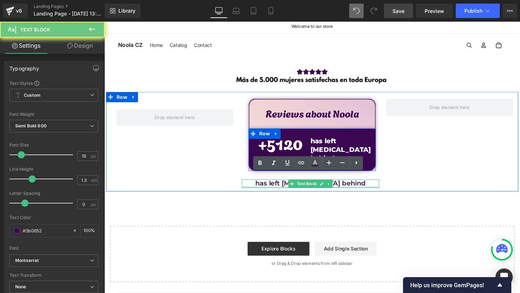
click at [269, 188] on p "has left painful periods behind" at bounding box center [321, 192] width 144 height 9
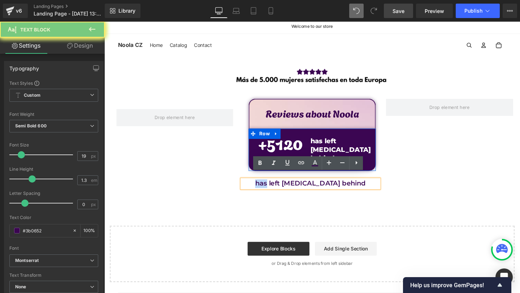
click at [269, 188] on p "has left painful periods behind" at bounding box center [321, 192] width 144 height 9
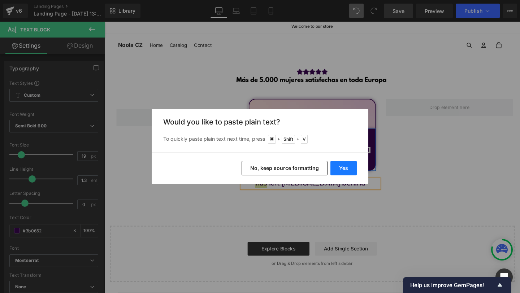
click at [345, 167] on button "Yes" at bounding box center [343, 168] width 26 height 14
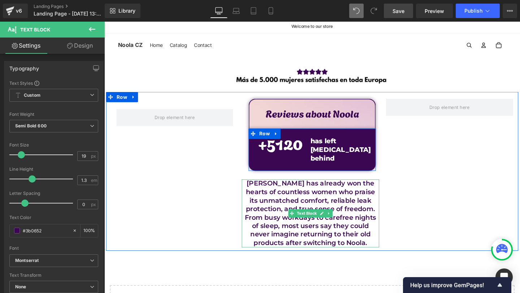
click at [313, 222] on p "Noola has already won the hearts of countless women who praise its unmatched co…" at bounding box center [321, 223] width 144 height 71
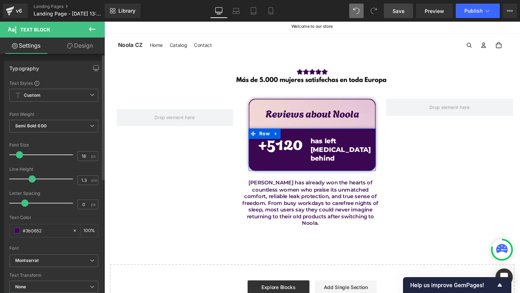
type input "17"
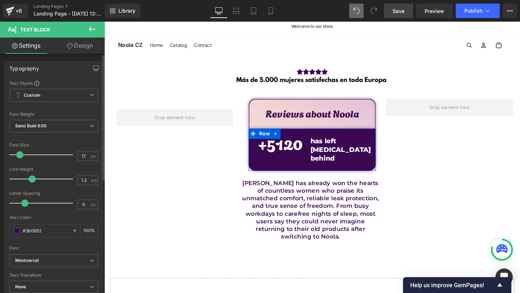
click at [16, 157] on div at bounding box center [43, 155] width 60 height 14
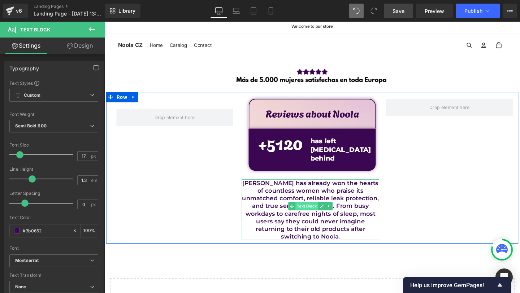
click at [310, 212] on span "Text Block" at bounding box center [317, 216] width 24 height 9
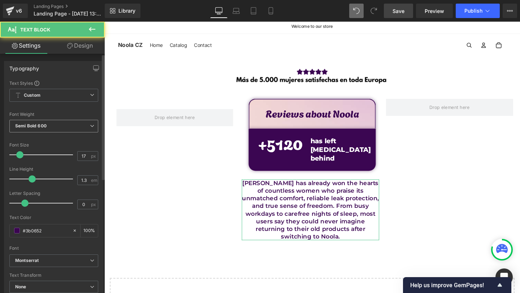
click at [40, 121] on span "Semi Bold 600" at bounding box center [53, 126] width 89 height 13
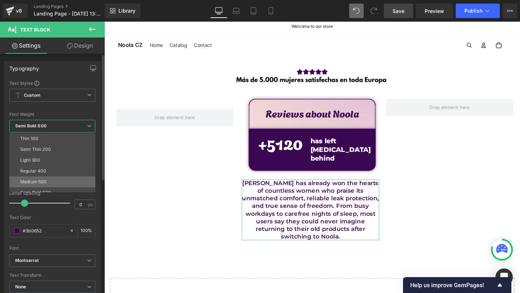
click at [42, 181] on div "Medium 500" at bounding box center [33, 181] width 26 height 5
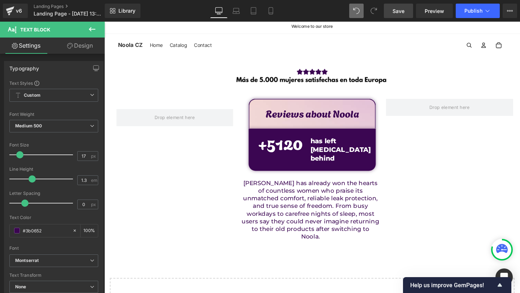
click at [304, 190] on p "Noola has already won the hearts of countless women who praise its unmatched co…" at bounding box center [321, 220] width 144 height 64
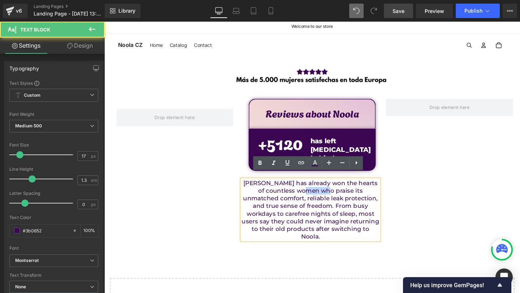
click at [304, 190] on p "Noola has already won the hearts of countless women who praise its unmatched co…" at bounding box center [321, 220] width 144 height 64
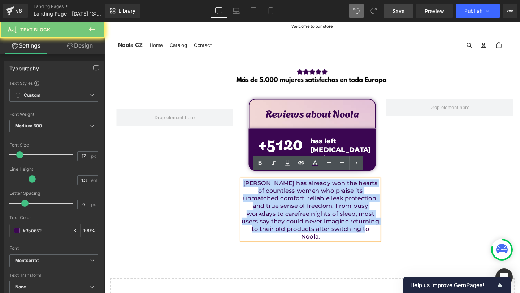
click at [304, 190] on p "Noola has already won the hearts of countless women who praise its unmatched co…" at bounding box center [321, 220] width 144 height 64
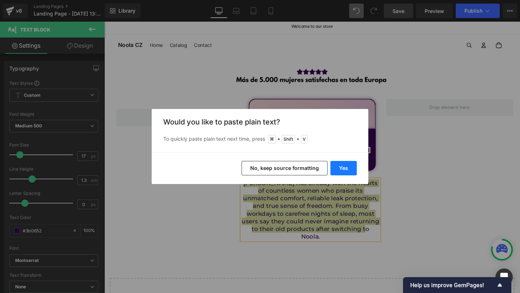
click at [346, 173] on button "Yes" at bounding box center [343, 168] width 26 height 14
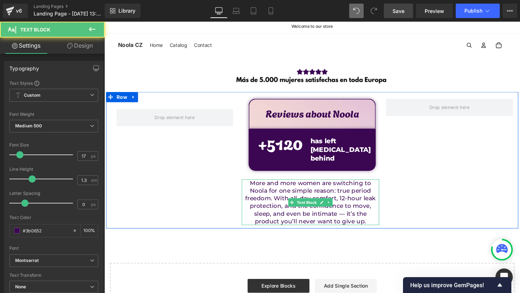
click at [325, 218] on p "More and more women are switching to Noola for one simple reason: true period f…" at bounding box center [321, 212] width 144 height 48
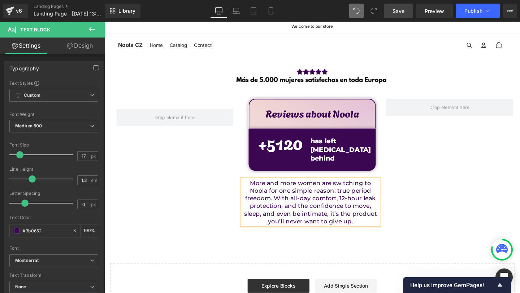
click at [407, 212] on div "Row Reviews about Noola Text Block Row + 5120 Counter has left painful periods …" at bounding box center [322, 168] width 433 height 144
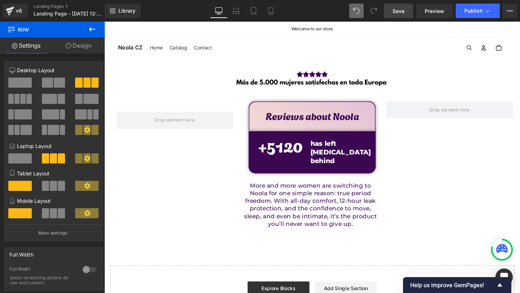
scroll to position [1, 0]
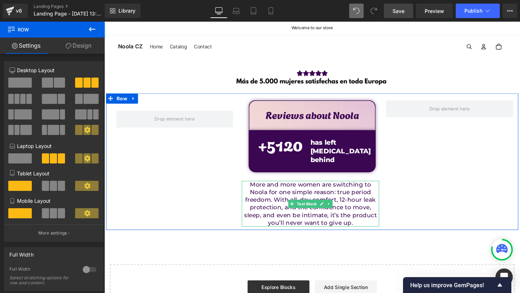
click at [299, 197] on p "More and more women are switching to Noola for one simple reason: true period f…" at bounding box center [321, 213] width 144 height 48
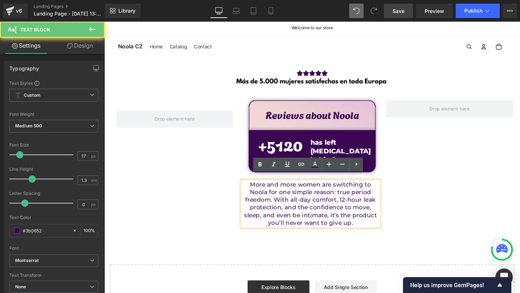
click at [285, 196] on p "More and more women are switching to Noola for one simple reason: true period f…" at bounding box center [321, 213] width 144 height 48
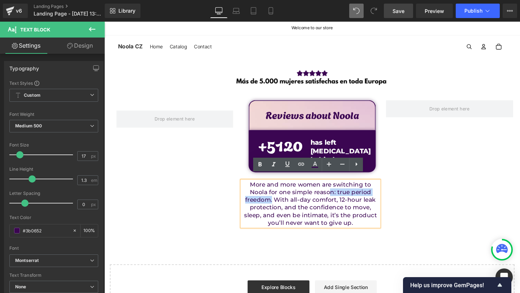
drag, startPoint x: 349, startPoint y: 193, endPoint x: 282, endPoint y: 202, distance: 68.1
click at [282, 202] on p "More and more women are switching to Noola for one simple reason: true period f…" at bounding box center [321, 213] width 144 height 48
drag, startPoint x: 264, startPoint y: 166, endPoint x: 136, endPoint y: 162, distance: 128.5
click at [264, 166] on link at bounding box center [260, 165] width 14 height 14
click at [203, 194] on div "Row Reviews about Noola Text Block Row + 5120 Counter has left painful periods …" at bounding box center [322, 169] width 433 height 144
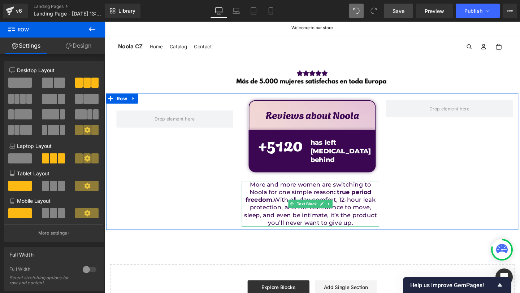
click at [346, 197] on strong "n: true period freedom." at bounding box center [319, 204] width 132 height 15
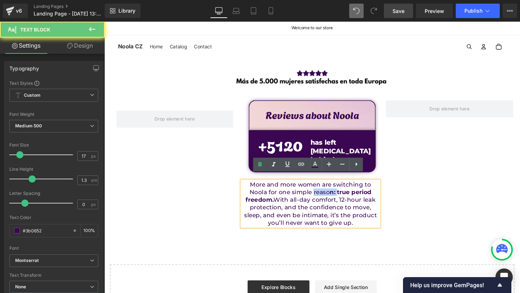
drag, startPoint x: 346, startPoint y: 193, endPoint x: 342, endPoint y: 193, distance: 4.3
click at [342, 197] on strong "n: true period freedom." at bounding box center [319, 204] width 132 height 15
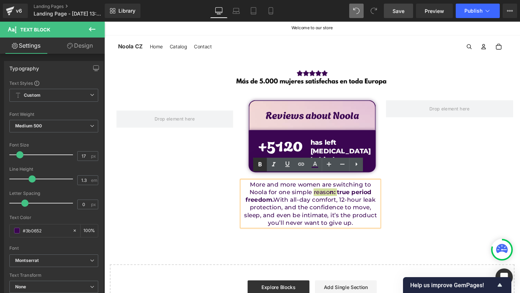
click at [261, 166] on icon at bounding box center [259, 164] width 3 height 4
click at [261, 167] on icon at bounding box center [260, 164] width 9 height 9
click at [243, 186] on div "Row Reviews about Noola Text Block Row + 5120 Counter has left painful periods …" at bounding box center [322, 169] width 433 height 144
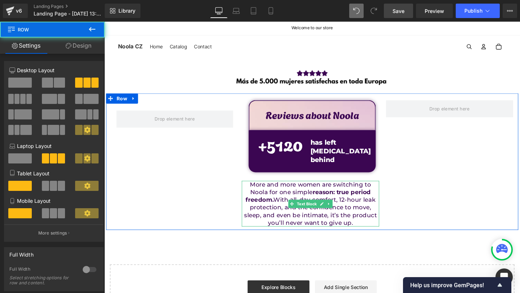
click at [334, 197] on strong "reaso" at bounding box center [331, 200] width 17 height 7
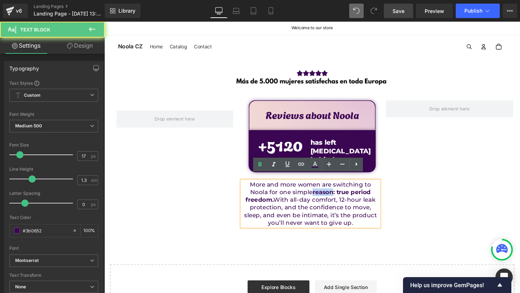
click at [334, 197] on strong "reaso" at bounding box center [331, 200] width 17 height 7
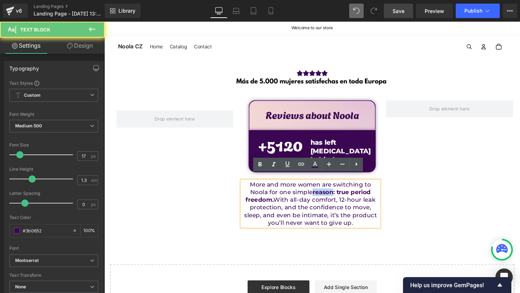
click at [334, 197] on strong "reaso" at bounding box center [331, 200] width 17 height 7
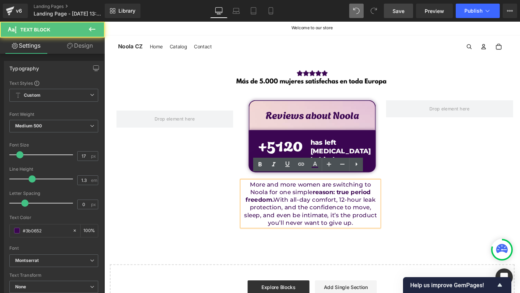
click at [344, 197] on strong "n: true period freedom." at bounding box center [318, 204] width 131 height 15
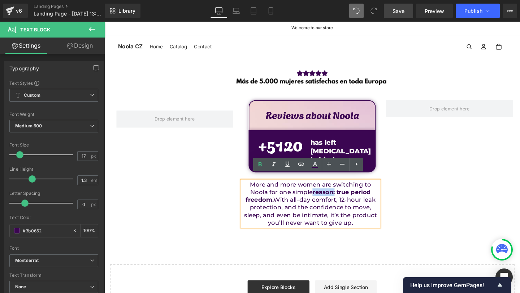
drag, startPoint x: 347, startPoint y: 194, endPoint x: 323, endPoint y: 194, distance: 23.8
click at [323, 194] on p "More and more women are switching to Noola for one simple reaso n: true period …" at bounding box center [321, 213] width 144 height 48
click at [260, 162] on icon at bounding box center [259, 164] width 3 height 4
click at [250, 189] on p "More and more women are switching to Noola for one simple reason: true period f…" at bounding box center [321, 213] width 144 height 48
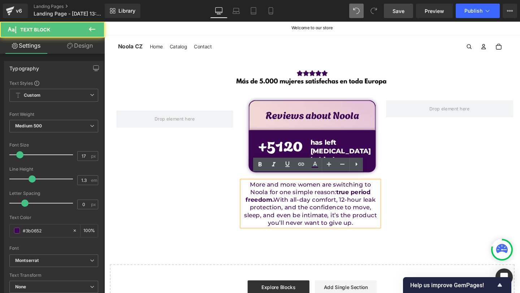
click at [355, 207] on p "More and more women are switching to Noola for one simple reason: true period f…" at bounding box center [321, 213] width 144 height 48
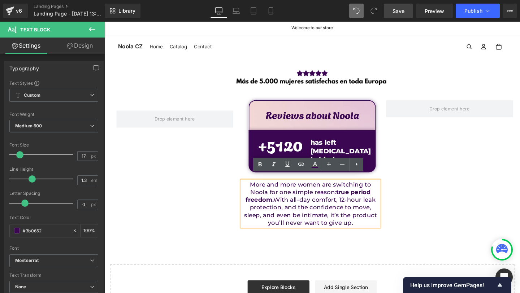
click at [193, 190] on div "Row Reviews about Noola Text Block Row + 5120 Counter has left painful periods …" at bounding box center [322, 169] width 433 height 144
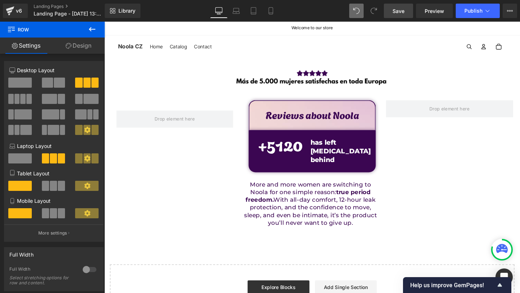
click at [389, 14] on link "Save" at bounding box center [398, 11] width 29 height 14
click at [93, 33] on icon at bounding box center [92, 29] width 9 height 9
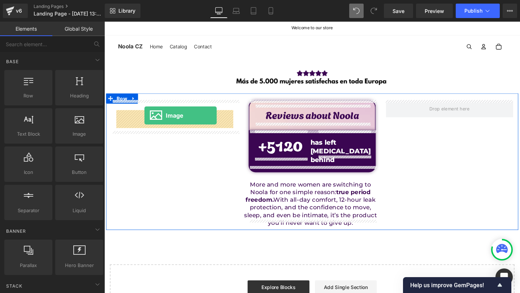
drag, startPoint x: 159, startPoint y: 150, endPoint x: 147, endPoint y: 120, distance: 32.0
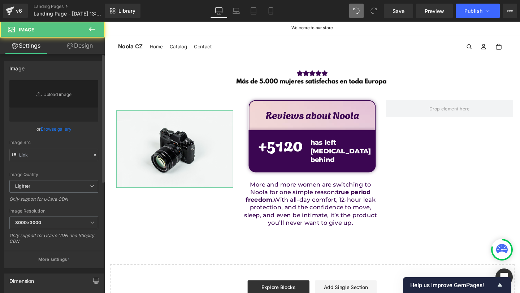
type input "//d1um8515vdn9kb.cloudfront.net/images/parallax.jpg"
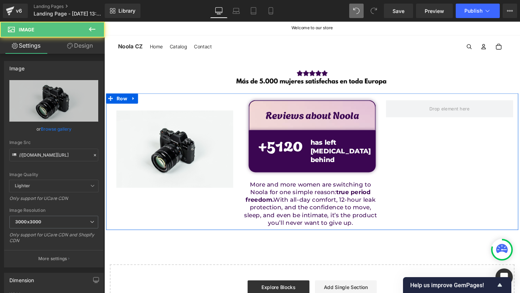
drag, startPoint x: 179, startPoint y: 160, endPoint x: 424, endPoint y: 128, distance: 247.5
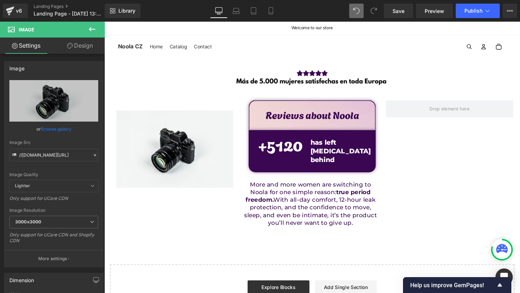
click at [93, 24] on button at bounding box center [91, 30] width 25 height 16
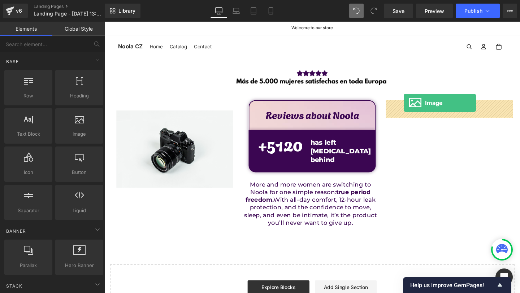
drag, startPoint x: 162, startPoint y: 144, endPoint x: 419, endPoint y: 107, distance: 259.0
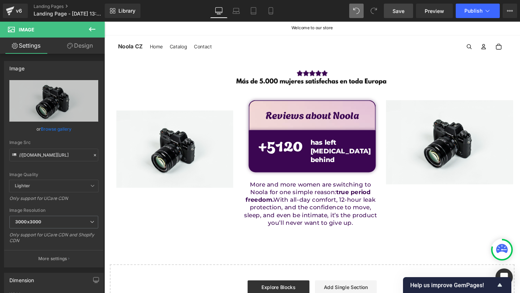
click at [401, 13] on span "Save" at bounding box center [398, 11] width 12 height 8
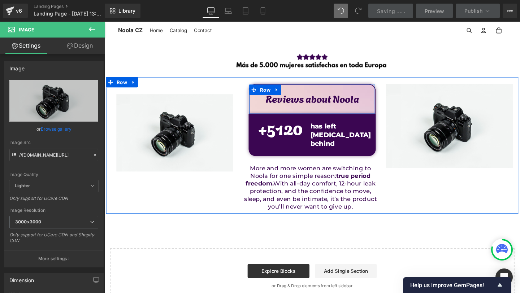
scroll to position [18, 0]
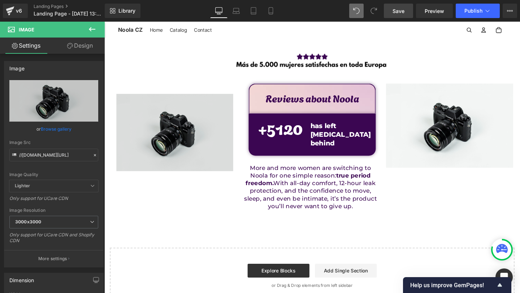
click at [125, 131] on img at bounding box center [178, 138] width 123 height 81
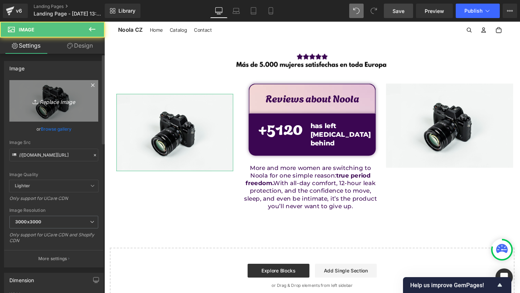
click at [62, 101] on icon "Replace Image" at bounding box center [54, 100] width 58 height 9
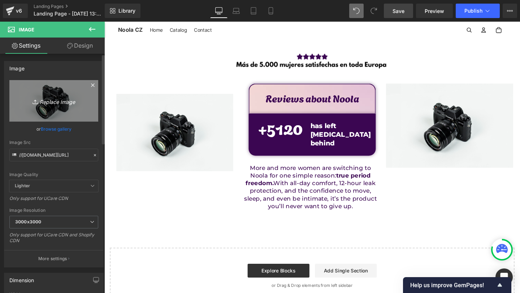
type input "C:\fakepath\9.png"
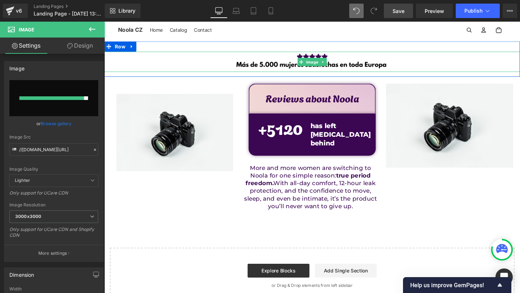
type input "https://ucarecdn.com/aa0ee1a4-a96f-40d2-ba69-a26710bfe965/-/format/auto/-/previ…"
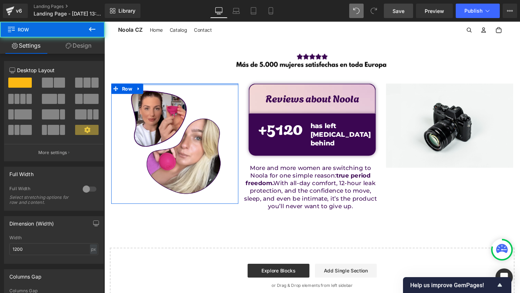
drag, startPoint x: 191, startPoint y: 92, endPoint x: 196, endPoint y: 79, distance: 14.4
click at [196, 79] on div "Image Row Image Row Reviews about Noola Text Block Row + 5120 Counter has left …" at bounding box center [322, 181] width 437 height 276
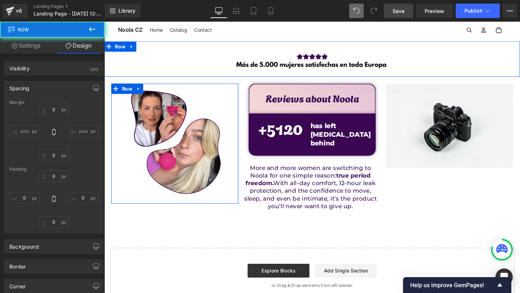
type input "0"
type input "10"
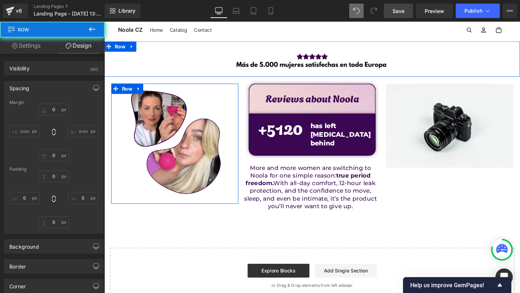
type input "0"
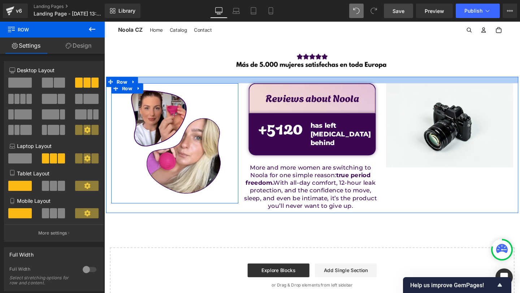
click at [213, 84] on div at bounding box center [322, 83] width 433 height 7
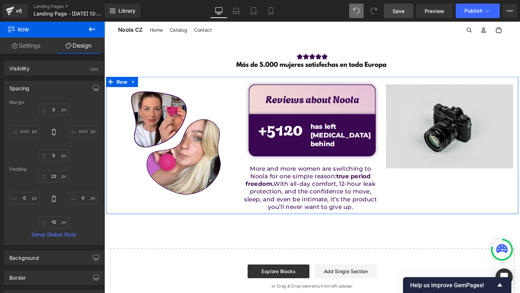
click at [402, 117] on img at bounding box center [467, 132] width 134 height 88
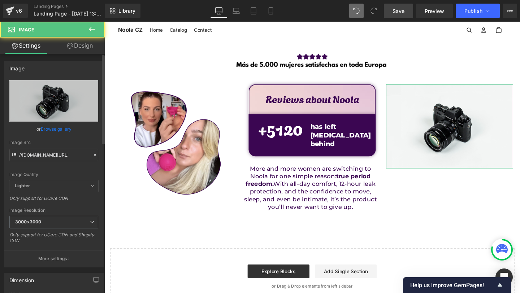
click at [100, 96] on div "Image //d1um8515vdn9kb.cloudfront.net/images/parallax.jpg Replace Image Upload …" at bounding box center [52, 175] width 105 height 243
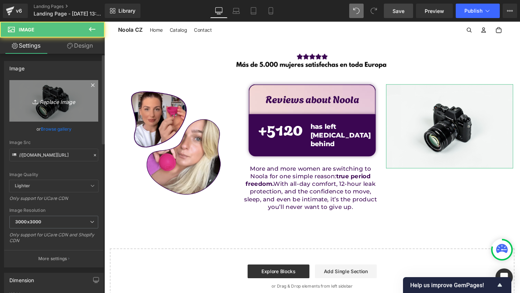
click at [74, 98] on icon "Replace Image" at bounding box center [54, 100] width 58 height 9
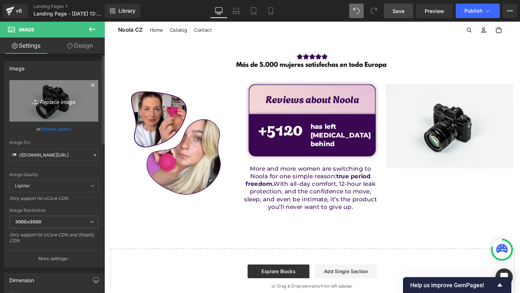
type input "C:\fakepath\8.png"
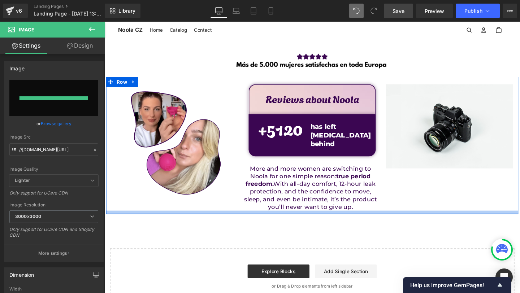
type input "https://ucarecdn.com/43a6abed-ea6a-4126-baa4-b82eccd0fa48/-/format/auto/-/previ…"
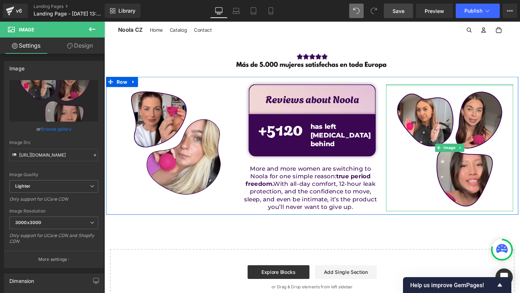
click at [452, 88] on div at bounding box center [467, 89] width 134 height 2
click at [479, 155] on icon at bounding box center [478, 154] width 4 height 4
click at [479, 155] on link at bounding box center [483, 154] width 8 height 9
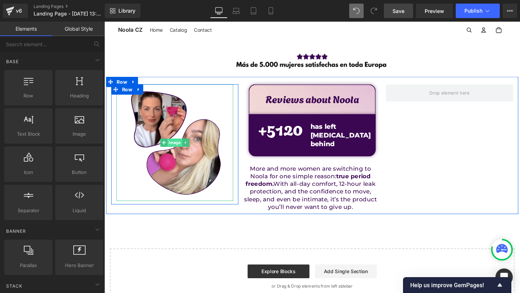
click at [173, 147] on span "Image" at bounding box center [179, 149] width 16 height 9
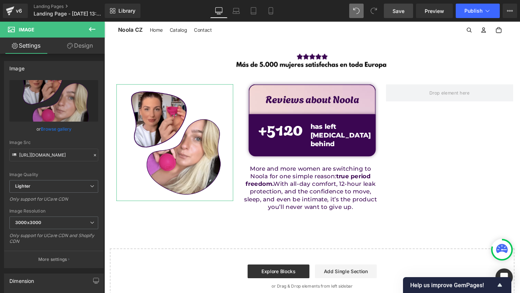
click at [75, 39] on link "Design" at bounding box center [80, 46] width 52 height 16
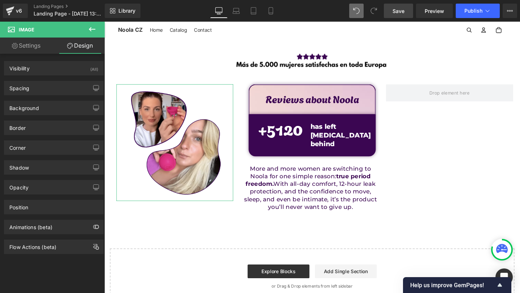
type input "0"
click at [34, 153] on div "Corner" at bounding box center [53, 148] width 99 height 14
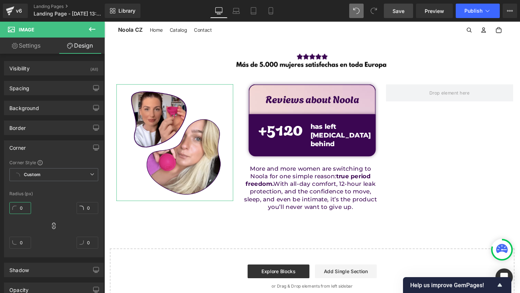
click at [20, 209] on input "0" at bounding box center [20, 208] width 22 height 12
type input "2"
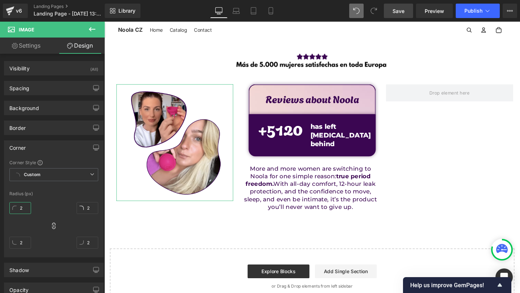
type input "20"
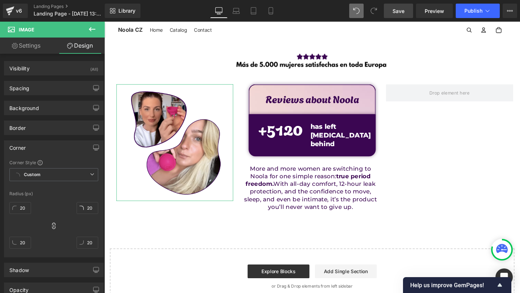
click at [33, 261] on div "Shadow Shadow Style Drop Shadow Outer Shadow #333333 Shadow Color #333333 100 %…" at bounding box center [54, 267] width 108 height 20
click at [33, 268] on div "Shadow" at bounding box center [53, 270] width 99 height 14
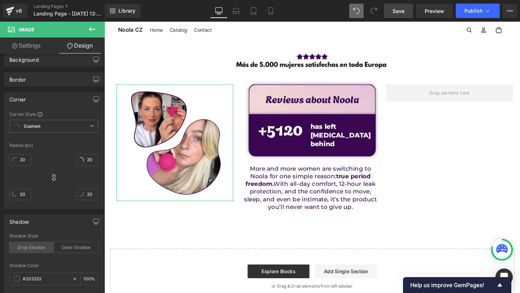
click at [40, 247] on div "Drop Shadow" at bounding box center [31, 247] width 44 height 11
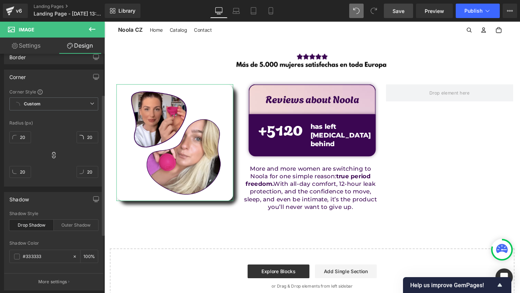
scroll to position [71, 0]
click at [64, 226] on div "Outer Shadow" at bounding box center [76, 225] width 44 height 11
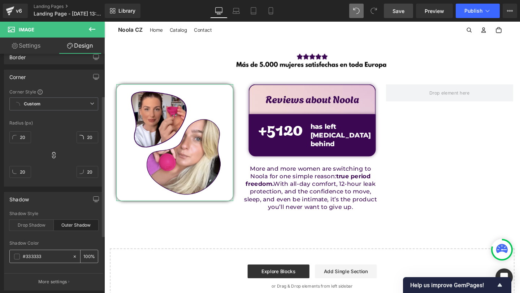
click at [73, 257] on icon at bounding box center [74, 256] width 5 height 5
type input "none"
type input "0"
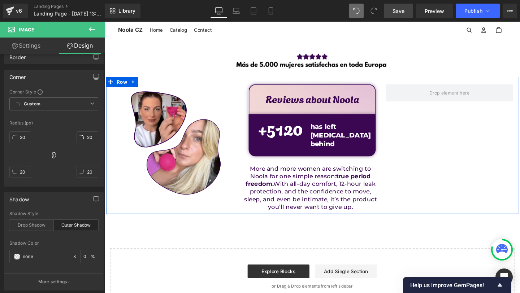
click at [418, 178] on div "Image Row Reviews about Noola Text Block Row + 5120 Counter has left painful pe…" at bounding box center [322, 152] width 433 height 144
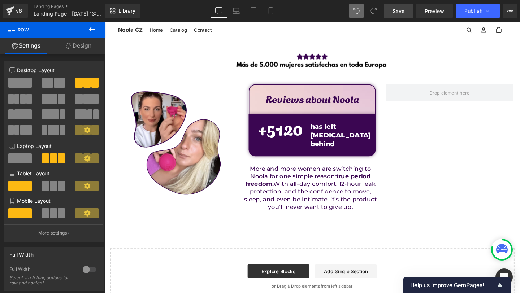
click at [407, 18] on link "Save" at bounding box center [398, 11] width 29 height 14
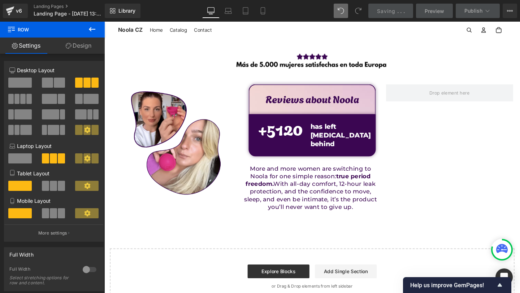
click at [104, 22] on div at bounding box center [104, 22] width 0 height 0
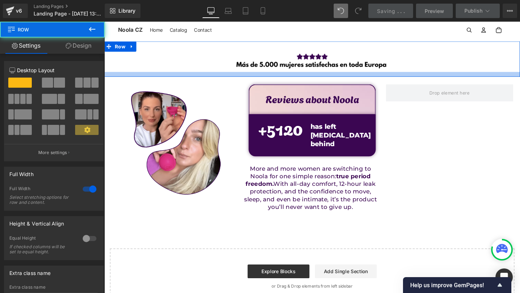
click at [337, 78] on div at bounding box center [322, 77] width 437 height 5
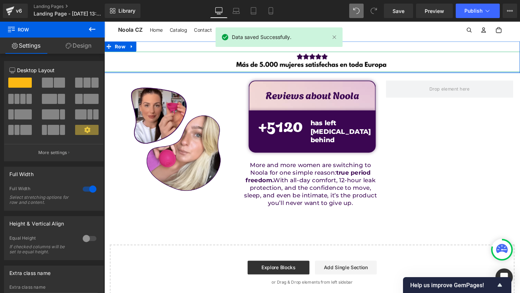
drag, startPoint x: 337, startPoint y: 78, endPoint x: 338, endPoint y: 74, distance: 4.1
click at [338, 74] on div "Image Row" at bounding box center [322, 59] width 437 height 33
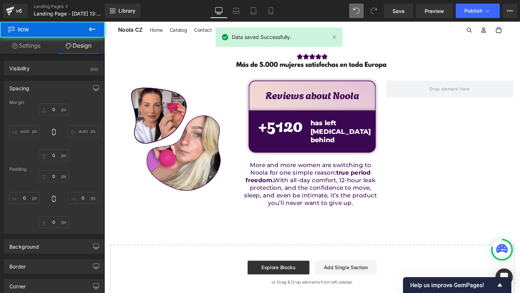
type input "0"
type input "30"
type input "0"
type input "3"
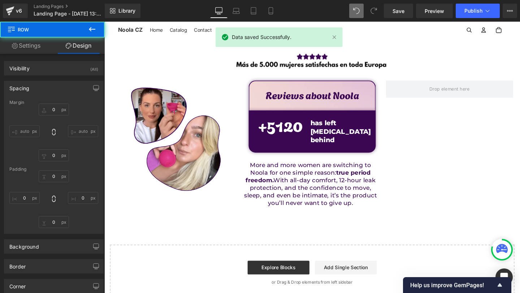
type input "0"
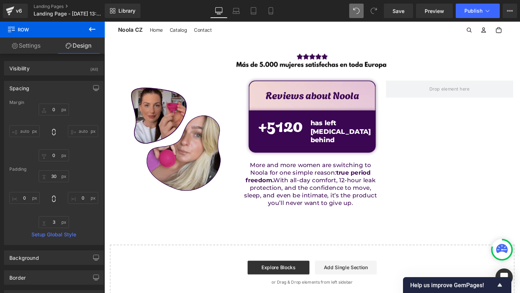
click at [189, 133] on img at bounding box center [178, 145] width 123 height 123
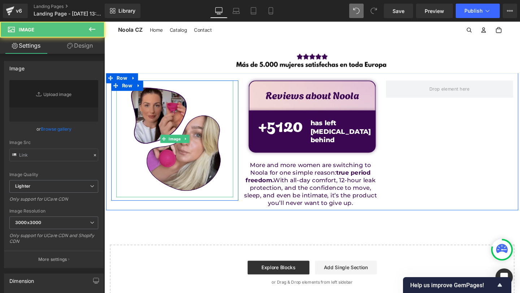
type input "https://ucarecdn.com/aa0ee1a4-a96f-40d2-ba69-a26710bfe965/-/format/auto/-/previ…"
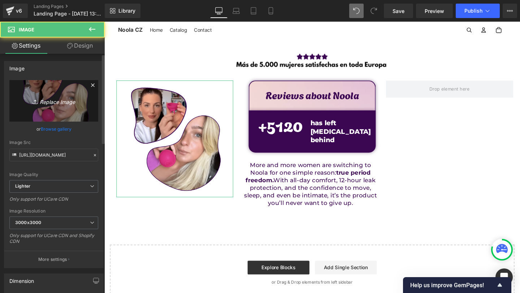
click at [59, 110] on link "Replace Image" at bounding box center [53, 101] width 89 height 42
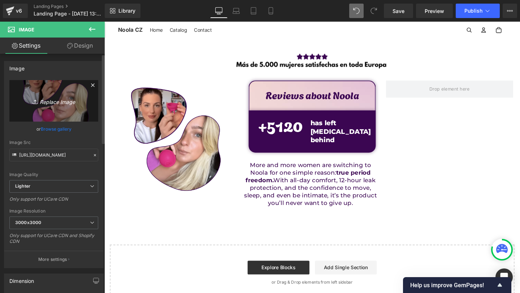
type input "C:\fakepath\9.png"
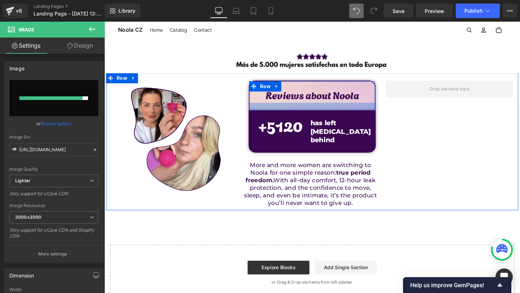
click at [347, 107] on div at bounding box center [323, 111] width 132 height 8
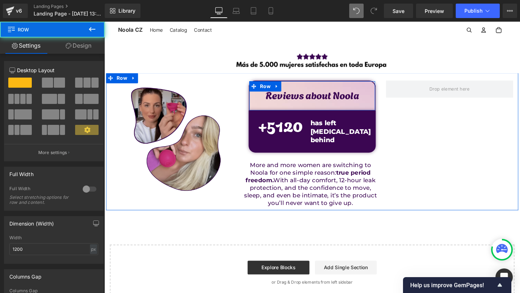
click at [180, 109] on img at bounding box center [178, 145] width 123 height 123
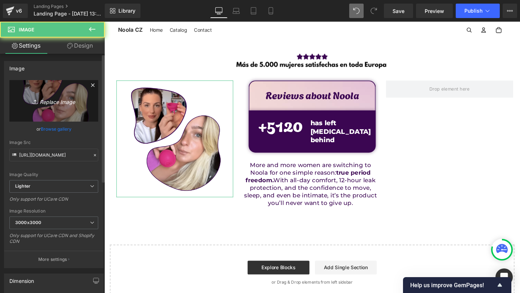
click at [44, 102] on icon "Replace Image" at bounding box center [54, 100] width 58 height 9
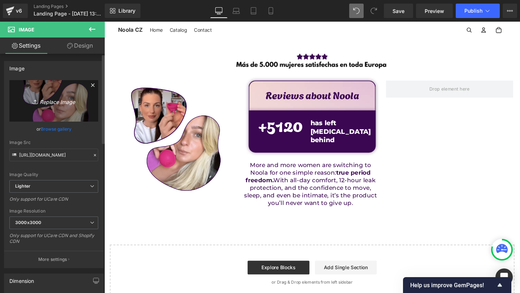
type input "C:\fakepath\9.png"
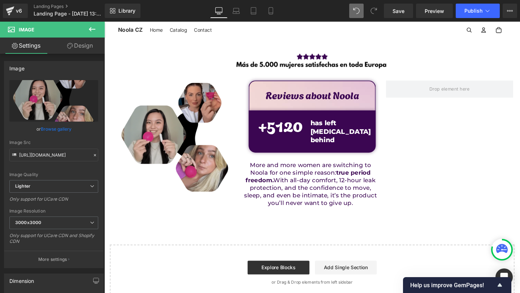
click at [193, 124] on img at bounding box center [178, 145] width 123 height 123
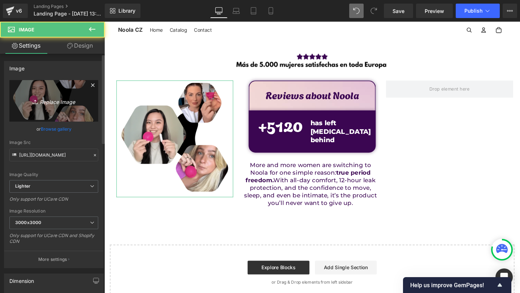
click at [72, 114] on link "Replace Image" at bounding box center [53, 101] width 89 height 42
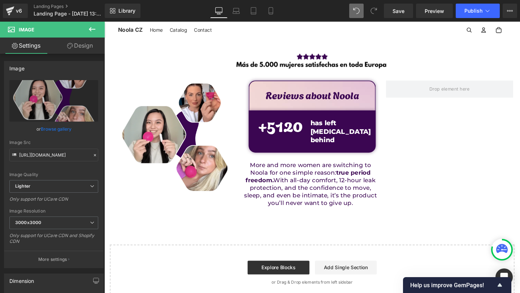
click at [98, 28] on button at bounding box center [91, 30] width 25 height 16
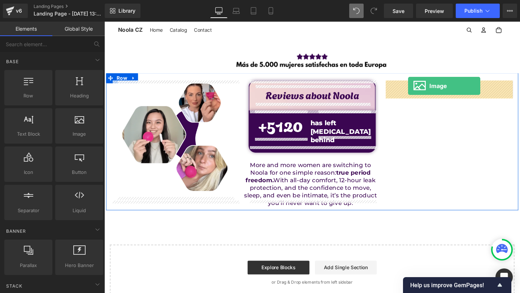
drag, startPoint x: 188, startPoint y: 162, endPoint x: 423, endPoint y: 90, distance: 246.6
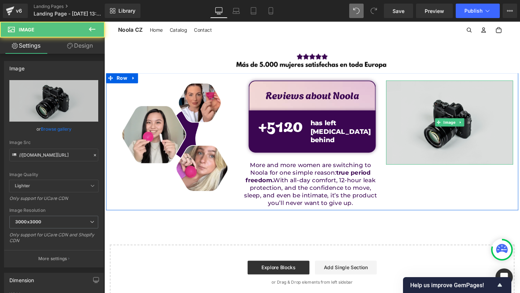
click at [440, 133] on img at bounding box center [467, 128] width 134 height 88
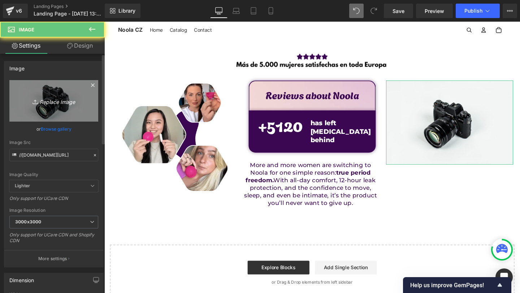
click at [34, 111] on link "Replace Image" at bounding box center [53, 101] width 89 height 42
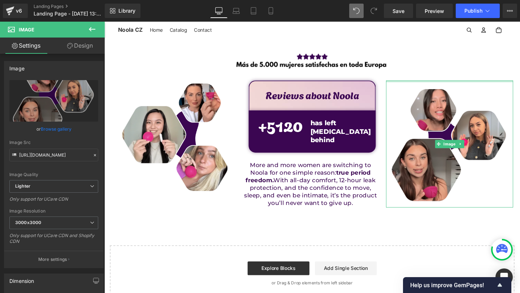
drag, startPoint x: 467, startPoint y: 84, endPoint x: 468, endPoint y: 75, distance: 9.8
click at [468, 75] on div "Image Row Image Row Reviews about Noola Text Block Row + 5120 Counter has left …" at bounding box center [322, 179] width 437 height 273
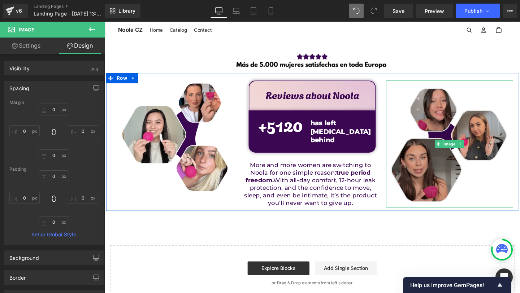
click at [467, 125] on img at bounding box center [467, 151] width 134 height 134
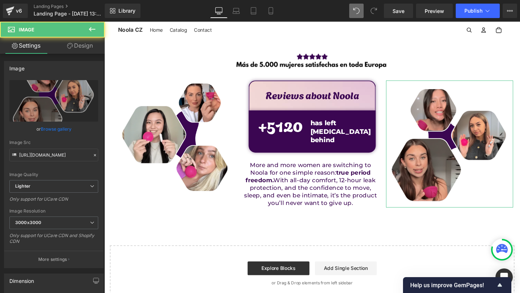
click at [71, 47] on icon at bounding box center [70, 46] width 6 height 6
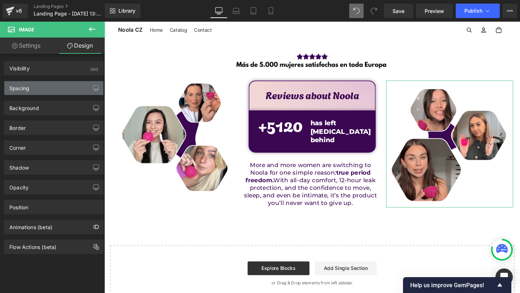
click at [22, 86] on div "Spacing" at bounding box center [19, 86] width 20 height 10
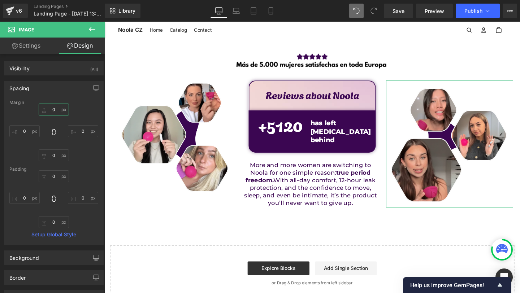
click at [46, 109] on input "0" at bounding box center [54, 110] width 30 height 12
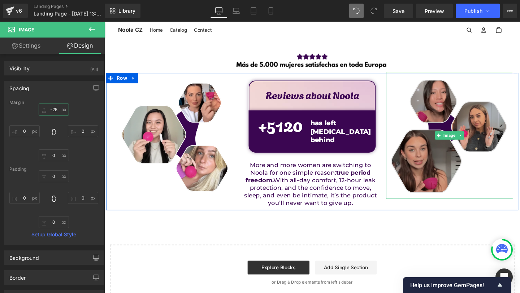
scroll to position [0, 0]
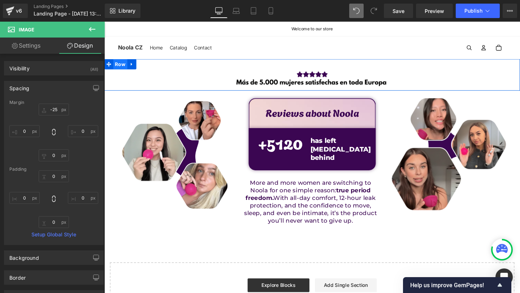
click at [122, 65] on span "Row" at bounding box center [121, 66] width 15 height 11
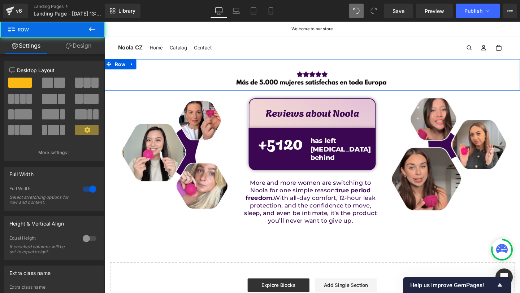
click at [68, 40] on link "Design" at bounding box center [78, 46] width 52 height 16
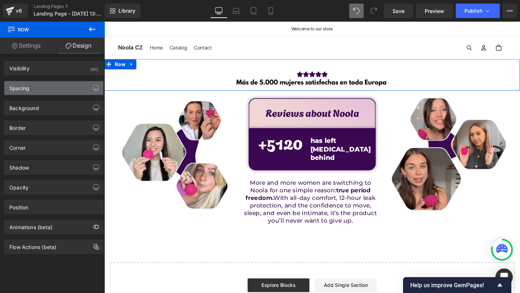
click at [40, 93] on div "Spacing" at bounding box center [53, 88] width 99 height 14
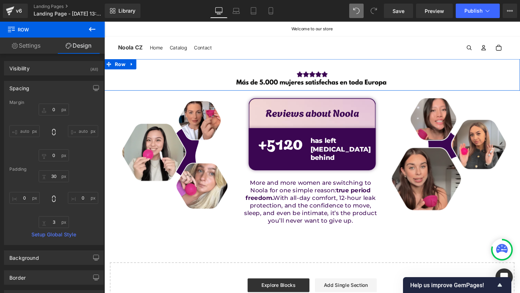
click at [44, 89] on div "Spacing" at bounding box center [53, 88] width 99 height 14
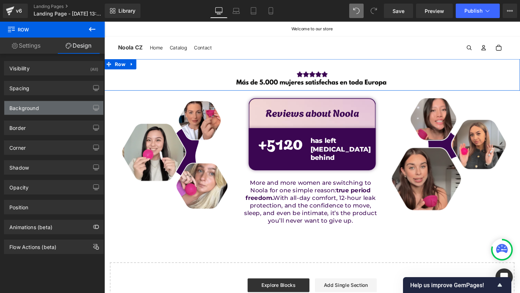
click at [44, 105] on div "Background" at bounding box center [53, 108] width 99 height 14
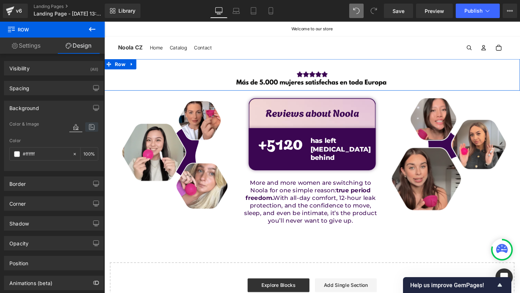
click at [88, 126] on icon at bounding box center [91, 126] width 13 height 9
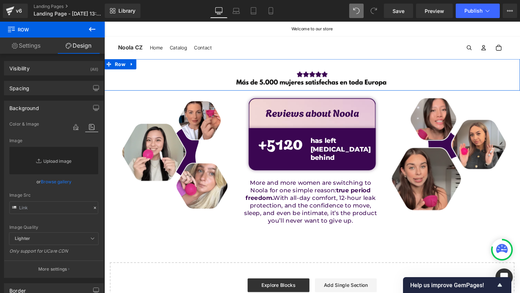
click at [49, 152] on link "Replace Image" at bounding box center [53, 160] width 89 height 27
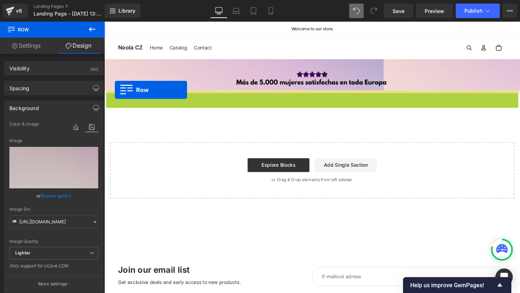
drag, startPoint x: 110, startPoint y: 103, endPoint x: 116, endPoint y: 93, distance: 10.3
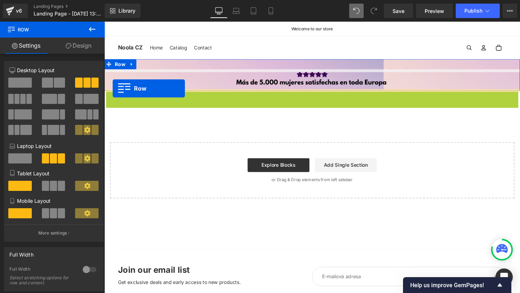
drag, startPoint x: 110, startPoint y: 100, endPoint x: 113, endPoint y: 92, distance: 8.1
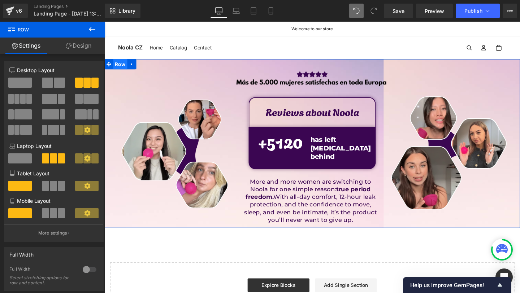
click at [119, 66] on span "Row" at bounding box center [121, 66] width 15 height 11
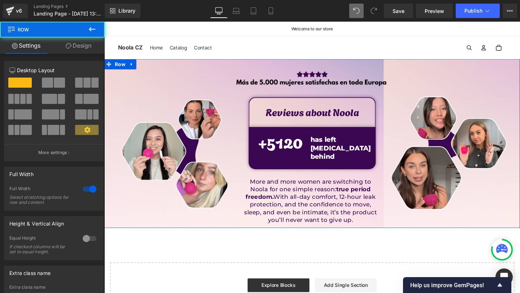
click at [78, 47] on link "Design" at bounding box center [78, 46] width 52 height 16
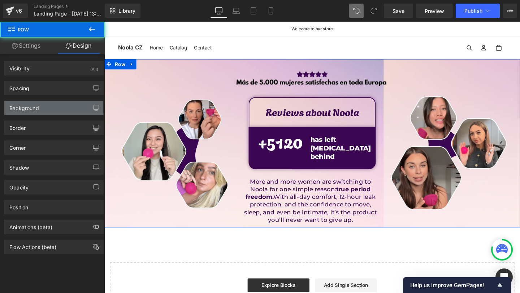
click at [54, 112] on div "Background" at bounding box center [53, 108] width 99 height 14
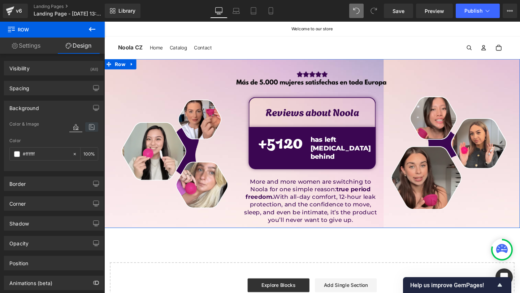
click at [87, 125] on icon at bounding box center [91, 126] width 13 height 9
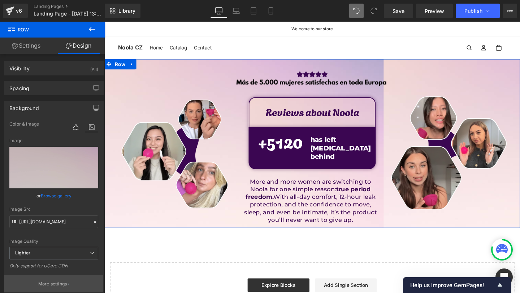
click at [48, 285] on p "More settings" at bounding box center [52, 284] width 29 height 6
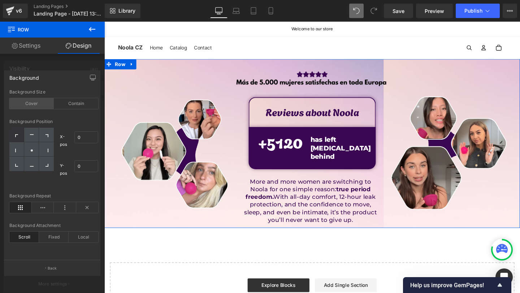
click at [33, 104] on div "Cover" at bounding box center [31, 103] width 44 height 11
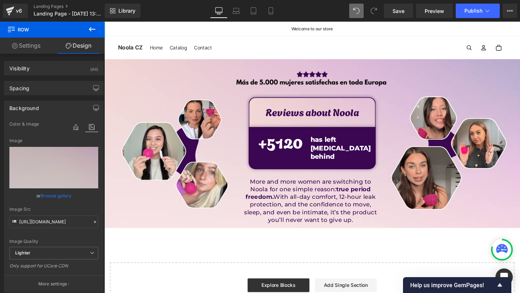
click at [169, 227] on body "Přeskočit na obsah Welcome to our store Home Catalog Contact Noola CZ" at bounding box center [322, 222] width 437 height 401
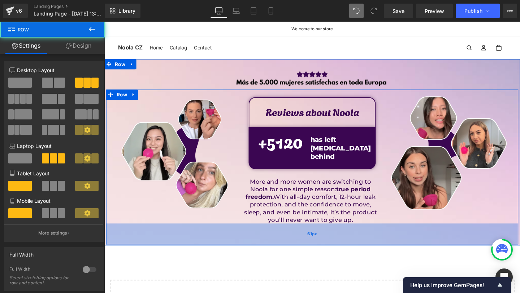
drag, startPoint x: 169, startPoint y: 228, endPoint x: 167, endPoint y: 247, distance: 18.5
click at [167, 247] on div "61px" at bounding box center [322, 245] width 433 height 22
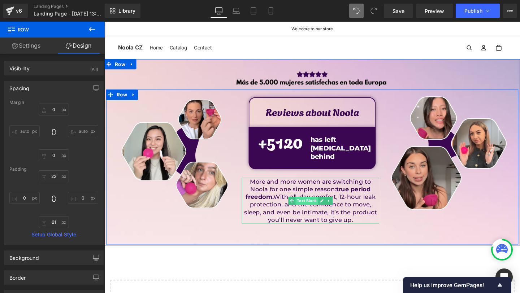
click at [319, 206] on span "Text Block" at bounding box center [317, 210] width 24 height 9
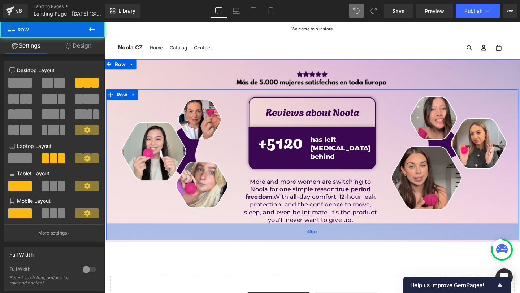
drag, startPoint x: 268, startPoint y: 243, endPoint x: 272, endPoint y: 239, distance: 6.1
click at [272, 239] on div "49px" at bounding box center [322, 243] width 433 height 18
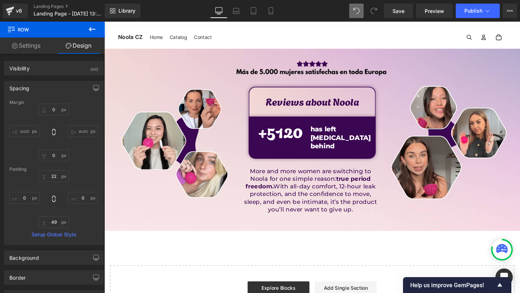
scroll to position [8, 0]
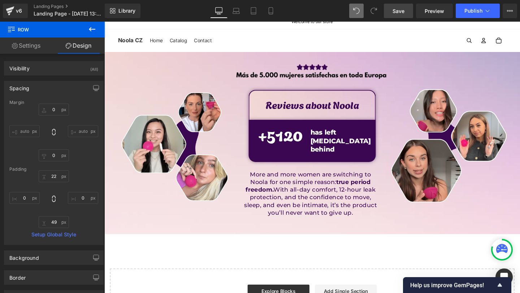
click at [403, 7] on span "Save" at bounding box center [398, 11] width 12 height 8
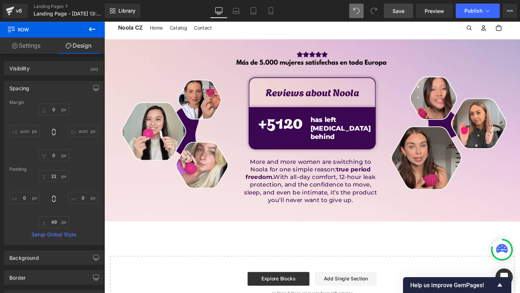
scroll to position [22, 0]
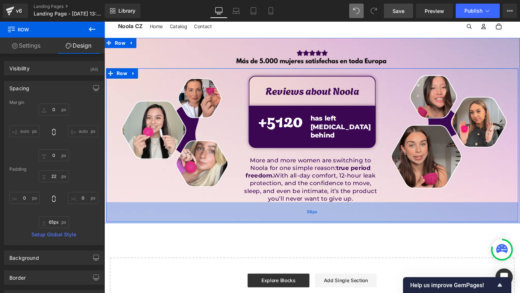
drag, startPoint x: 328, startPoint y: 217, endPoint x: 327, endPoint y: 223, distance: 6.6
click at [328, 224] on div "58px" at bounding box center [322, 222] width 433 height 21
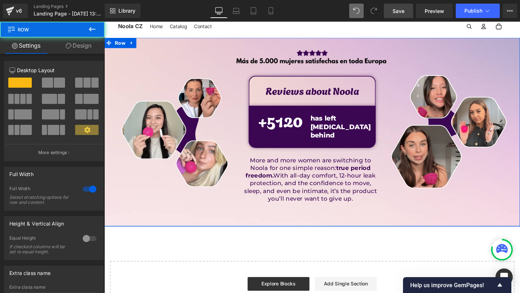
click at [313, 236] on div at bounding box center [322, 236] width 437 height 1
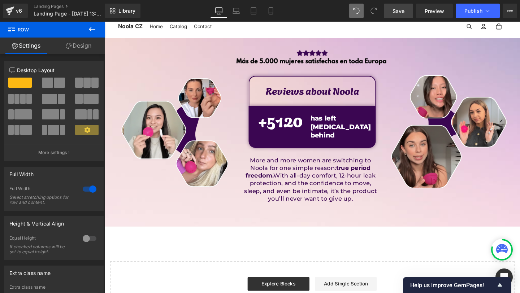
click at [92, 30] on icon at bounding box center [92, 29] width 9 height 9
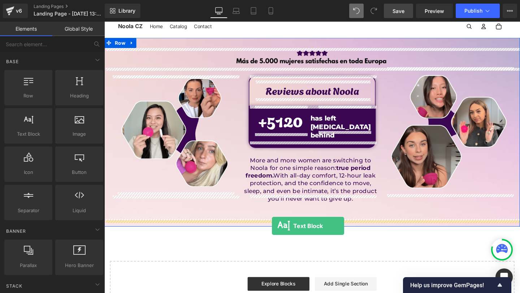
drag, startPoint x: 133, startPoint y: 144, endPoint x: 280, endPoint y: 236, distance: 174.0
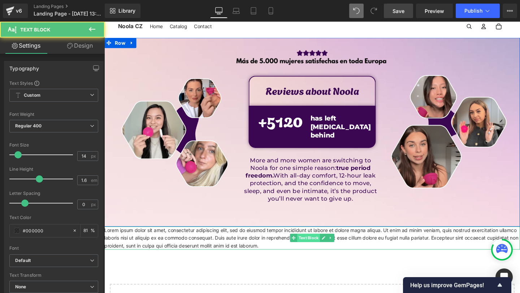
click at [315, 247] on span "Text Block" at bounding box center [319, 249] width 24 height 9
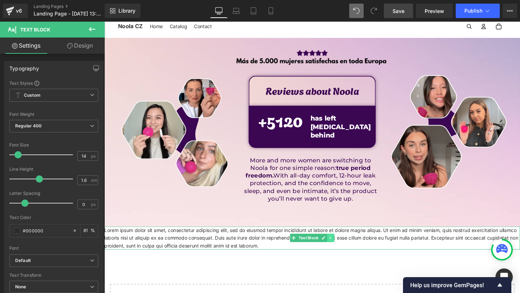
click at [344, 247] on icon at bounding box center [342, 249] width 4 height 4
click at [344, 247] on icon at bounding box center [346, 249] width 4 height 4
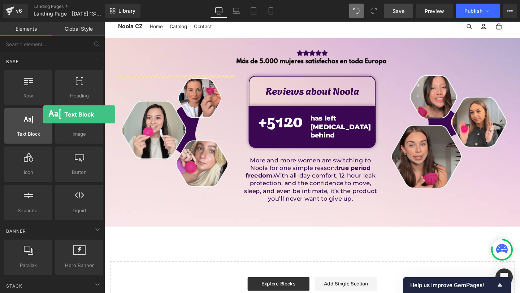
click at [43, 113] on div "Text Block texts, paragraphs, contents, blocks" at bounding box center [28, 125] width 48 height 35
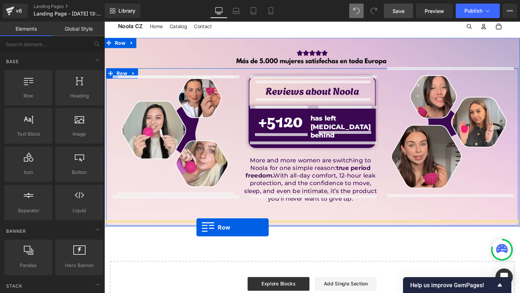
drag, startPoint x: 131, startPoint y: 112, endPoint x: 201, endPoint y: 238, distance: 143.6
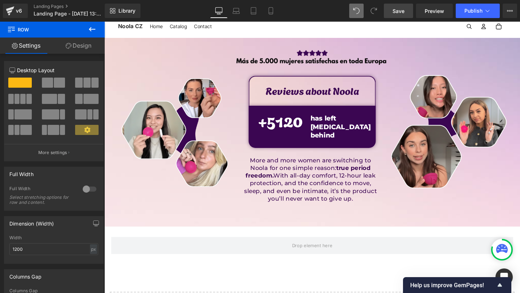
click at [90, 26] on icon at bounding box center [92, 29] width 9 height 9
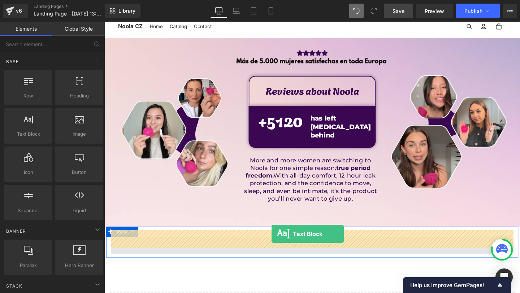
drag, startPoint x: 143, startPoint y: 150, endPoint x: 280, endPoint y: 245, distance: 166.8
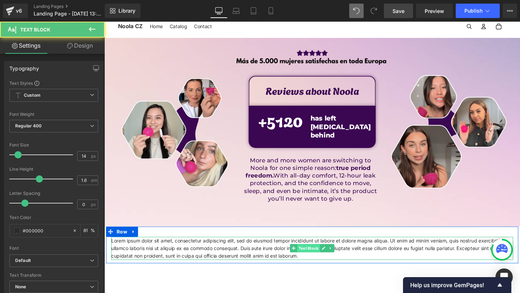
click at [315, 256] on span "Text Block" at bounding box center [319, 260] width 24 height 9
click at [254, 256] on p "Lorem ipsum dolor sit amet, consectetur adipiscing elit, sed do eiusmod tempor …" at bounding box center [323, 260] width 422 height 24
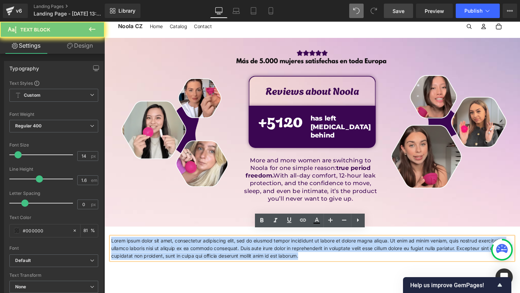
click at [254, 256] on p "Lorem ipsum dolor sit amet, consectetur adipiscing elit, sed do eiusmod tempor …" at bounding box center [323, 260] width 422 height 24
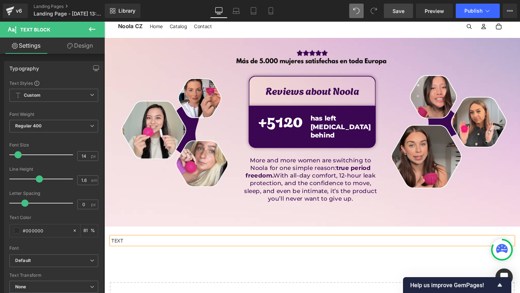
click at [274, 273] on div "Image Image Row Reviews about Noola Text Block Row + 5120 Counter has left pain…" at bounding box center [322, 197] width 437 height 316
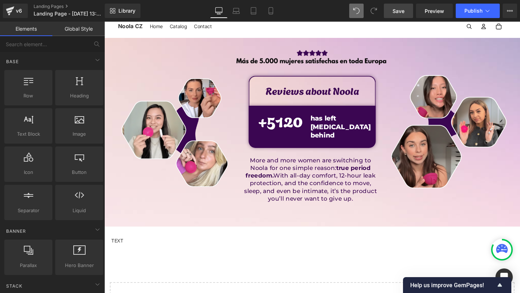
click at [177, 248] on p "TEXT" at bounding box center [323, 252] width 422 height 8
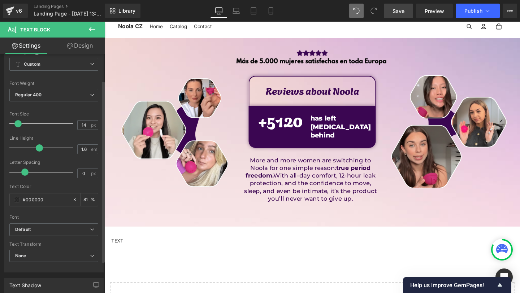
scroll to position [36, 0]
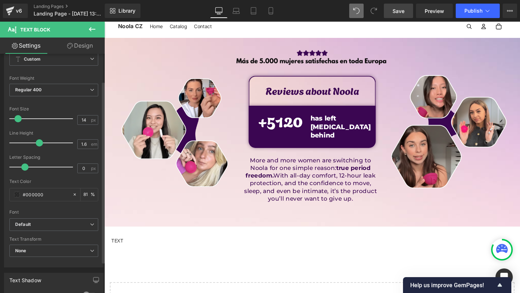
click at [42, 215] on div "Font Default Montserrat League Spartan Agbalumo Open Sans Default Default Monts…" at bounding box center [53, 131] width 89 height 174
click at [42, 223] on b "Default" at bounding box center [52, 225] width 75 height 6
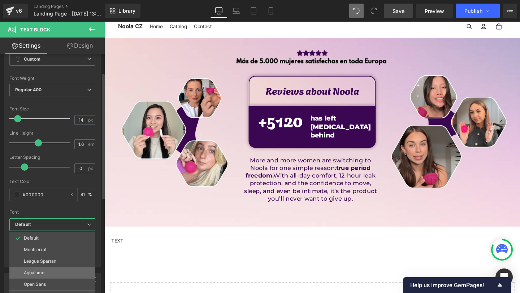
click at [30, 270] on p "Agbalumo" at bounding box center [34, 272] width 21 height 5
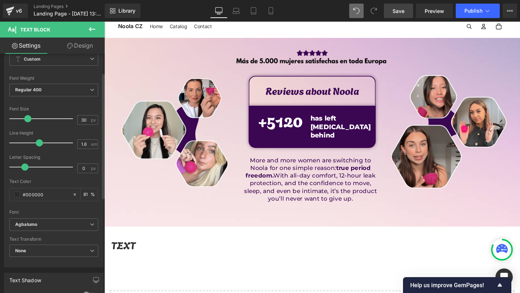
click at [27, 118] on div at bounding box center [43, 119] width 60 height 14
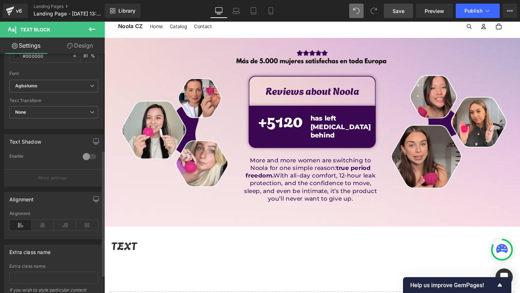
scroll to position [183, 0]
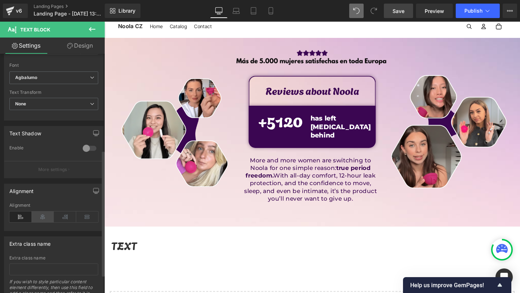
click at [44, 214] on icon at bounding box center [43, 217] width 22 height 11
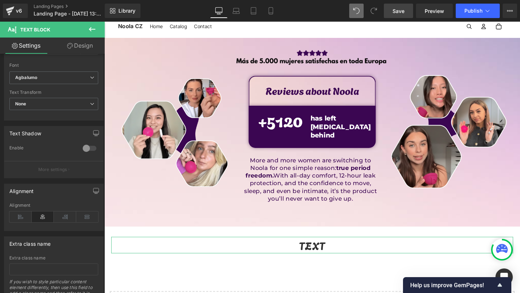
click at [87, 42] on link "Design" at bounding box center [80, 46] width 52 height 16
click at [0, 0] on div "Spacing Margin Padding" at bounding box center [0, 0] width 0 height 0
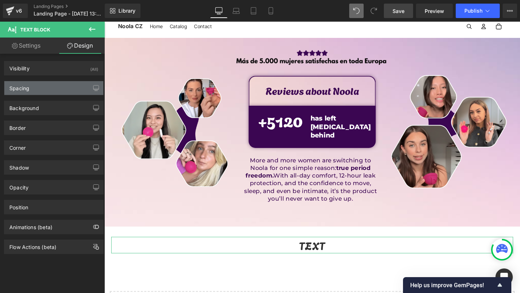
click at [37, 88] on div "Spacing" at bounding box center [53, 88] width 99 height 14
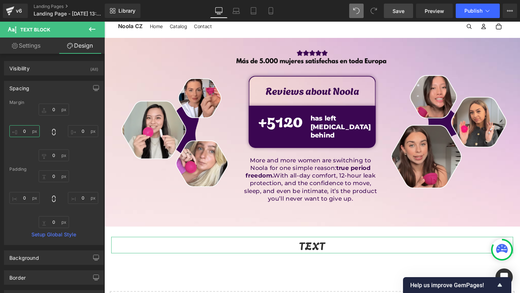
click at [22, 128] on input "0" at bounding box center [24, 131] width 30 height 12
click at [68, 132] on input "0" at bounding box center [83, 131] width 30 height 12
click at [76, 132] on input "0" at bounding box center [83, 131] width 30 height 12
click at [78, 130] on input "0" at bounding box center [83, 131] width 30 height 12
click at [22, 130] on input "200" at bounding box center [24, 131] width 30 height 12
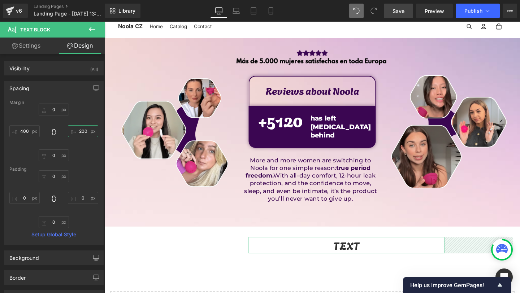
click at [76, 131] on input "200" at bounding box center [83, 131] width 30 height 12
click at [78, 131] on input "200" at bounding box center [83, 131] width 30 height 12
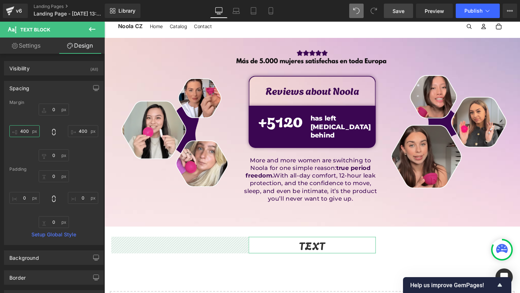
click at [25, 130] on input "400" at bounding box center [24, 131] width 30 height 12
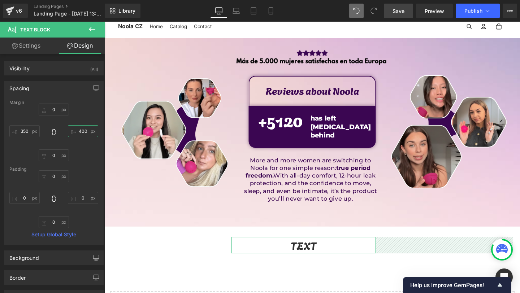
click at [79, 131] on input "400" at bounding box center [83, 131] width 30 height 12
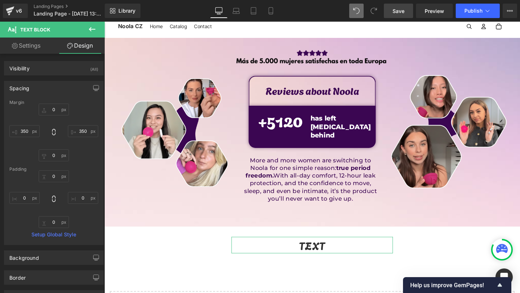
click at [84, 47] on link "Design" at bounding box center [80, 46] width 52 height 16
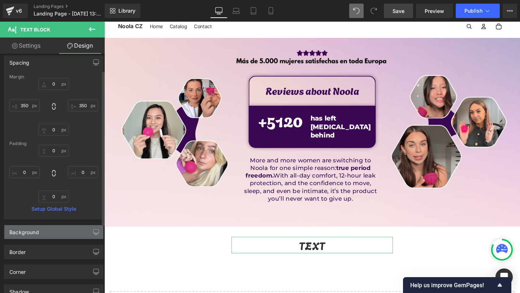
click at [26, 231] on div "Background" at bounding box center [24, 230] width 30 height 10
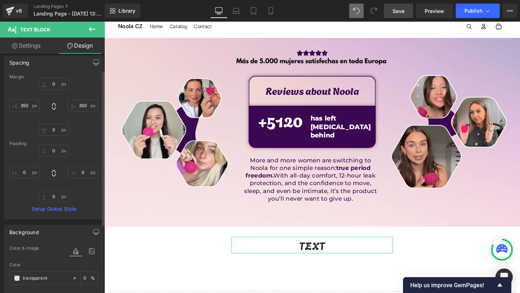
scroll to position [65, 0]
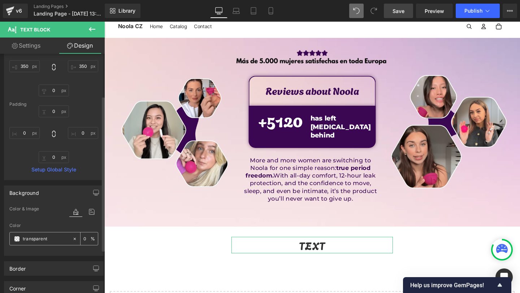
click at [21, 240] on div "transparent" at bounding box center [41, 238] width 62 height 13
click at [19, 240] on span at bounding box center [17, 239] width 6 height 6
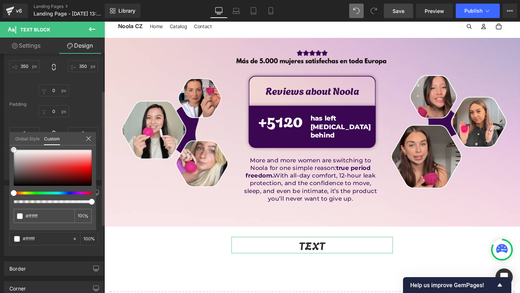
drag, startPoint x: 31, startPoint y: 174, endPoint x: 0, endPoint y: 105, distance: 75.5
click at [0, 180] on div "Background Color & Image color rgba(255, 255, 255, 1) Color #ffffff 100 % Image…" at bounding box center [54, 218] width 108 height 76
click at [88, 136] on icon at bounding box center [89, 139] width 6 height 6
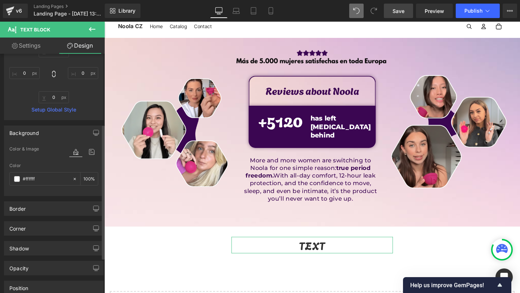
scroll to position [139, 0]
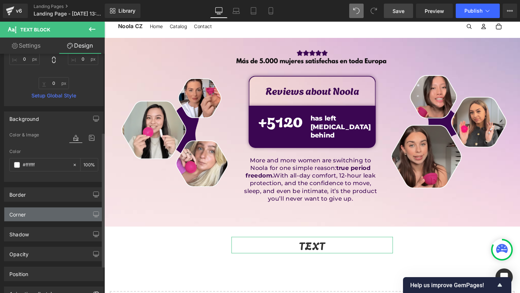
click at [29, 212] on div "Corner" at bounding box center [53, 215] width 99 height 14
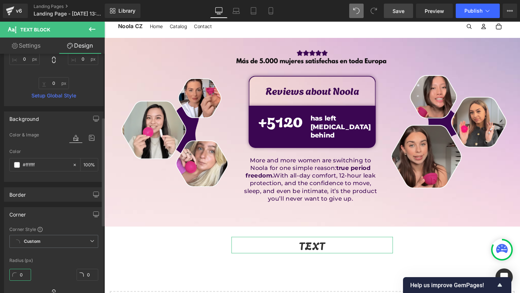
click at [20, 280] on input "0" at bounding box center [20, 275] width 22 height 12
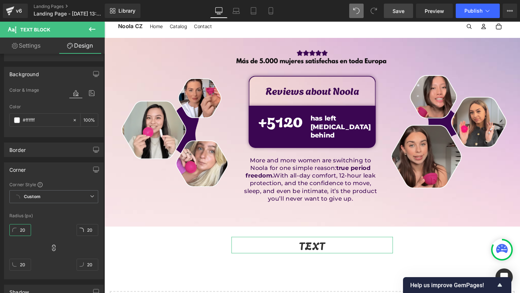
scroll to position [0, 0]
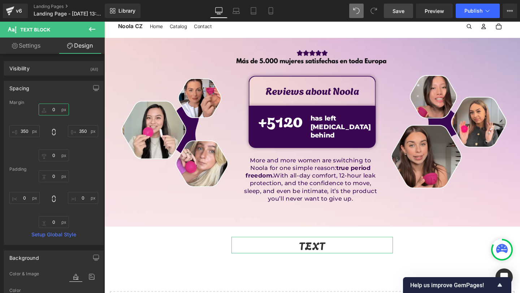
click at [51, 108] on input "0" at bounding box center [54, 110] width 30 height 12
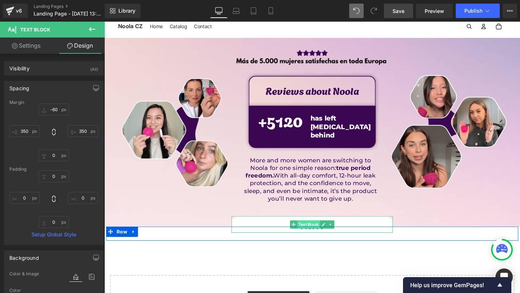
click at [317, 231] on span "Text Block" at bounding box center [319, 235] width 24 height 9
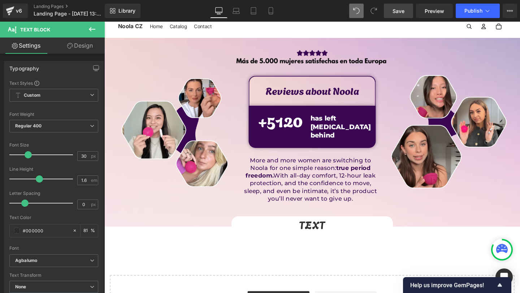
click at [78, 40] on link "Design" at bounding box center [80, 46] width 52 height 16
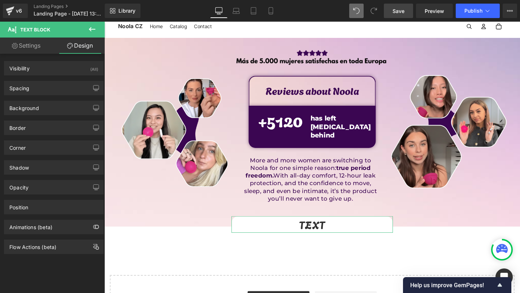
click at [30, 78] on div "Spacing Margin -60px -60 350px 350 0px 0 350px 350 Padding 0px 0 0px 0 0px 0 0p…" at bounding box center [54, 85] width 108 height 20
click at [32, 88] on div "Spacing" at bounding box center [53, 88] width 99 height 14
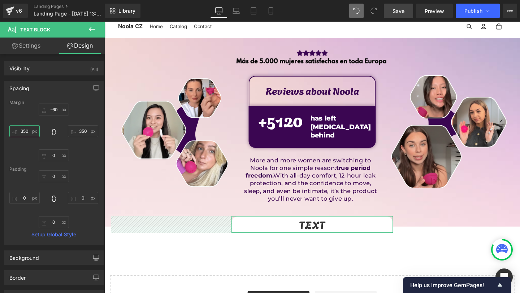
click at [24, 132] on input "350" at bounding box center [24, 131] width 30 height 12
drag, startPoint x: 24, startPoint y: 132, endPoint x: 24, endPoint y: 149, distance: 17.7
click at [24, 132] on input "350" at bounding box center [24, 131] width 30 height 12
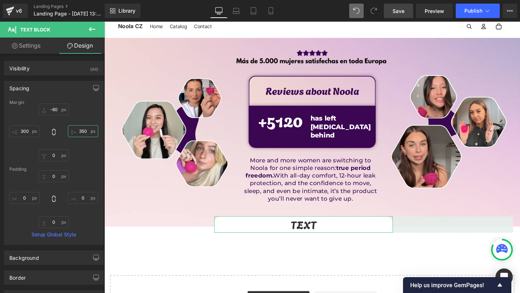
click at [80, 134] on input "350" at bounding box center [83, 131] width 30 height 12
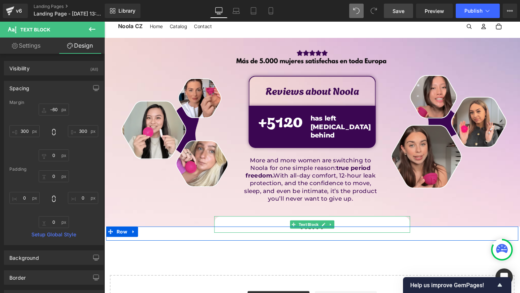
click at [250, 226] on p "TEXT" at bounding box center [323, 234] width 206 height 17
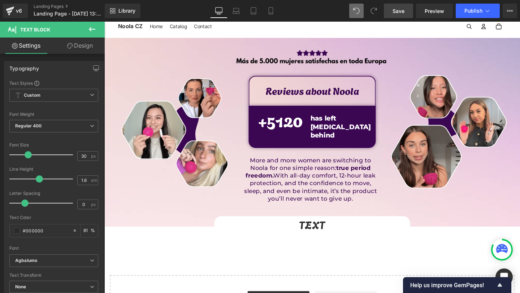
click at [85, 42] on link "Design" at bounding box center [80, 46] width 52 height 16
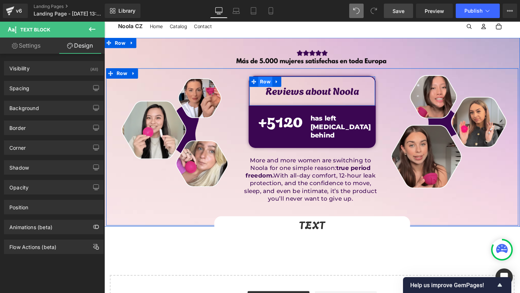
click at [273, 83] on span "Row" at bounding box center [273, 84] width 15 height 11
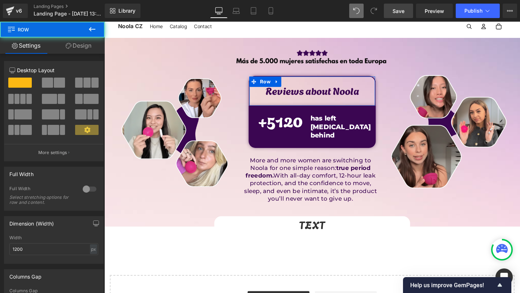
click at [91, 43] on link "Design" at bounding box center [78, 46] width 52 height 16
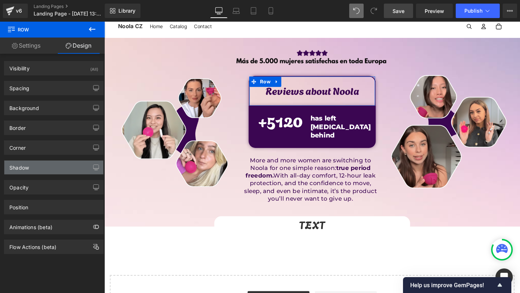
click at [38, 168] on div "Shadow" at bounding box center [53, 168] width 99 height 14
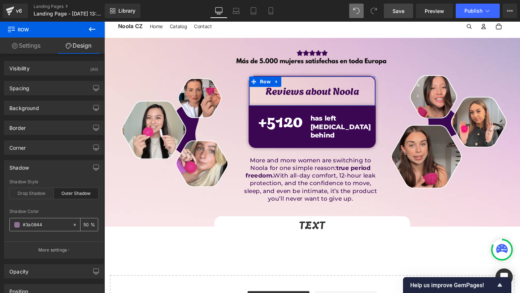
click at [30, 225] on input "#3a0844" at bounding box center [46, 225] width 46 height 8
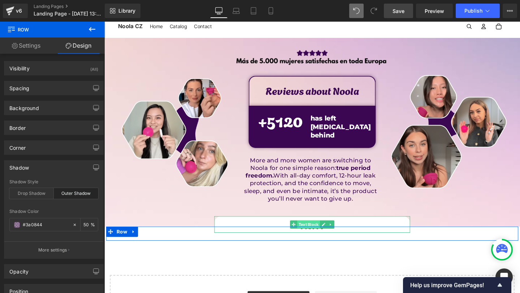
click at [321, 231] on span "Text Block" at bounding box center [319, 235] width 24 height 9
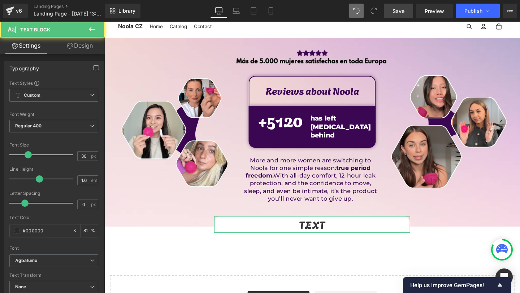
click at [88, 51] on link "Design" at bounding box center [80, 46] width 52 height 16
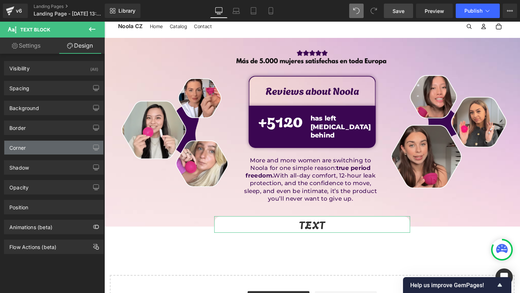
click at [28, 154] on div "Corner" at bounding box center [53, 148] width 99 height 14
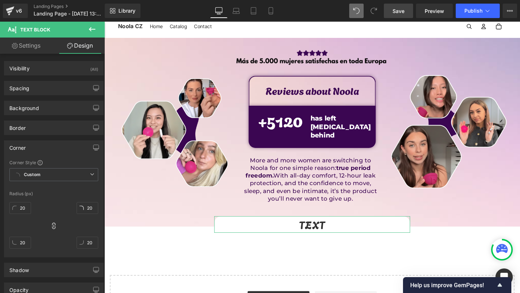
click at [29, 165] on div "Corner Style" at bounding box center [53, 163] width 89 height 6
click at [31, 143] on div "Corner" at bounding box center [53, 148] width 99 height 14
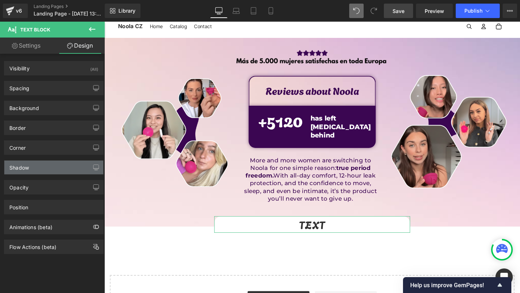
click at [36, 168] on div "Shadow" at bounding box center [53, 168] width 99 height 14
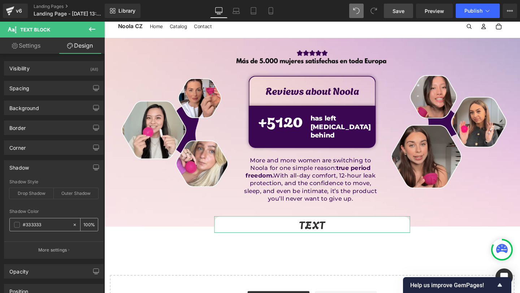
click at [44, 227] on input "#333333" at bounding box center [46, 225] width 46 height 8
paste input "a0844"
click at [86, 224] on input "100" at bounding box center [86, 225] width 7 height 8
click at [34, 193] on div "Drop Shadow" at bounding box center [31, 193] width 44 height 11
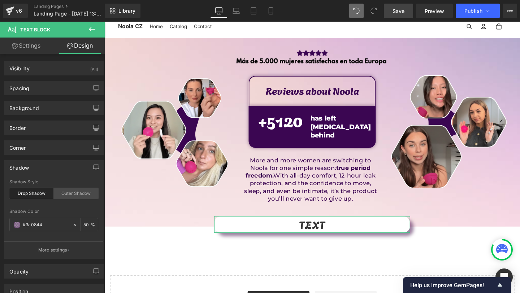
click at [79, 199] on div "Outer Shadow" at bounding box center [76, 193] width 44 height 11
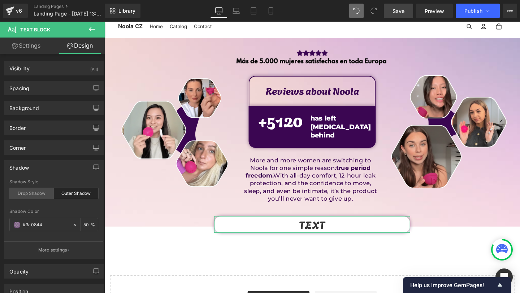
click at [25, 197] on div "Drop Shadow" at bounding box center [31, 193] width 44 height 11
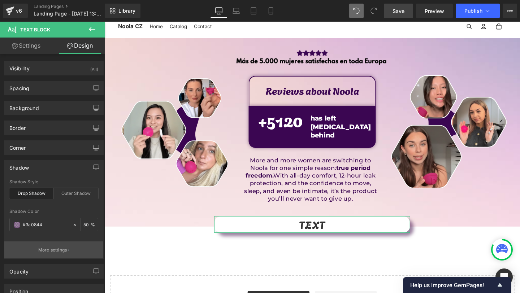
click at [61, 250] on p "More settings" at bounding box center [52, 250] width 29 height 6
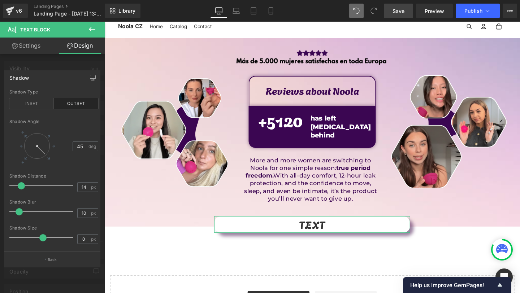
click at [43, 154] on div at bounding box center [41, 150] width 12 height 12
drag, startPoint x: 19, startPoint y: 188, endPoint x: 15, endPoint y: 189, distance: 4.0
click at [15, 189] on span at bounding box center [17, 185] width 7 height 7
click at [19, 183] on span at bounding box center [18, 185] width 7 height 7
click at [313, 225] on body "Přeskočit na obsah Welcome to our store Home Catalog Contact Noola CZ" at bounding box center [322, 217] width 437 height 437
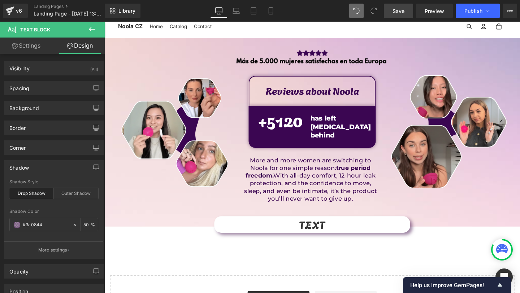
click at [104, 22] on div at bounding box center [104, 22] width 0 height 0
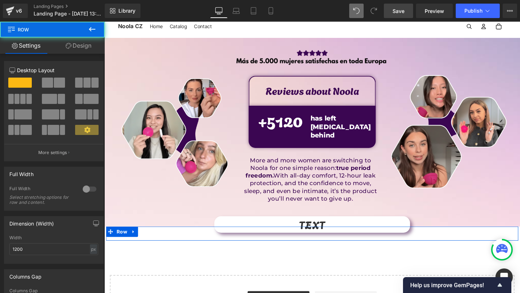
click at [322, 237] on div at bounding box center [322, 242] width 433 height 11
click at [322, 231] on span "Text Block" at bounding box center [319, 235] width 24 height 9
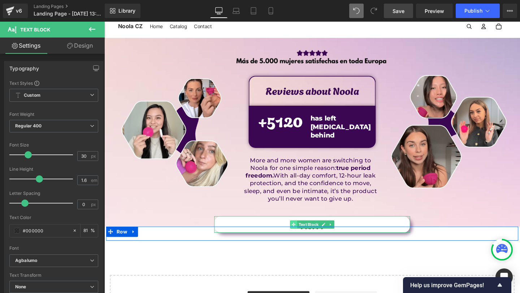
click at [303, 233] on icon at bounding box center [303, 235] width 4 height 4
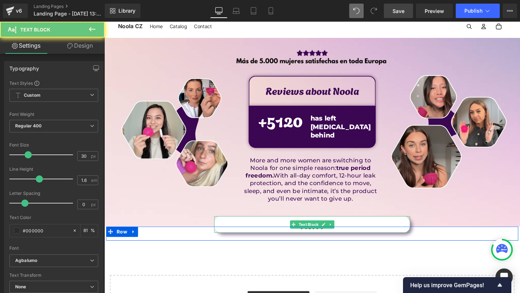
click at [293, 226] on p "TEXT" at bounding box center [323, 234] width 206 height 17
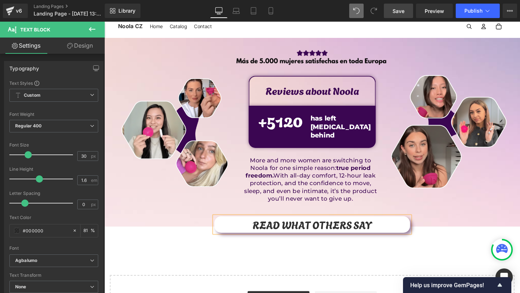
click at [356, 250] on div "Image Image Row Reviews about Noola Text Block Row + 5120 Counter has left pain…" at bounding box center [322, 193] width 437 height 308
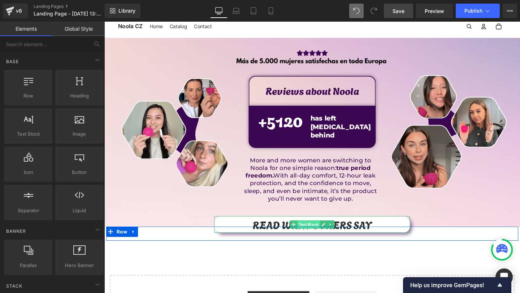
click at [324, 231] on span "Text Block" at bounding box center [319, 235] width 24 height 9
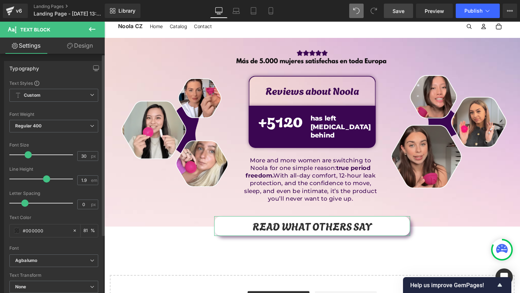
drag, startPoint x: 38, startPoint y: 178, endPoint x: 44, endPoint y: 178, distance: 5.8
click at [44, 178] on span at bounding box center [46, 178] width 7 height 7
click at [82, 38] on link "Design" at bounding box center [80, 46] width 52 height 16
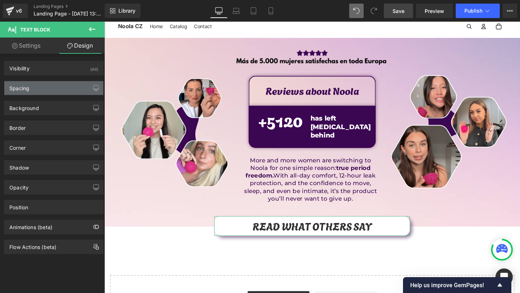
click at [53, 93] on div "Spacing" at bounding box center [53, 88] width 99 height 14
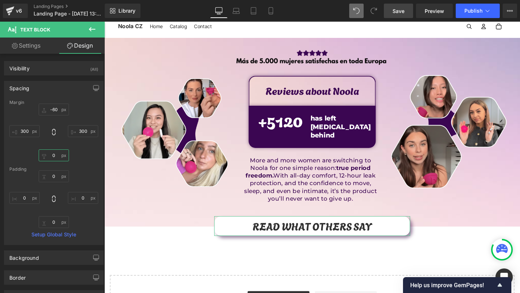
click at [53, 161] on input "0" at bounding box center [54, 155] width 30 height 12
click at [55, 227] on input "0" at bounding box center [54, 222] width 30 height 12
click at [367, 267] on div "Image Image Row Reviews about Noola Text Block Row + 5120 Counter has left pain…" at bounding box center [322, 193] width 437 height 308
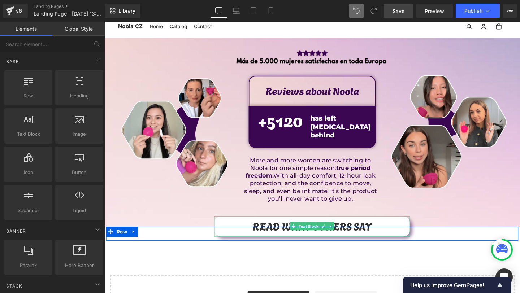
click at [397, 226] on p "READ WHAT OTHERS SAY" at bounding box center [323, 236] width 206 height 21
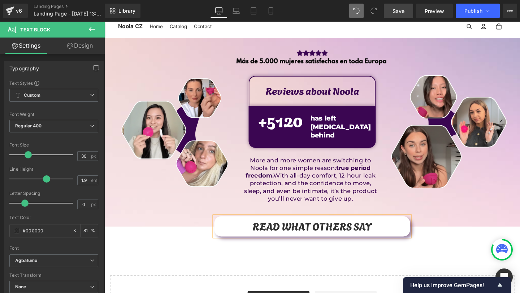
click at [347, 253] on div "Image Image Row Reviews about Noola Text Block Row + 5120 Counter has left pain…" at bounding box center [322, 193] width 437 height 308
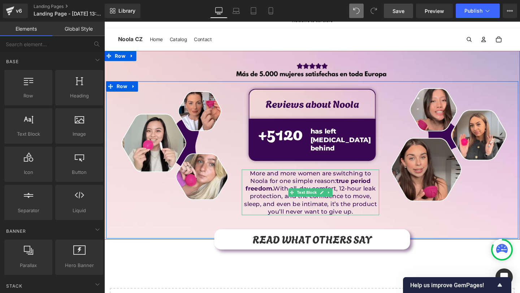
scroll to position [11, 0]
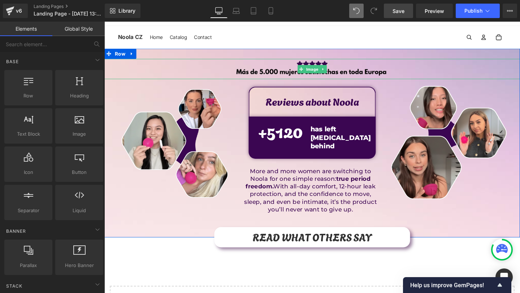
click at [339, 70] on img at bounding box center [322, 71] width 175 height 21
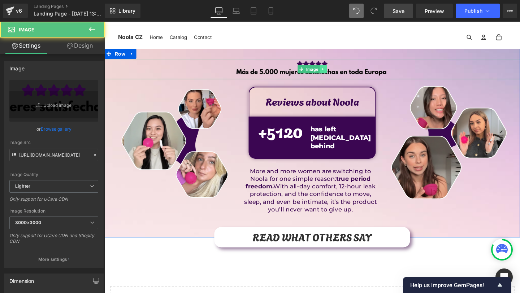
click at [337, 70] on link at bounding box center [334, 71] width 8 height 9
click at [340, 70] on link at bounding box center [338, 71] width 8 height 9
click at [312, 78] on div "Image" at bounding box center [322, 71] width 437 height 21
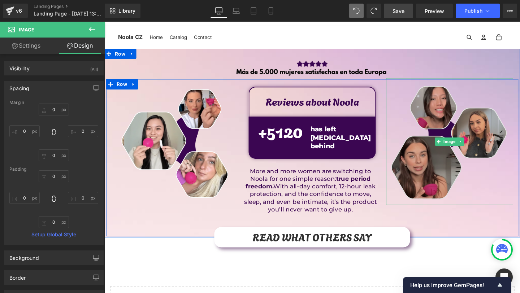
scroll to position [36, 0]
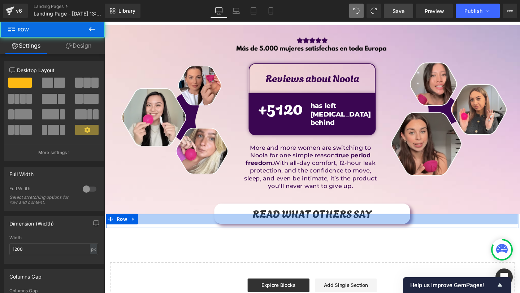
click at [331, 224] on div at bounding box center [322, 229] width 433 height 11
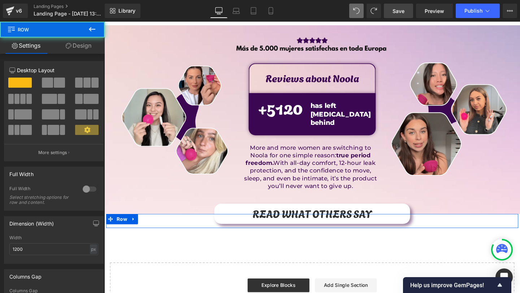
click at [306, 224] on div at bounding box center [322, 229] width 433 height 11
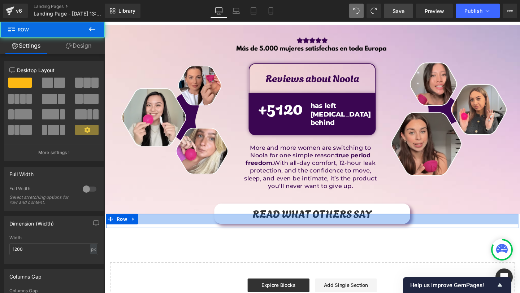
click at [306, 224] on div at bounding box center [322, 229] width 433 height 11
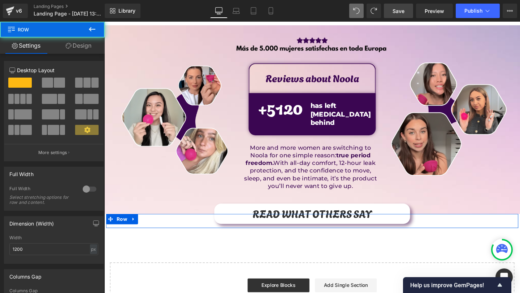
click at [306, 224] on div at bounding box center [322, 229] width 433 height 11
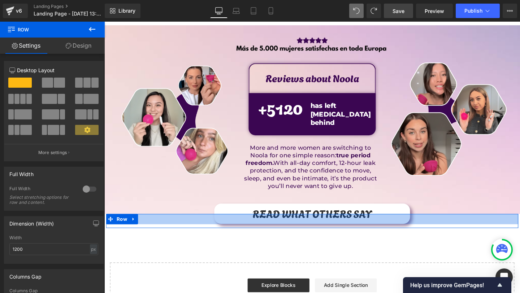
click at [306, 224] on div at bounding box center [322, 229] width 433 height 11
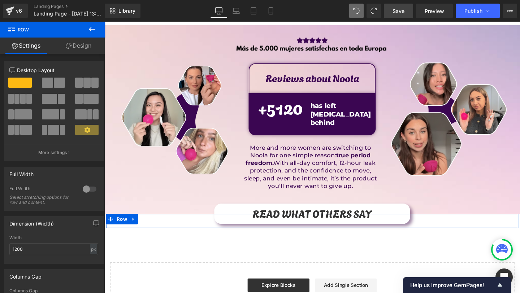
click at [302, 213] on p "READ WHAT OTHERS SAY" at bounding box center [323, 223] width 206 height 21
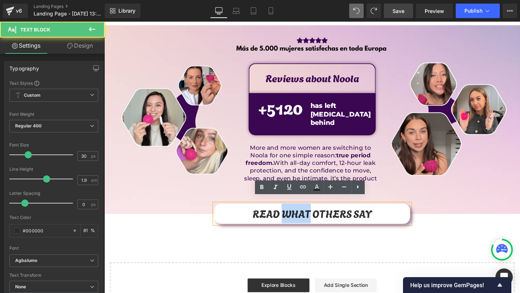
click at [302, 213] on p "READ WHAT OTHERS SAY" at bounding box center [323, 223] width 206 height 21
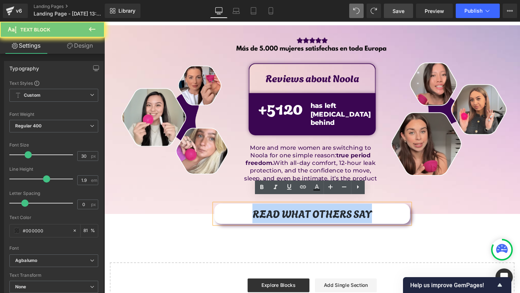
click at [302, 213] on p "READ WHAT OTHERS SAY" at bounding box center [323, 223] width 206 height 21
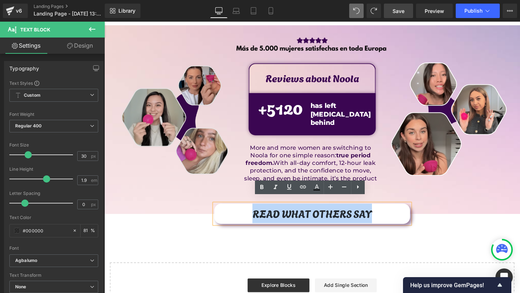
copy p "READ WHAT OTHERS SAY"
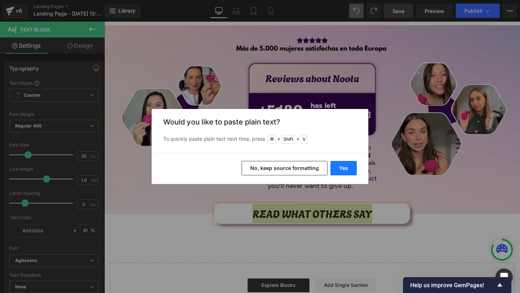
click at [349, 171] on button "Yes" at bounding box center [343, 168] width 26 height 14
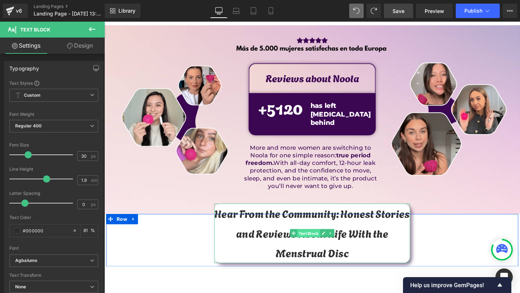
click at [311, 240] on span "Text Block" at bounding box center [319, 244] width 24 height 9
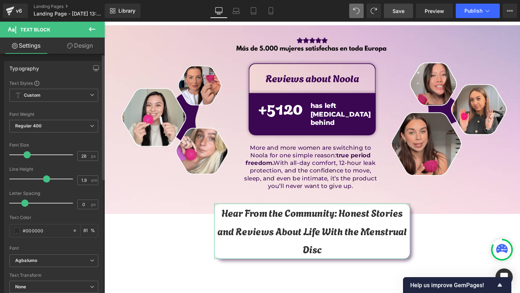
click at [24, 153] on span at bounding box center [26, 154] width 7 height 7
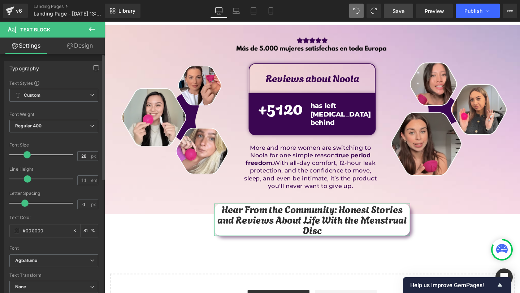
click at [27, 183] on div at bounding box center [43, 179] width 60 height 14
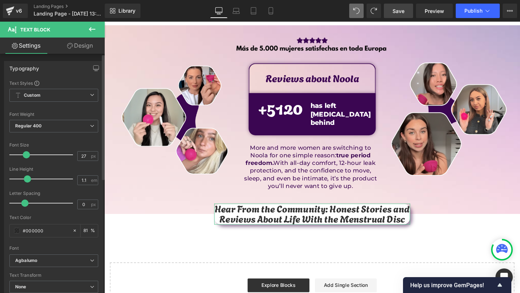
drag, startPoint x: 30, startPoint y: 156, endPoint x: 26, endPoint y: 157, distance: 4.0
click at [26, 157] on div at bounding box center [43, 155] width 60 height 14
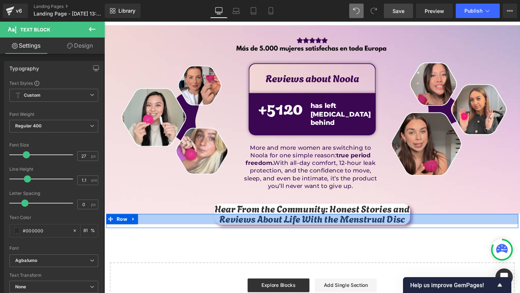
click at [366, 224] on div at bounding box center [322, 229] width 433 height 11
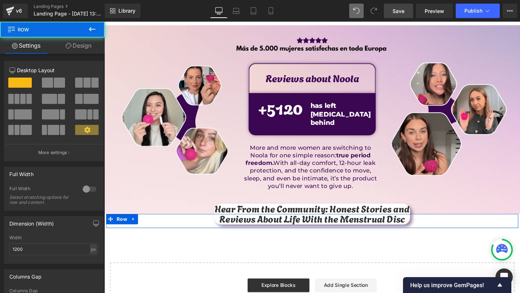
click at [384, 216] on p "Hear From the Community: Honest Stories and Reviews About Life With the Menstru…" at bounding box center [323, 223] width 206 height 21
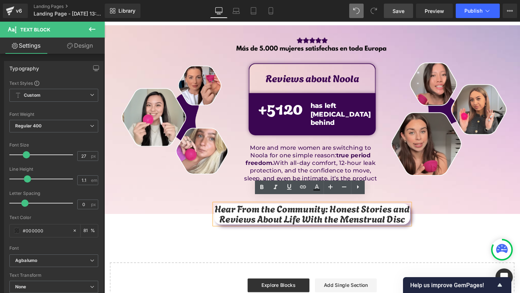
click at [380, 213] on p "Hear From the Community: Honest Stories and Reviews About Life With the Menstru…" at bounding box center [323, 223] width 206 height 21
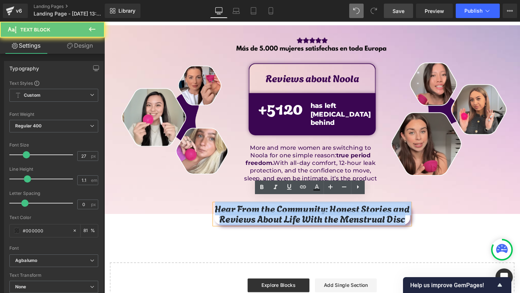
click at [380, 213] on p "Hear From the Community: Honest Stories and Reviews About Life With the Menstru…" at bounding box center [323, 223] width 206 height 21
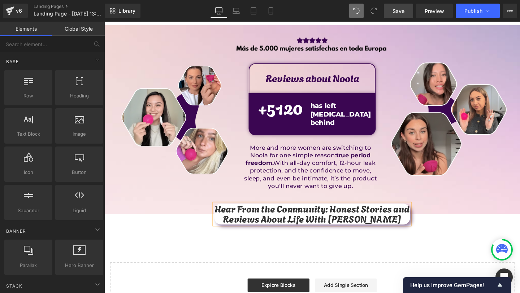
click at [356, 253] on div "Image Image Row Reviews about Noola Text Block Row + 5120 Counter has left pain…" at bounding box center [322, 179] width 437 height 309
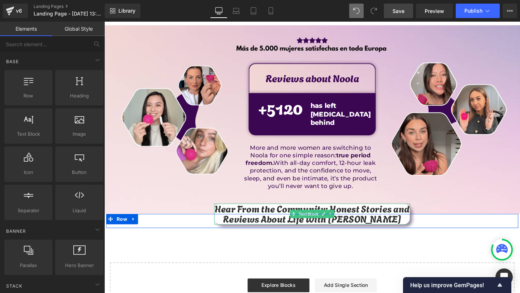
click at [315, 213] on p "Hear From the Community: Honest Stories and Reviews About Life With Noola" at bounding box center [323, 223] width 206 height 21
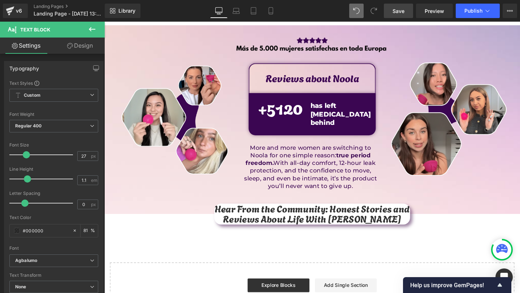
click at [298, 249] on div "Image Image Row Reviews about Noola Text Block Row + 5120 Counter has left pain…" at bounding box center [322, 179] width 437 height 309
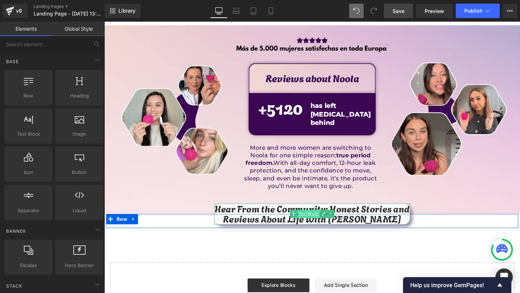
click at [319, 220] on span "Text Block" at bounding box center [319, 224] width 24 height 9
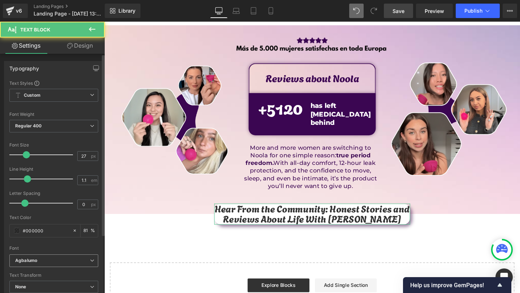
click at [31, 269] on div "Agbalumo Default Montserrat League Spartan Agbalumo Open Sans Open Font Manager" at bounding box center [53, 262] width 89 height 17
click at [36, 264] on span "Agbalumo" at bounding box center [53, 260] width 89 height 13
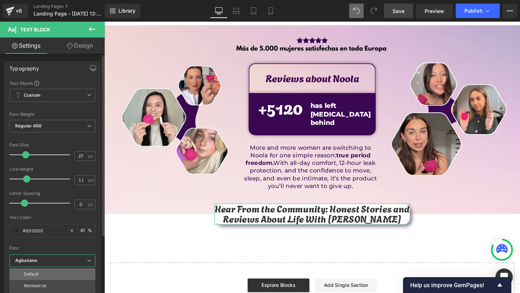
click at [44, 279] on li "Default" at bounding box center [52, 275] width 86 height 12
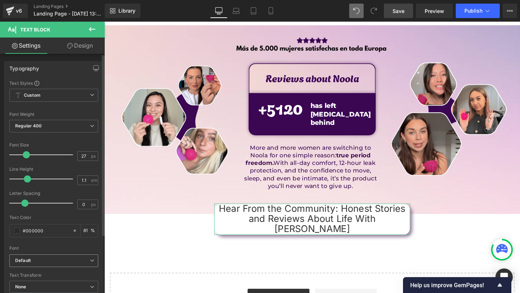
click at [48, 264] on span "Default" at bounding box center [53, 260] width 89 height 13
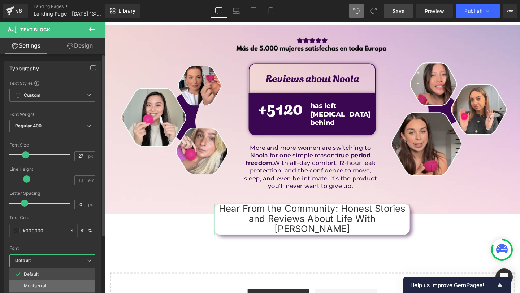
click at [42, 282] on li "Montserrat" at bounding box center [52, 286] width 86 height 12
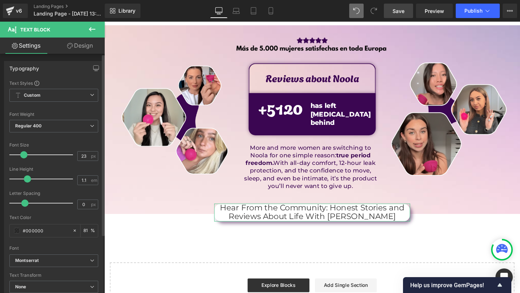
click at [24, 157] on span at bounding box center [23, 154] width 7 height 7
click at [40, 123] on span "Regular 400" at bounding box center [53, 126] width 89 height 13
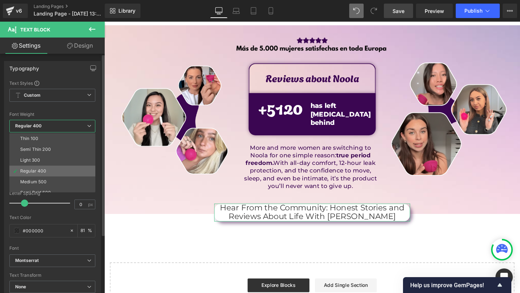
scroll to position [31, 0]
click at [56, 169] on li "Super Bold 800" at bounding box center [53, 172] width 89 height 11
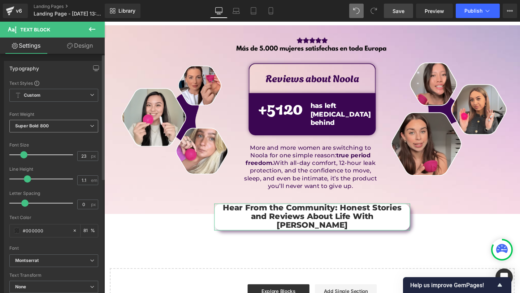
click at [56, 128] on span "Super Bold 800" at bounding box center [53, 126] width 89 height 13
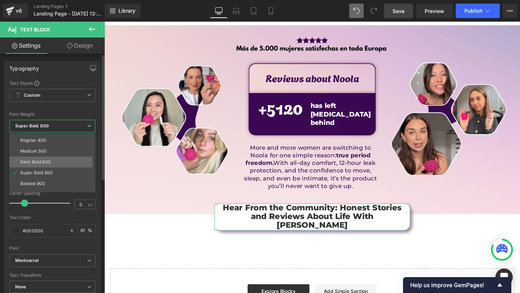
click at [47, 162] on div "Semi Bold 600" at bounding box center [35, 162] width 31 height 5
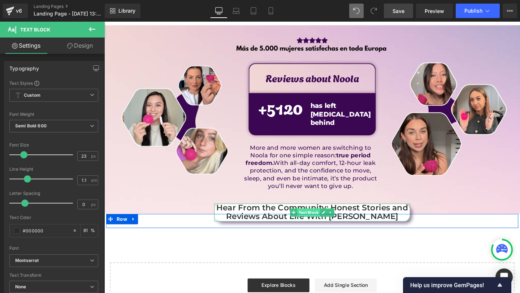
click at [318, 218] on span "Text Block" at bounding box center [319, 222] width 24 height 9
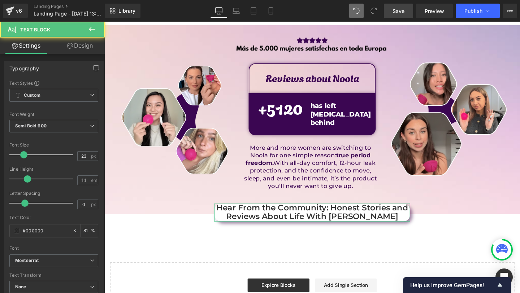
click at [95, 46] on link "Design" at bounding box center [80, 46] width 52 height 16
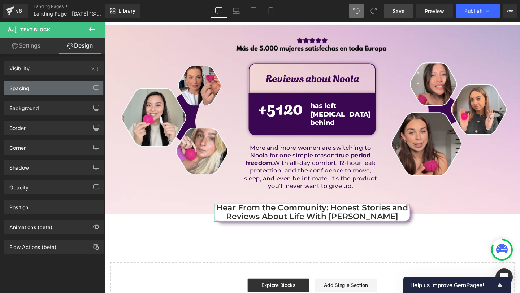
click at [55, 92] on div "Spacing" at bounding box center [53, 88] width 99 height 14
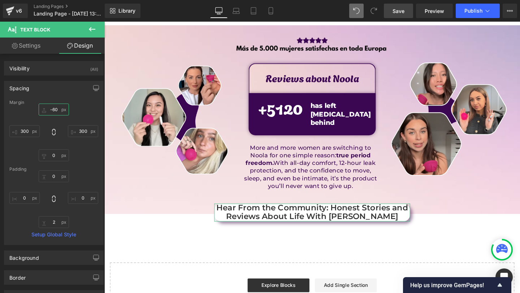
click at [55, 109] on input "-60" at bounding box center [54, 110] width 30 height 12
click at [55, 179] on input "0" at bounding box center [54, 176] width 30 height 12
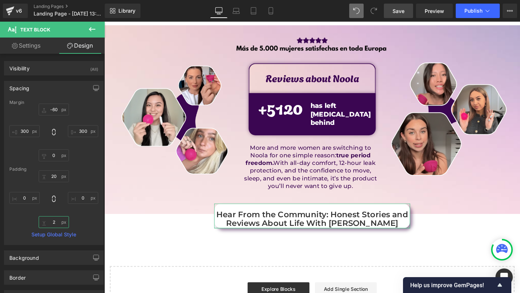
click at [54, 220] on input "2" at bounding box center [54, 222] width 30 height 12
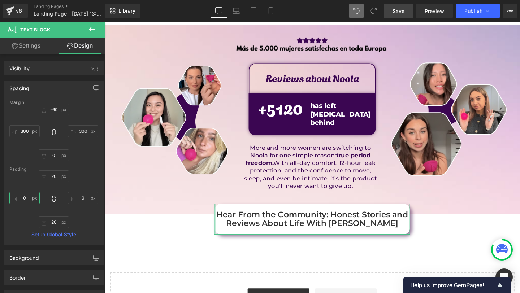
click at [25, 199] on input "0" at bounding box center [24, 198] width 30 height 12
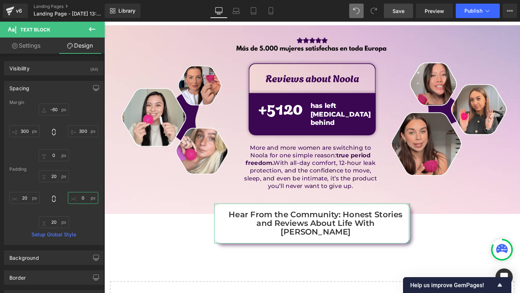
click at [83, 197] on input "0" at bounding box center [83, 198] width 30 height 12
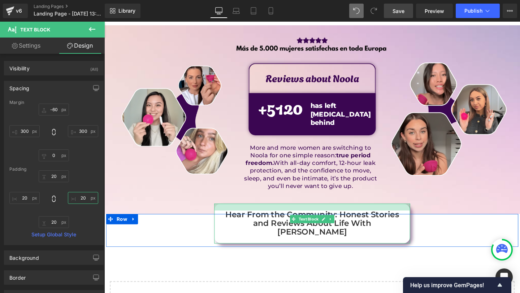
click at [324, 213] on div at bounding box center [323, 216] width 206 height 7
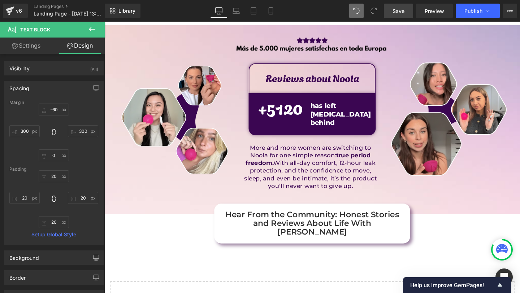
click at [41, 43] on link "Settings" at bounding box center [26, 46] width 52 height 16
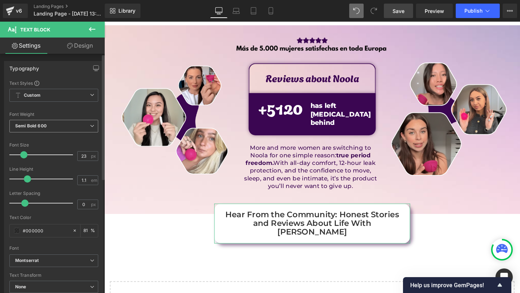
click at [55, 131] on span "Semi Bold 600" at bounding box center [53, 126] width 89 height 13
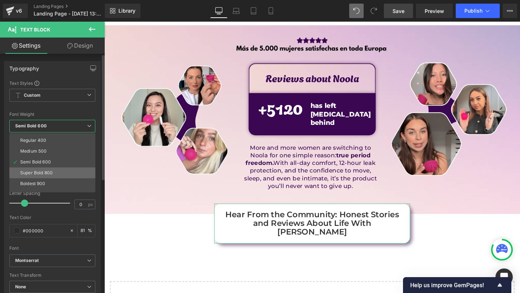
click at [53, 175] on div "Super Bold 800" at bounding box center [36, 172] width 32 height 5
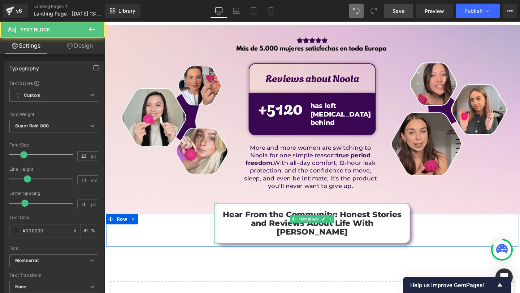
click at [317, 220] on p "Hear From the Community: Honest Stories and Reviews About Life With Noola" at bounding box center [322, 233] width 191 height 27
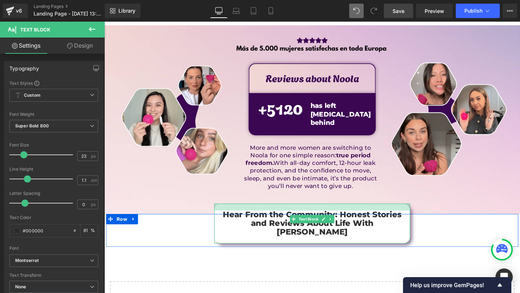
click at [317, 213] on div at bounding box center [323, 216] width 206 height 7
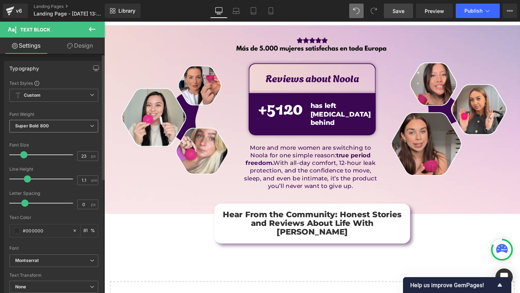
click at [82, 126] on span "Super Bold 800" at bounding box center [53, 126] width 89 height 13
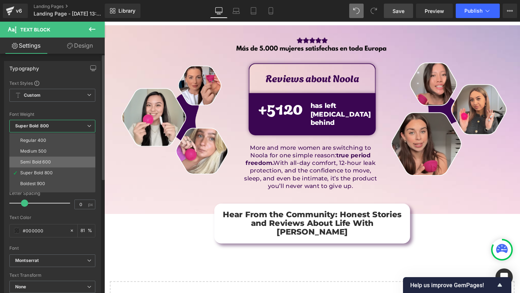
click at [51, 158] on li "Semi Bold 600" at bounding box center [53, 162] width 89 height 11
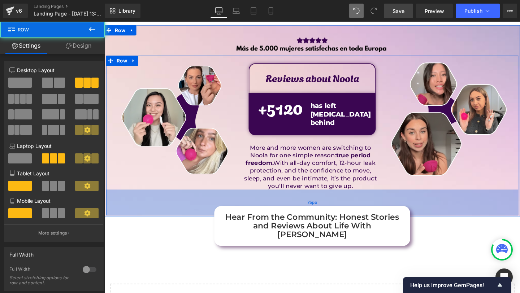
click at [198, 214] on div "75px" at bounding box center [322, 211] width 433 height 27
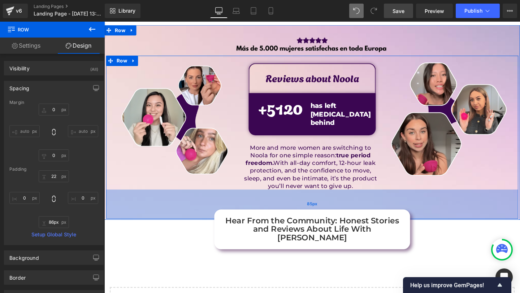
drag, startPoint x: 193, startPoint y: 211, endPoint x: 192, endPoint y: 215, distance: 4.0
click at [192, 215] on div "85px" at bounding box center [322, 213] width 433 height 31
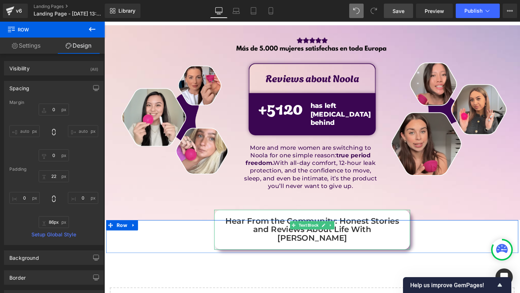
click at [307, 227] on p "Hear From the Community: Honest Stories and Reviews About Life With Noola" at bounding box center [322, 240] width 191 height 27
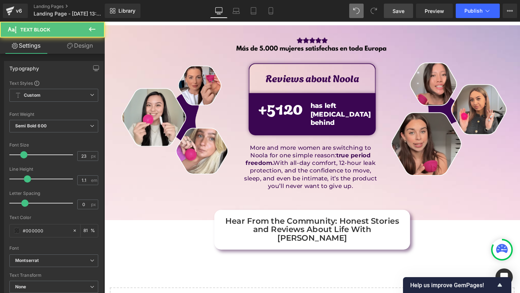
click at [81, 46] on link "Design" at bounding box center [80, 46] width 52 height 16
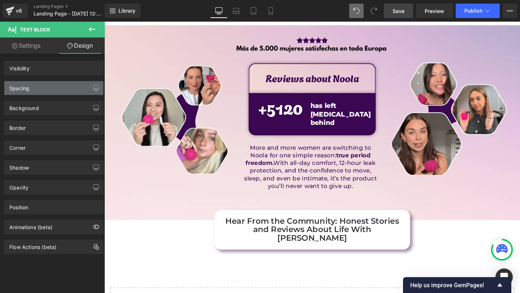
click at [38, 84] on div "Spacing" at bounding box center [53, 88] width 99 height 14
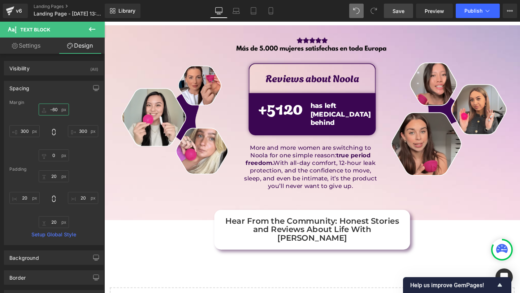
click at [55, 110] on input "-60" at bounding box center [54, 110] width 30 height 12
click at [53, 108] on input "-60" at bounding box center [54, 110] width 30 height 12
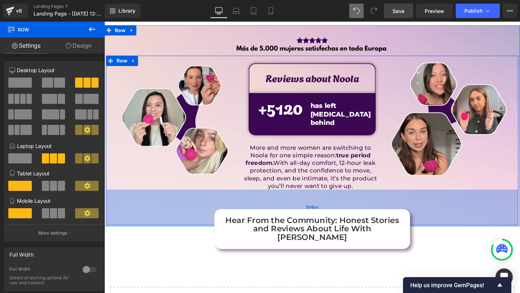
drag, startPoint x: 178, startPoint y: 210, endPoint x: 178, endPoint y: 217, distance: 6.9
click at [178, 217] on div "104px" at bounding box center [322, 217] width 433 height 38
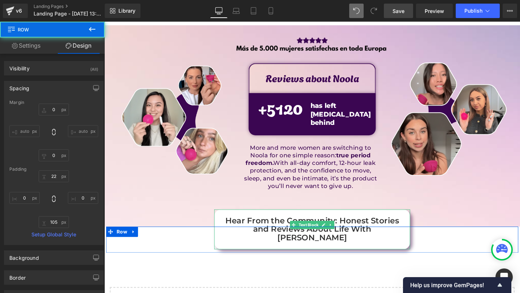
click at [257, 226] on p "Hear From the Community: Honest Stories and Reviews About Life With Noola" at bounding box center [322, 239] width 191 height 27
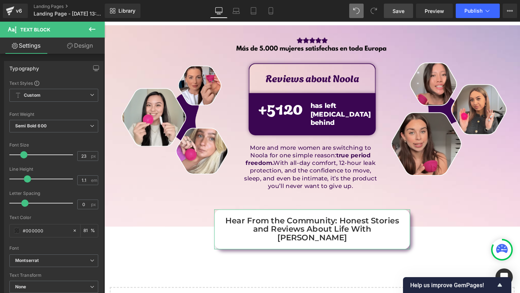
click at [77, 47] on link "Design" at bounding box center [80, 46] width 52 height 16
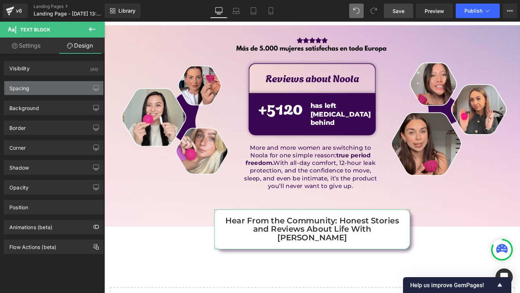
click at [40, 82] on div "Spacing" at bounding box center [53, 88] width 99 height 14
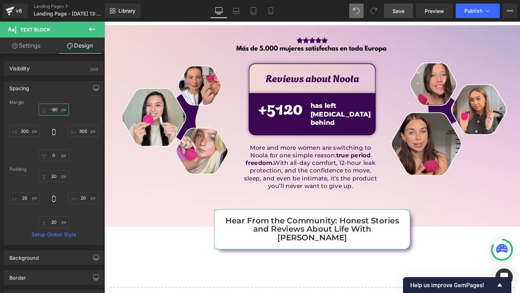
click at [56, 112] on input "-80" at bounding box center [54, 110] width 30 height 12
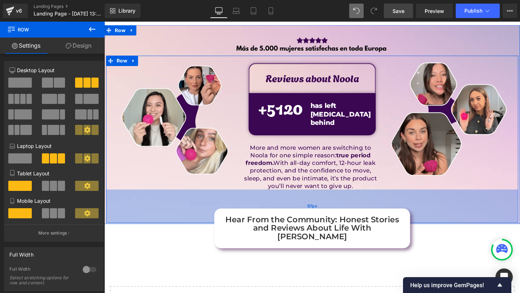
drag, startPoint x: 174, startPoint y: 215, endPoint x: 179, endPoint y: 212, distance: 5.8
click at [179, 212] on div "97px" at bounding box center [322, 215] width 433 height 35
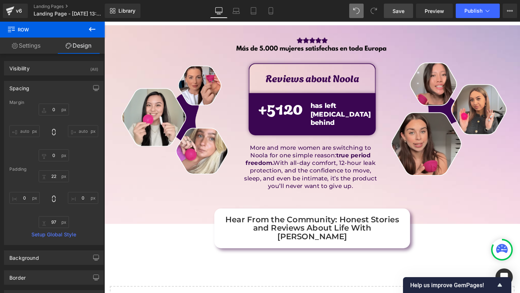
click at [403, 6] on link "Save" at bounding box center [398, 11] width 29 height 14
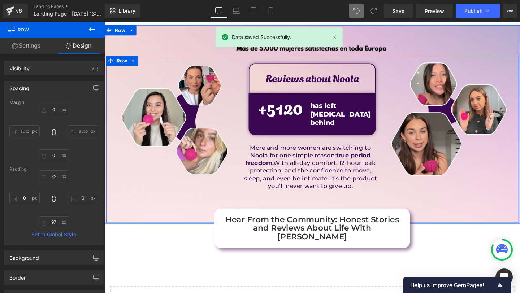
scroll to position [18, 0]
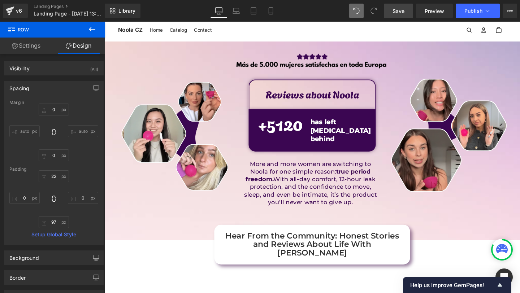
click at [399, 7] on span "Save" at bounding box center [398, 11] width 12 height 8
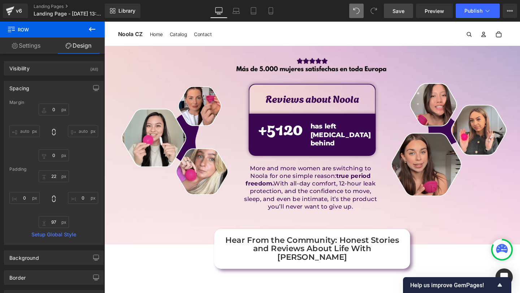
scroll to position [12, 0]
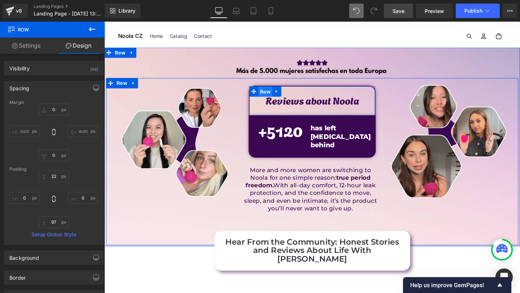
click at [270, 95] on span "Row" at bounding box center [273, 95] width 15 height 11
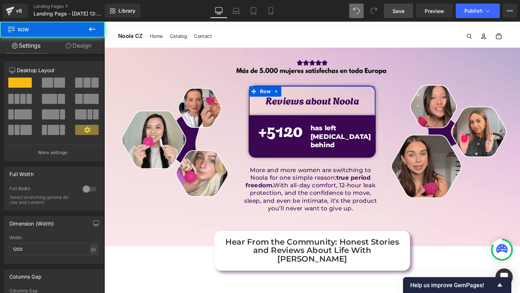
click at [75, 40] on link "Design" at bounding box center [78, 46] width 52 height 16
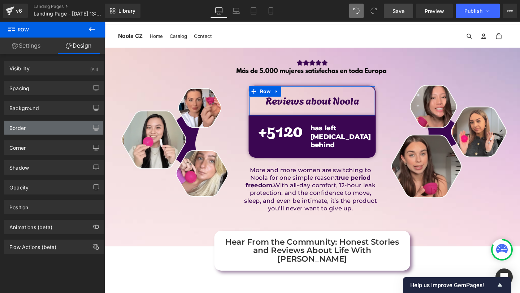
click at [21, 131] on div "Border" at bounding box center [53, 128] width 99 height 14
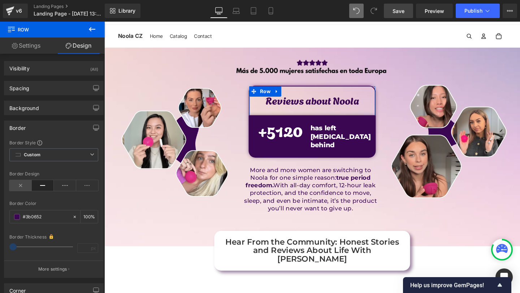
click at [22, 186] on icon at bounding box center [20, 185] width 22 height 11
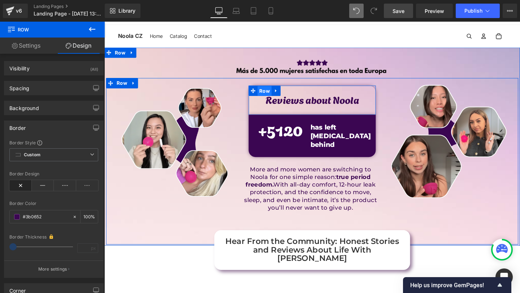
click at [275, 93] on span "Row" at bounding box center [272, 94] width 15 height 11
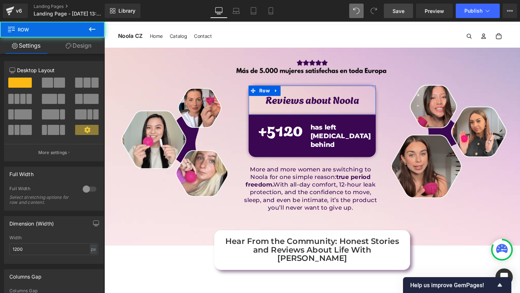
click at [83, 44] on link "Design" at bounding box center [78, 46] width 52 height 16
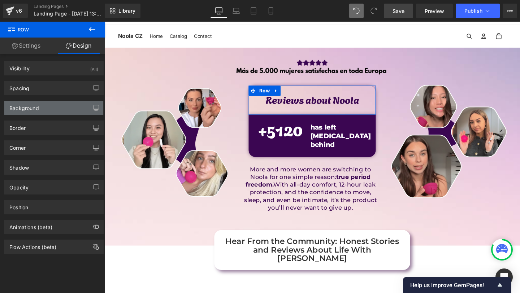
click at [38, 108] on div "Background" at bounding box center [24, 106] width 30 height 10
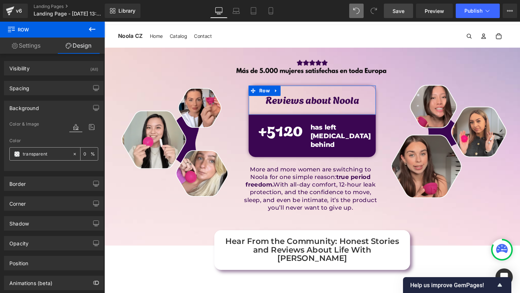
click at [17, 154] on span at bounding box center [17, 154] width 6 height 6
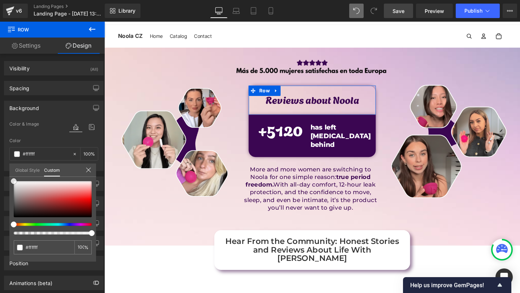
drag, startPoint x: 30, startPoint y: 184, endPoint x: 0, endPoint y: 161, distance: 37.9
click at [0, 161] on div "Background Color & Image color rgba(255, 255, 255, 1) Color #ffffff 100 % https…" at bounding box center [54, 133] width 108 height 76
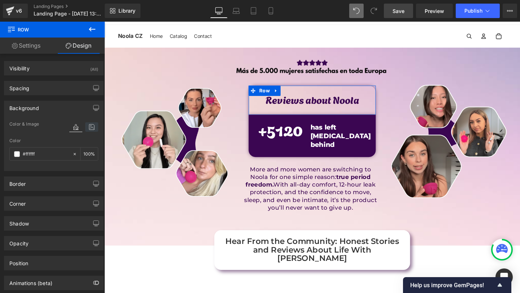
click at [91, 129] on icon at bounding box center [91, 126] width 13 height 9
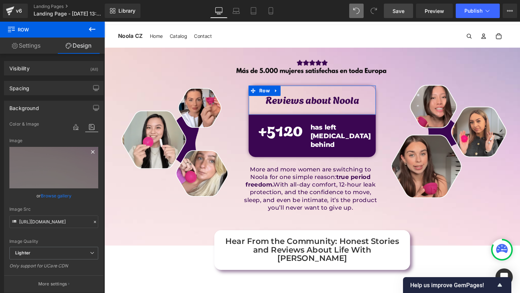
click at [93, 149] on icon at bounding box center [92, 152] width 9 height 9
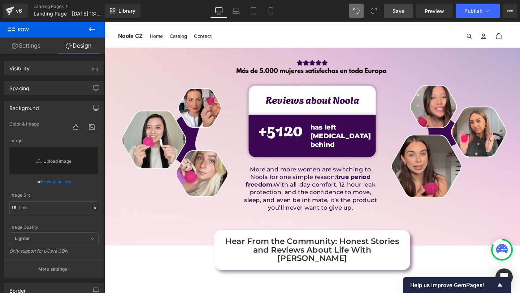
click at [269, 240] on body "Přeskočit na obsah Welcome to our store Home Catalog Contact Noola CZ" at bounding box center [322, 239] width 437 height 461
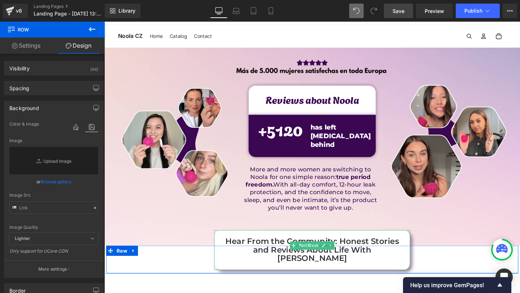
click at [295, 249] on p "Hear From the Community: Honest Stories and Reviews About Life With Noola" at bounding box center [322, 261] width 191 height 27
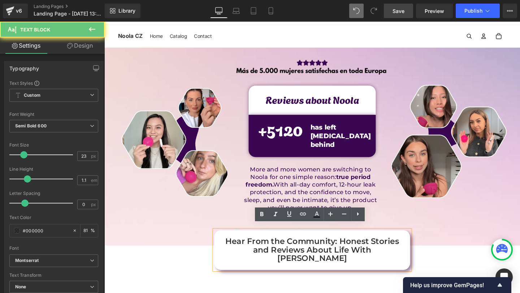
click at [297, 251] on p "Hear From the Community: Honest Stories and Reviews About Life With Noola" at bounding box center [322, 261] width 191 height 27
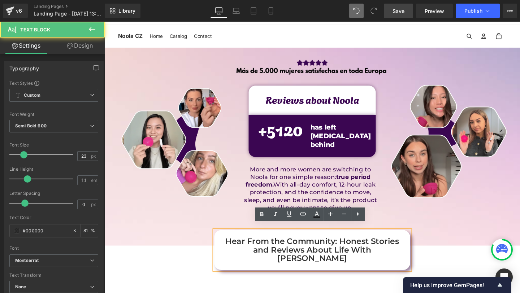
click at [298, 254] on p "Hear From the Community: Honest Stories and Reviews About Life With Noola" at bounding box center [322, 261] width 191 height 27
click at [299, 254] on p "Hear From the Community: Honest Stories and Reviews About Life With Noola" at bounding box center [322, 261] width 191 height 27
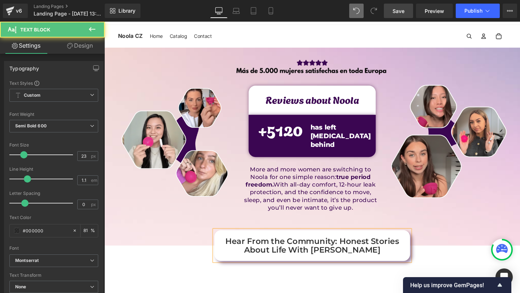
click at [300, 255] on p "Hear From the Community: Honest Stories About Life With Noola" at bounding box center [322, 257] width 191 height 18
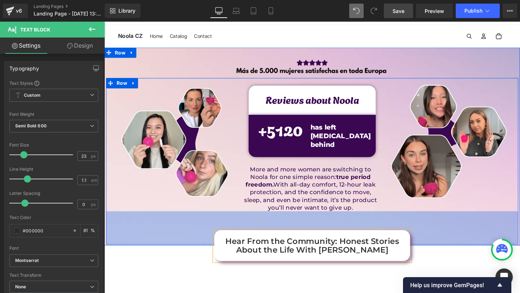
click at [454, 221] on div "97px" at bounding box center [322, 238] width 433 height 35
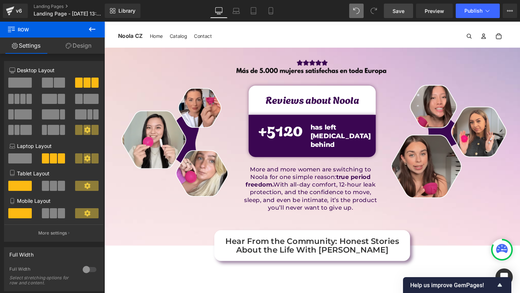
click at [413, 22] on aside "Welcome to our store" at bounding box center [322, 17] width 437 height 16
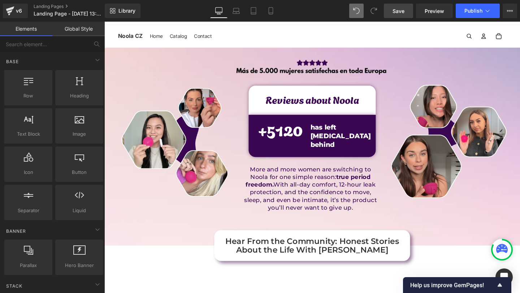
drag, startPoint x: 397, startPoint y: 8, endPoint x: 308, endPoint y: 37, distance: 93.9
click at [397, 8] on span "Save" at bounding box center [398, 11] width 12 height 8
click at [402, 12] on span "Save" at bounding box center [398, 11] width 12 height 8
